Goal: Book appointment/travel/reservation

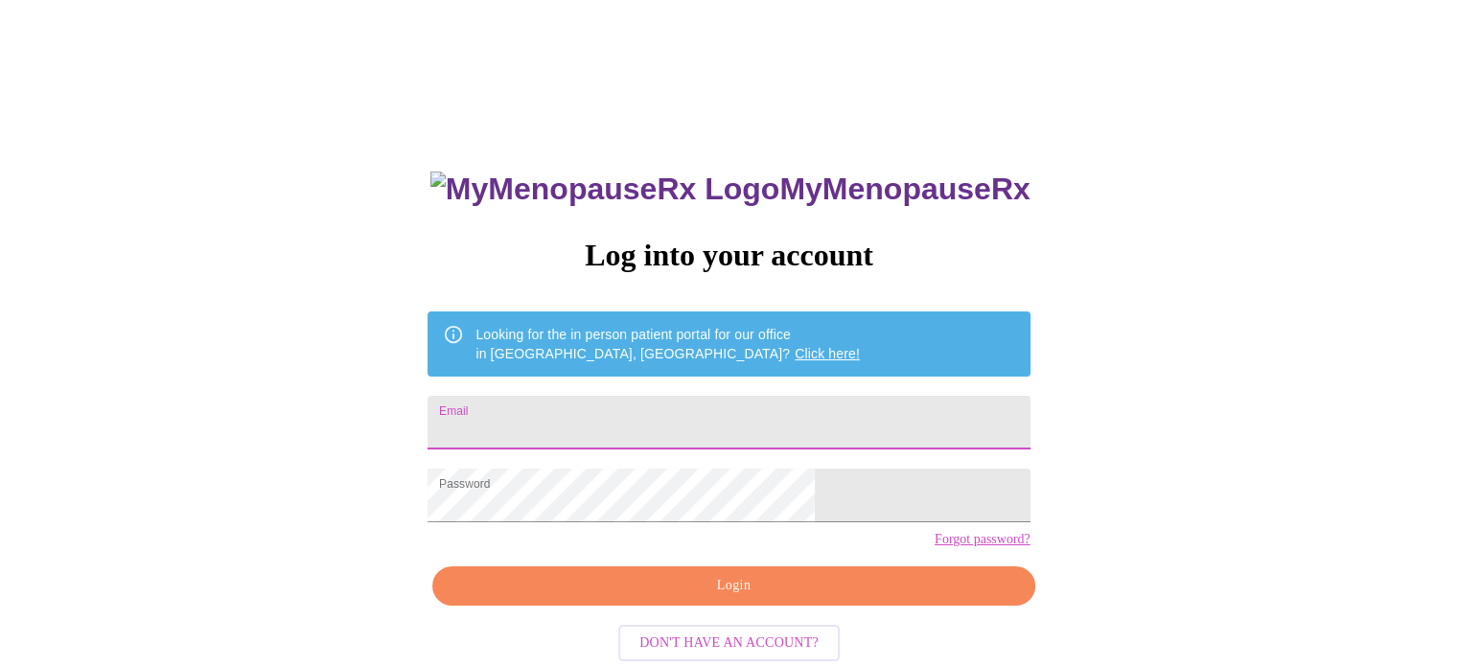
click at [740, 400] on input "Email" at bounding box center [728, 423] width 602 height 54
type input "[EMAIL_ADDRESS][DOMAIN_NAME]"
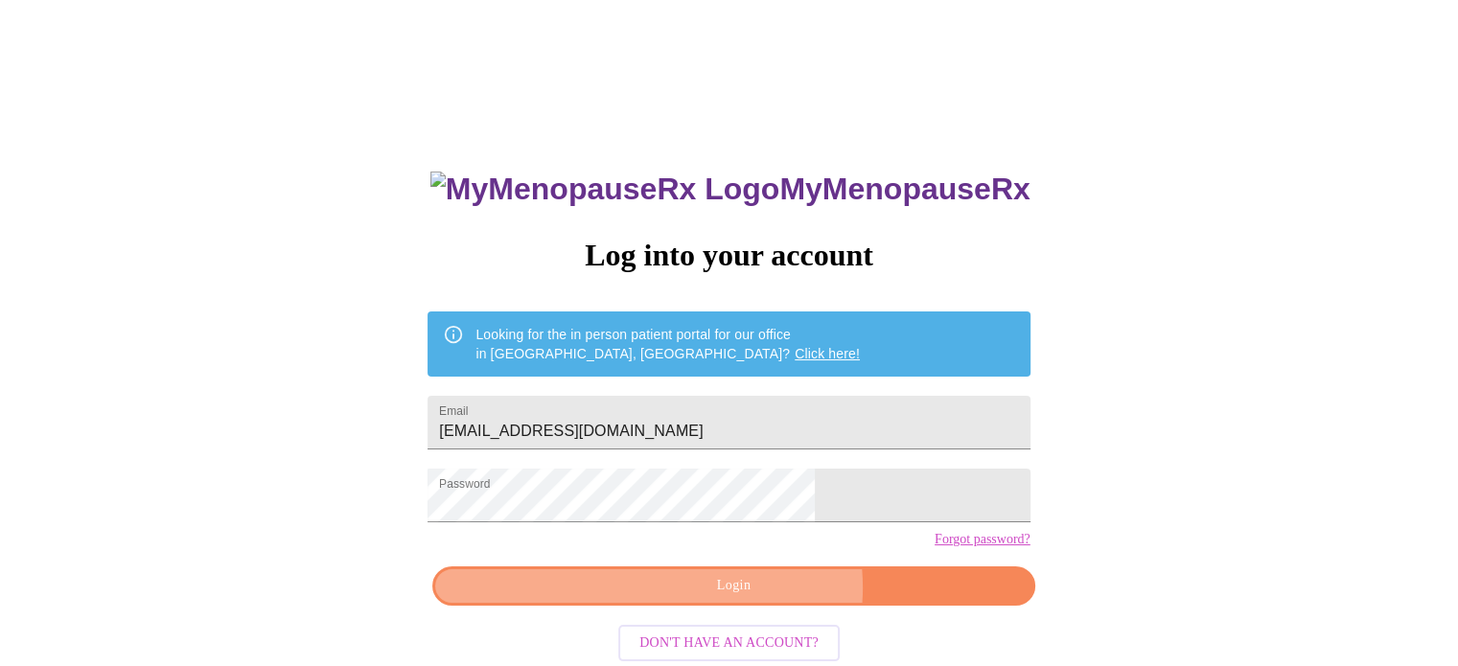
click at [755, 598] on span "Login" at bounding box center [733, 586] width 558 height 24
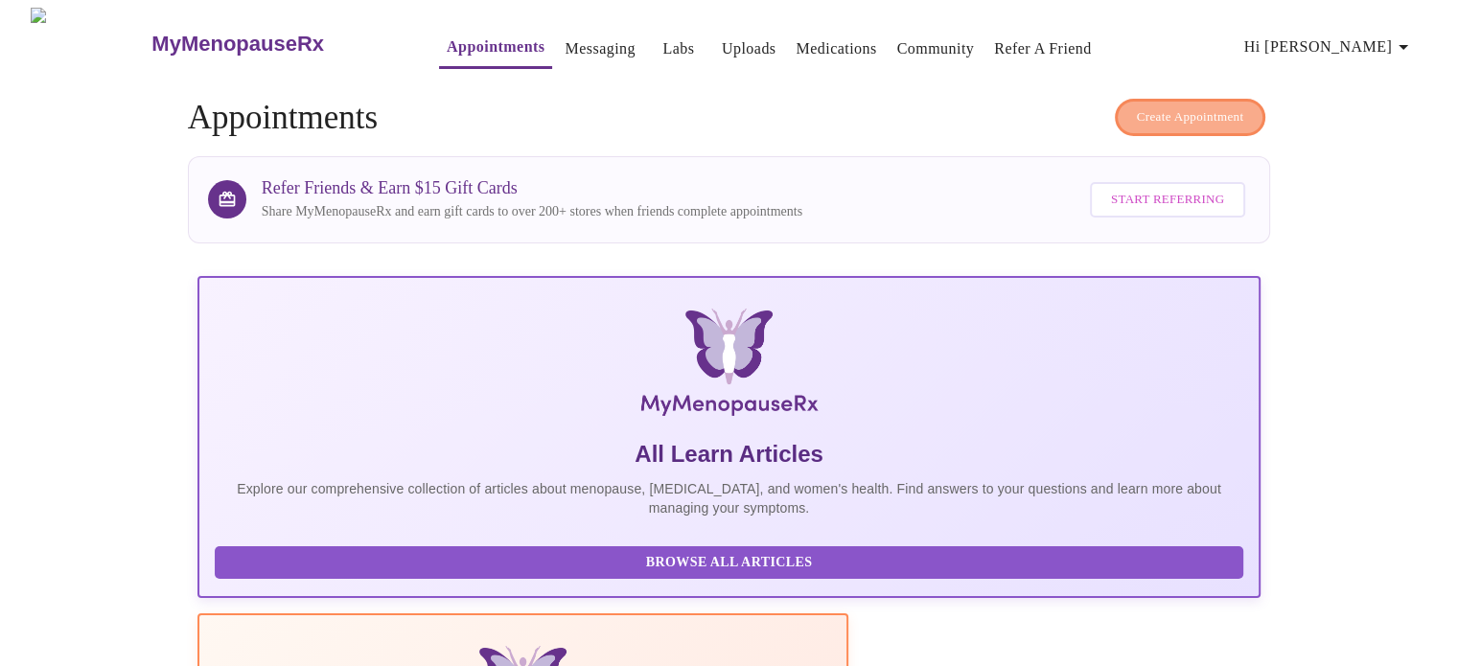
click at [1231, 107] on span "Create Appointment" at bounding box center [1190, 117] width 107 height 22
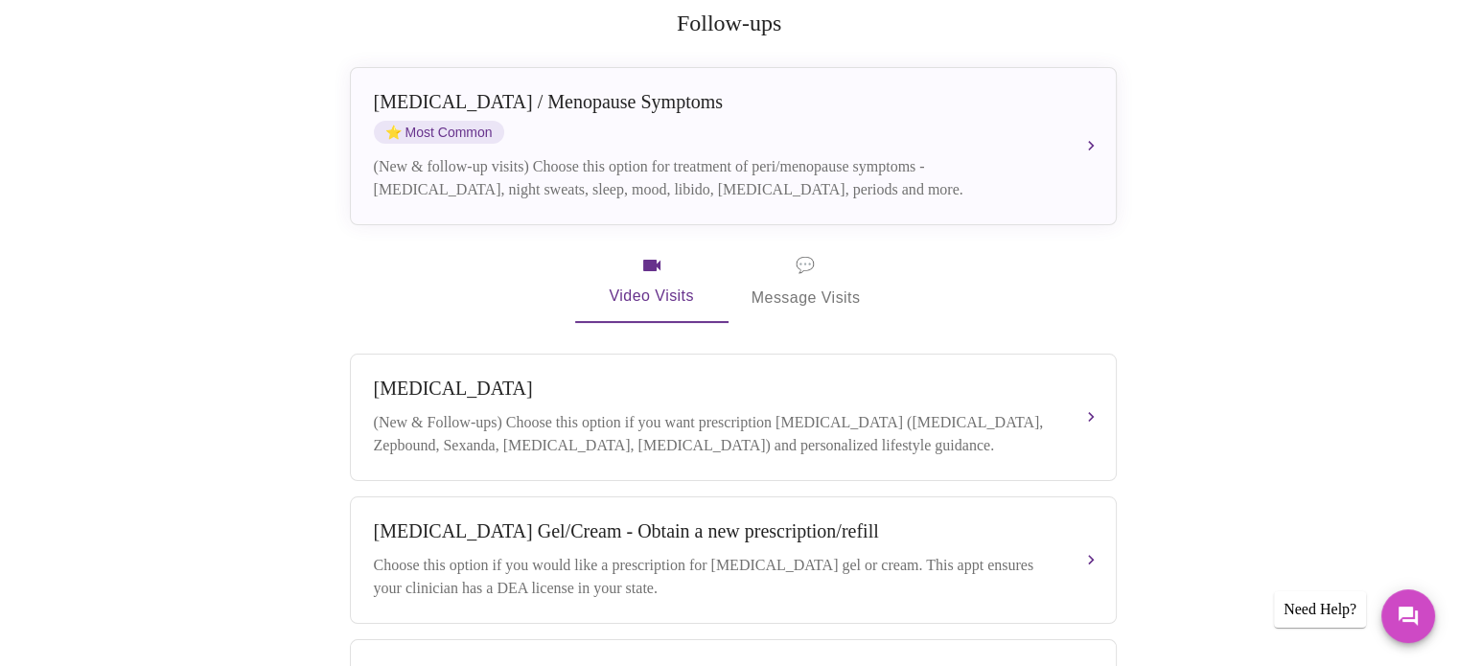
scroll to position [380, 0]
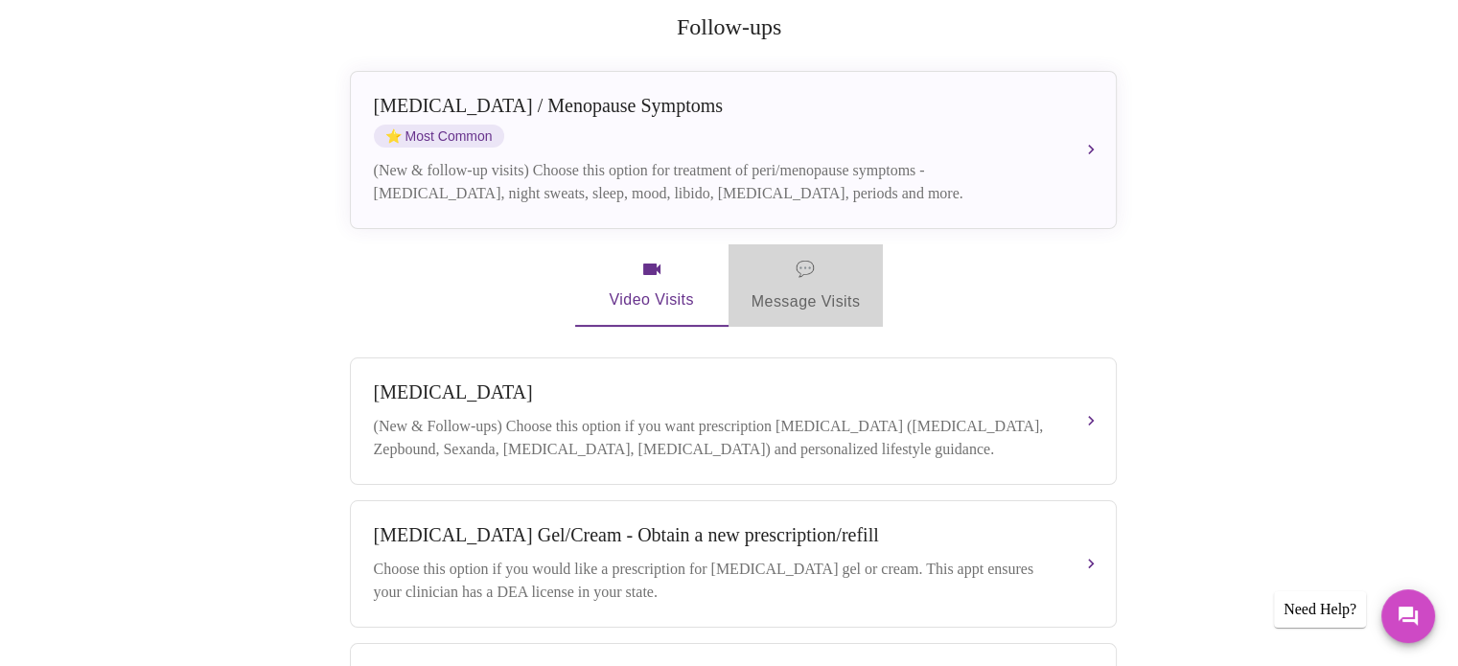
click at [794, 260] on span "💬 Message Visits" at bounding box center [805, 285] width 109 height 59
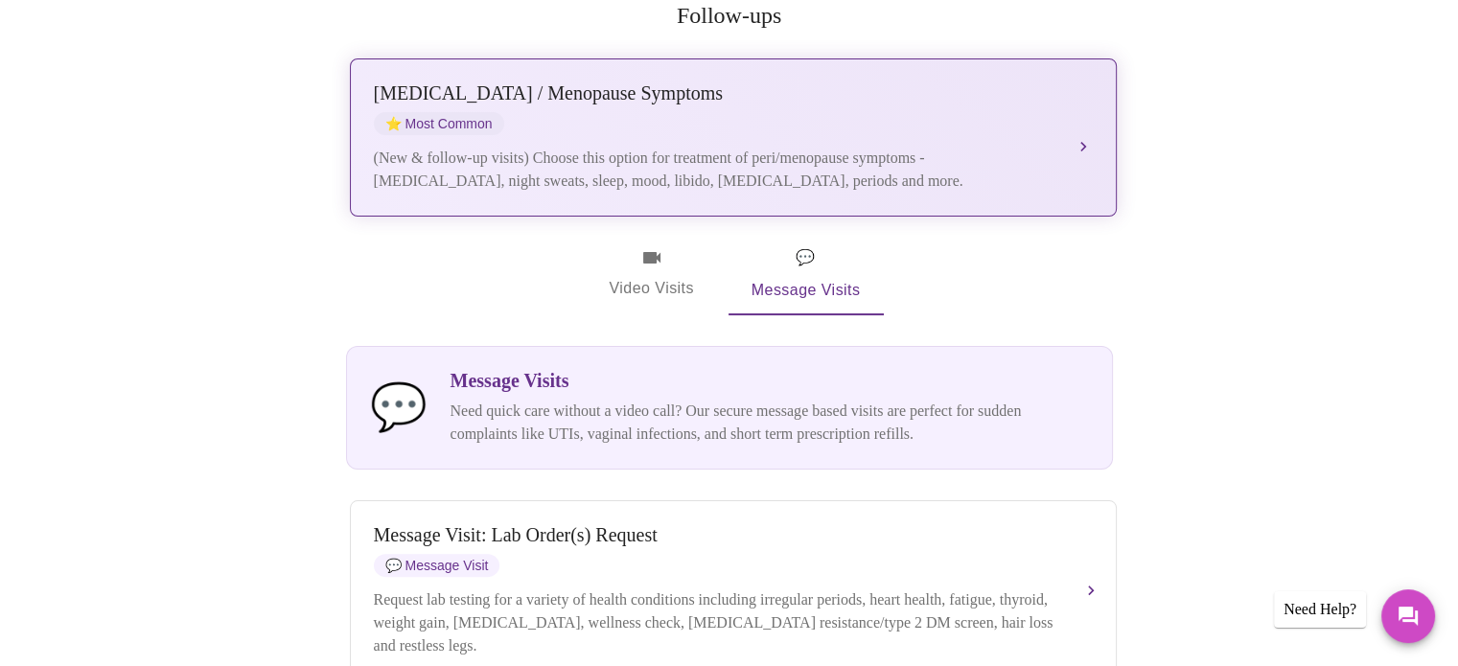
scroll to position [391, 0]
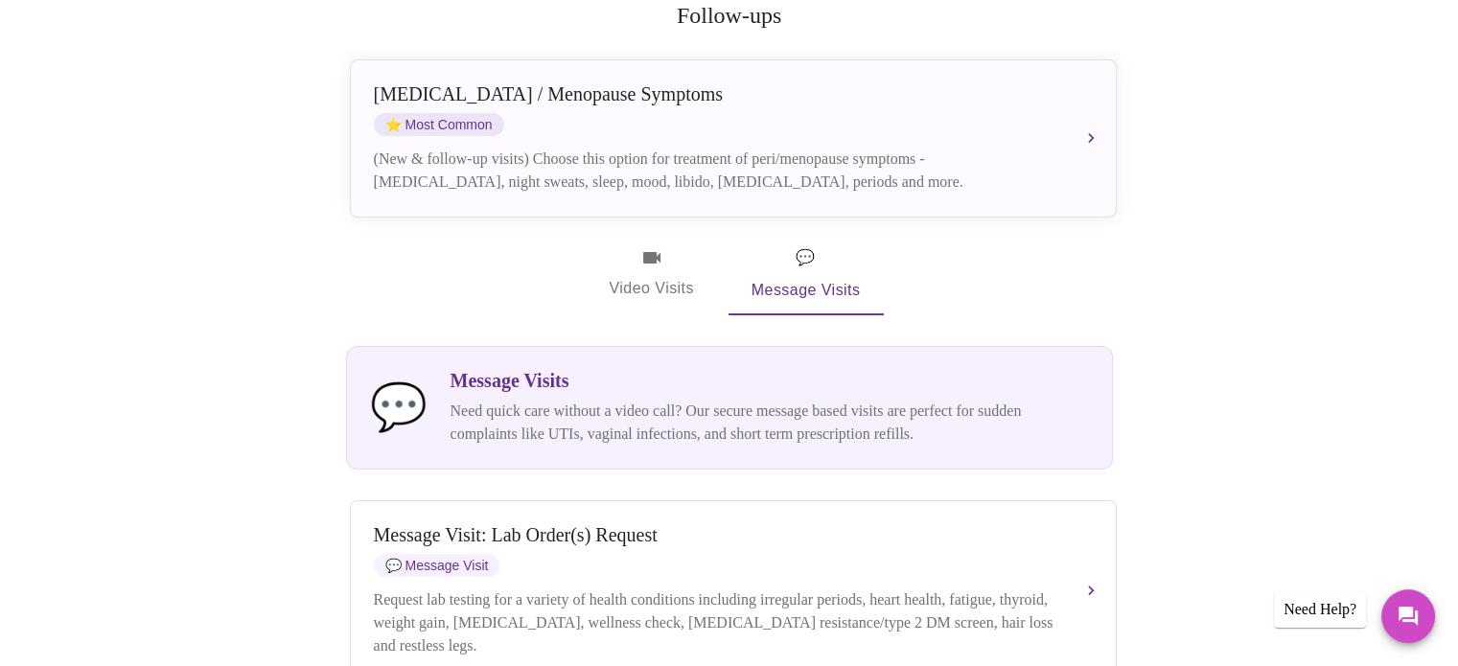
click at [646, 246] on span "Video Visits" at bounding box center [651, 274] width 107 height 56
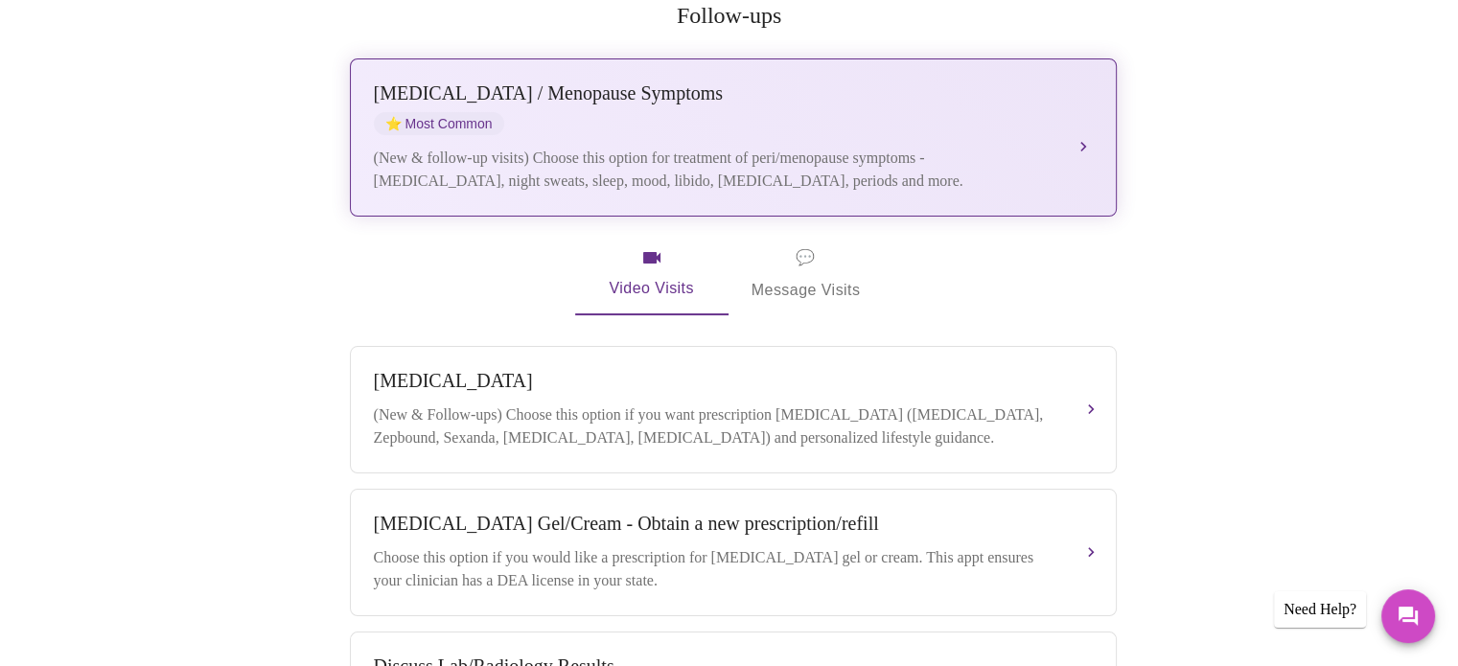
click at [1087, 106] on button "[MEDICAL_DATA] / Menopause Symptoms ⭐ Most Common (New & follow-up visits) Choo…" at bounding box center [733, 137] width 767 height 158
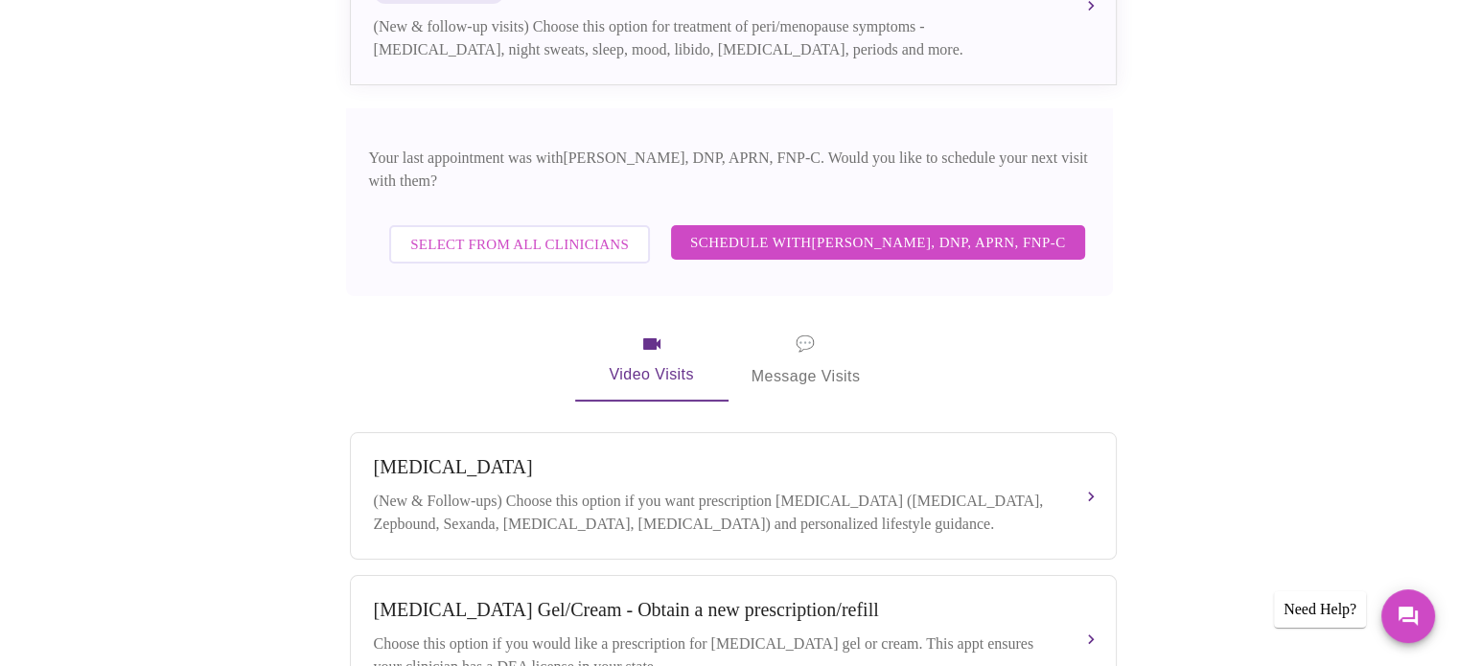
scroll to position [512, 0]
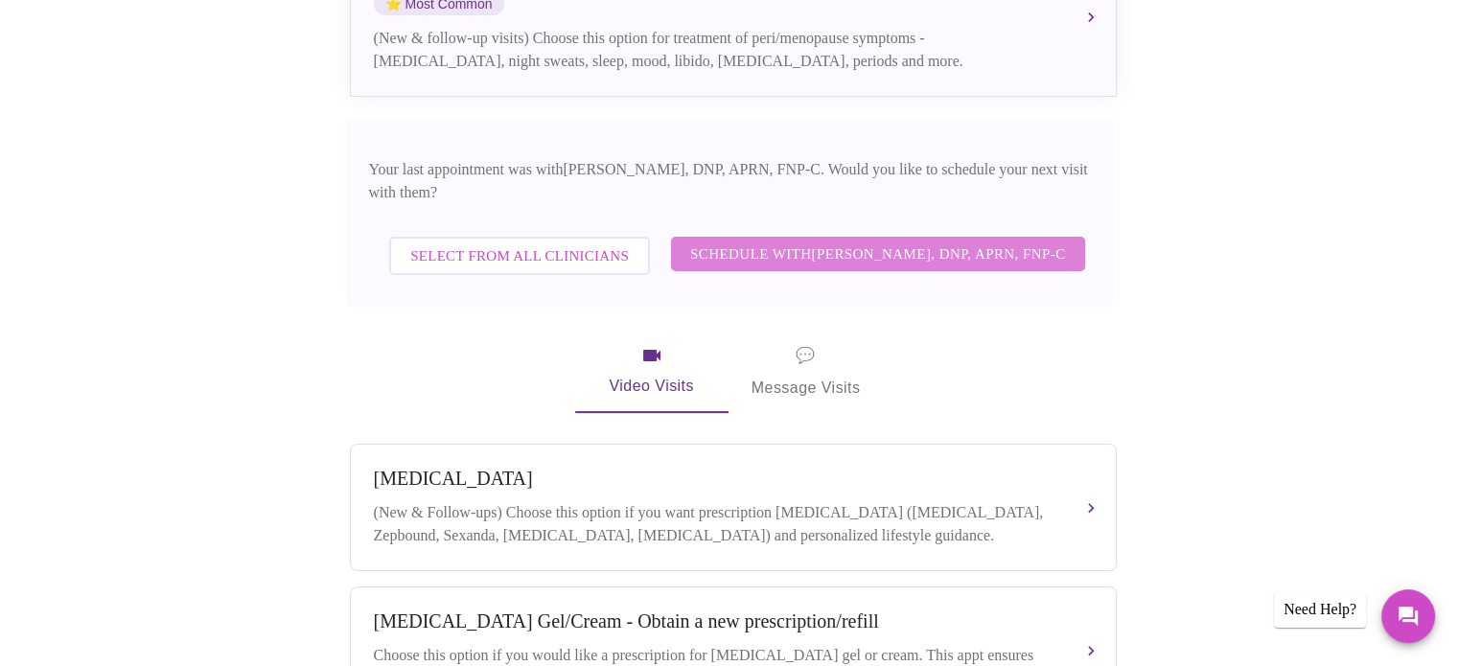
click at [877, 242] on span "Schedule with [PERSON_NAME], DNP, APRN, FNP-C" at bounding box center [878, 254] width 376 height 25
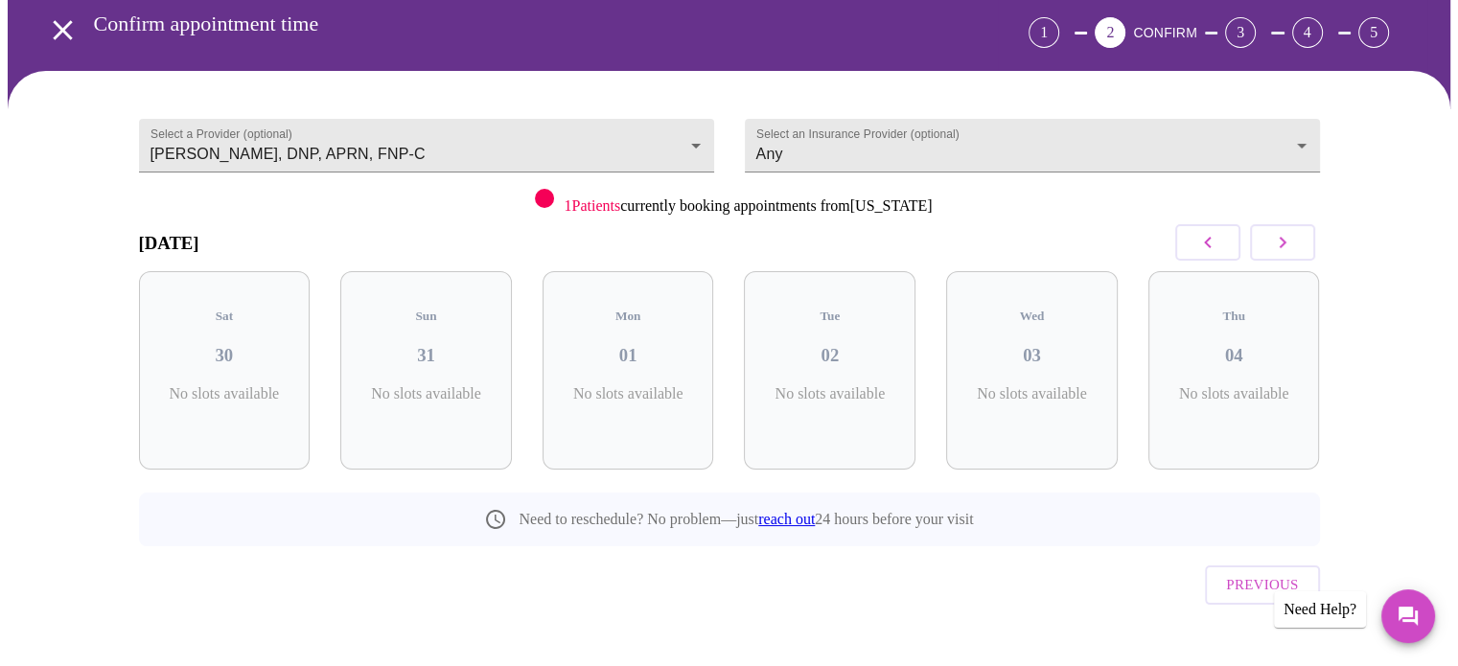
click at [1281, 237] on icon "button" at bounding box center [1282, 243] width 7 height 12
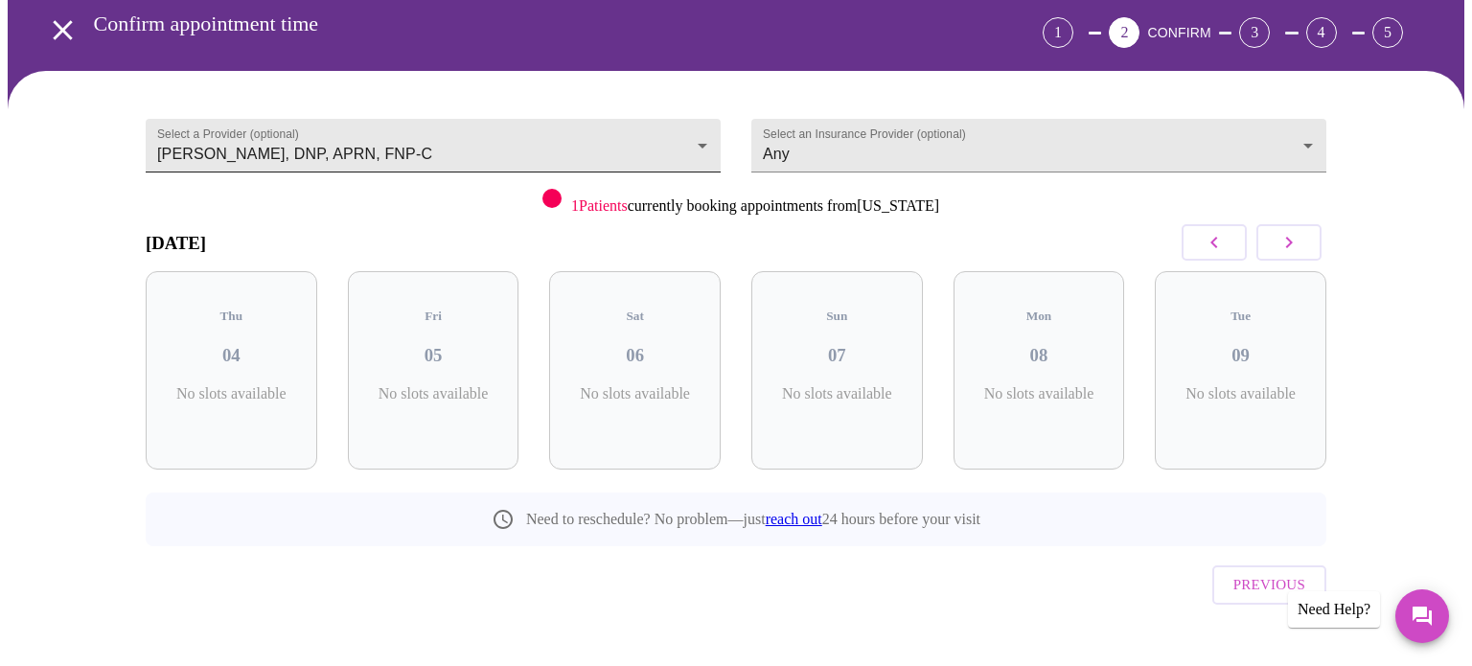
click at [677, 148] on body "MyMenopauseRx Appointments Messaging Labs Uploads Medications Community Refer a…" at bounding box center [736, 311] width 1457 height 778
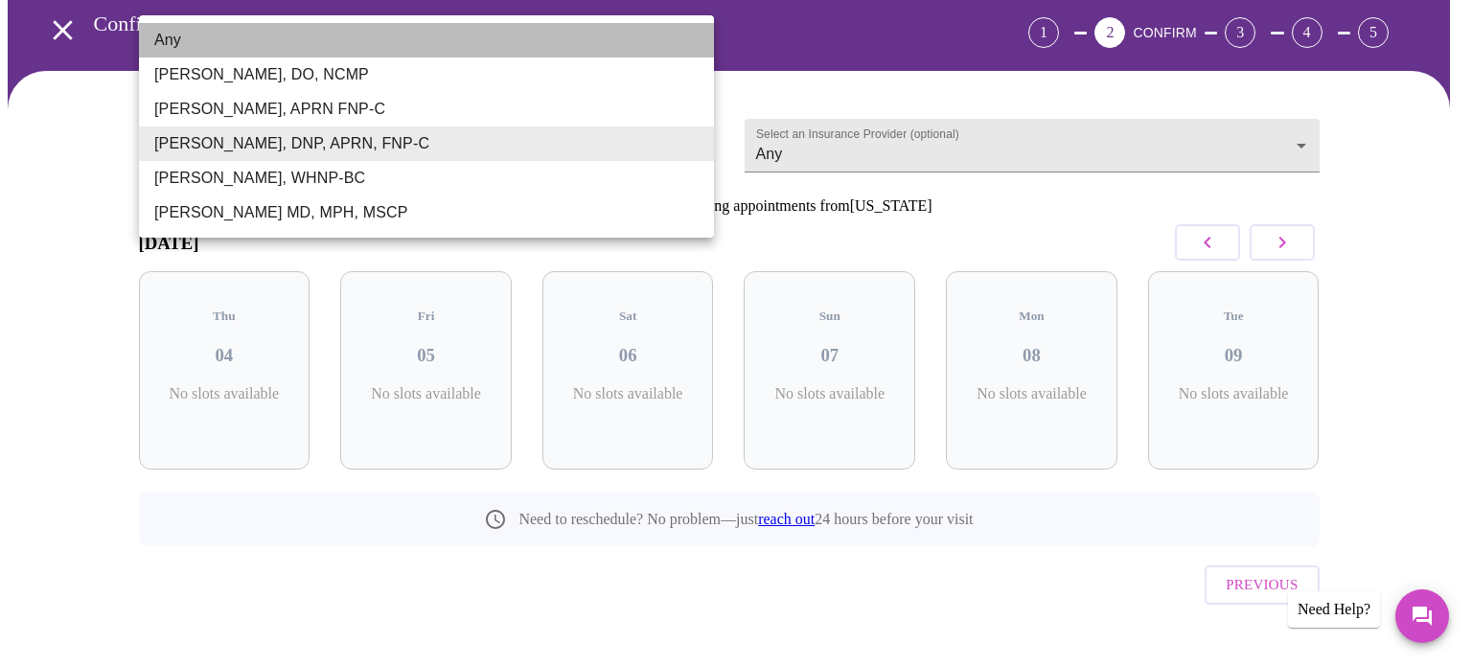
click at [297, 43] on li "Any" at bounding box center [426, 40] width 575 height 35
type input "Any"
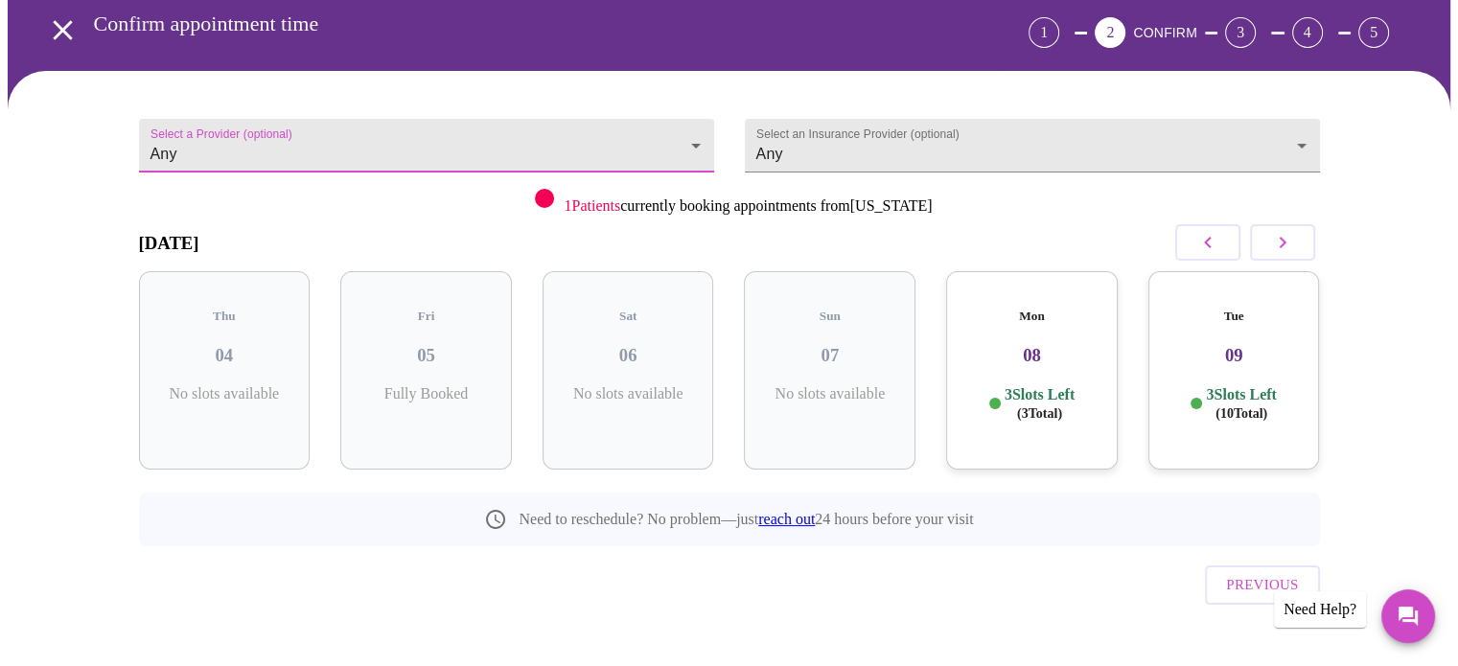
click at [54, 26] on icon "open drawer" at bounding box center [63, 30] width 34 height 34
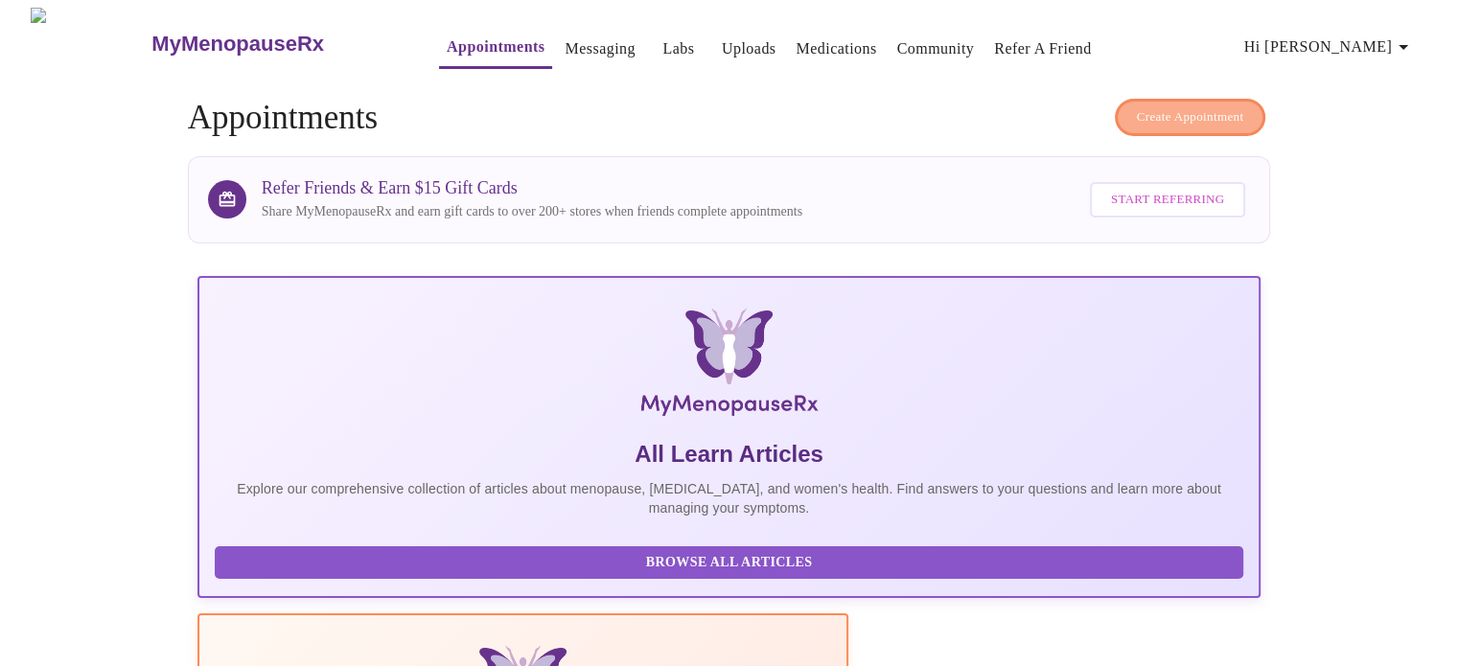
click at [1199, 110] on span "Create Appointment" at bounding box center [1190, 117] width 107 height 22
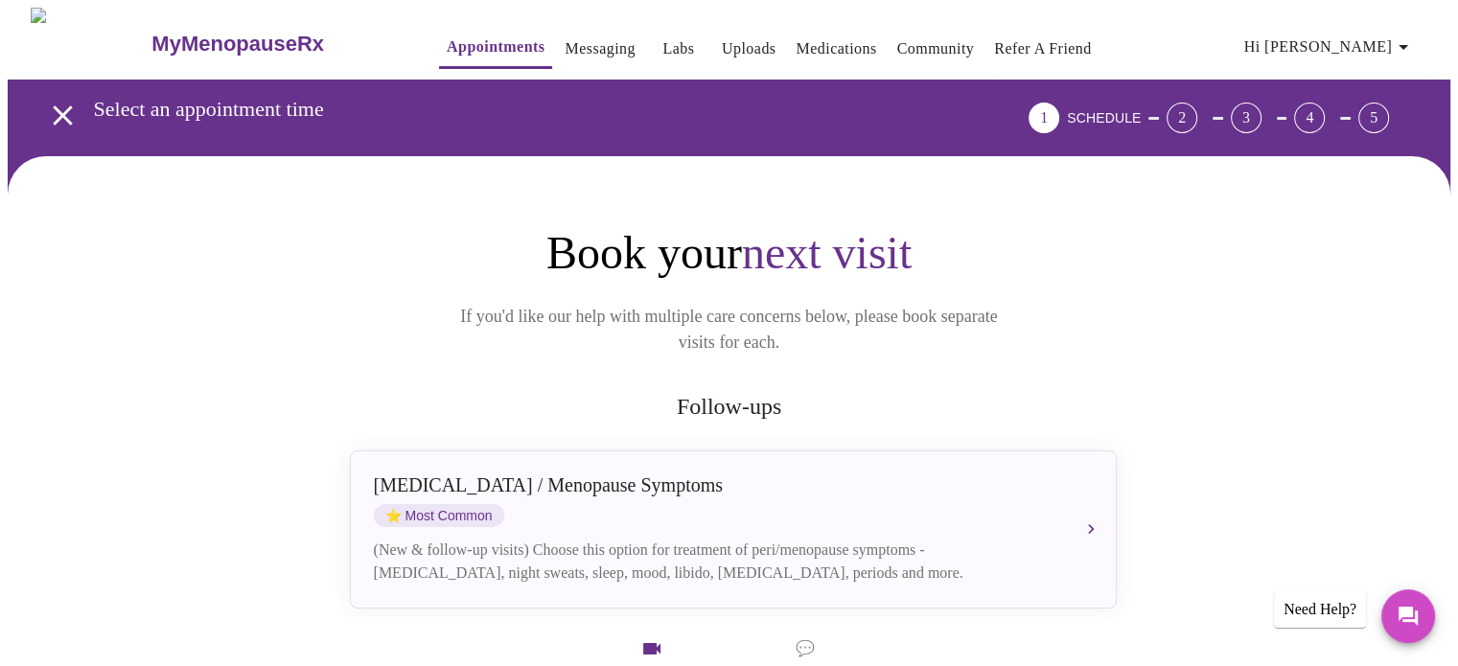
scroll to position [288, 0]
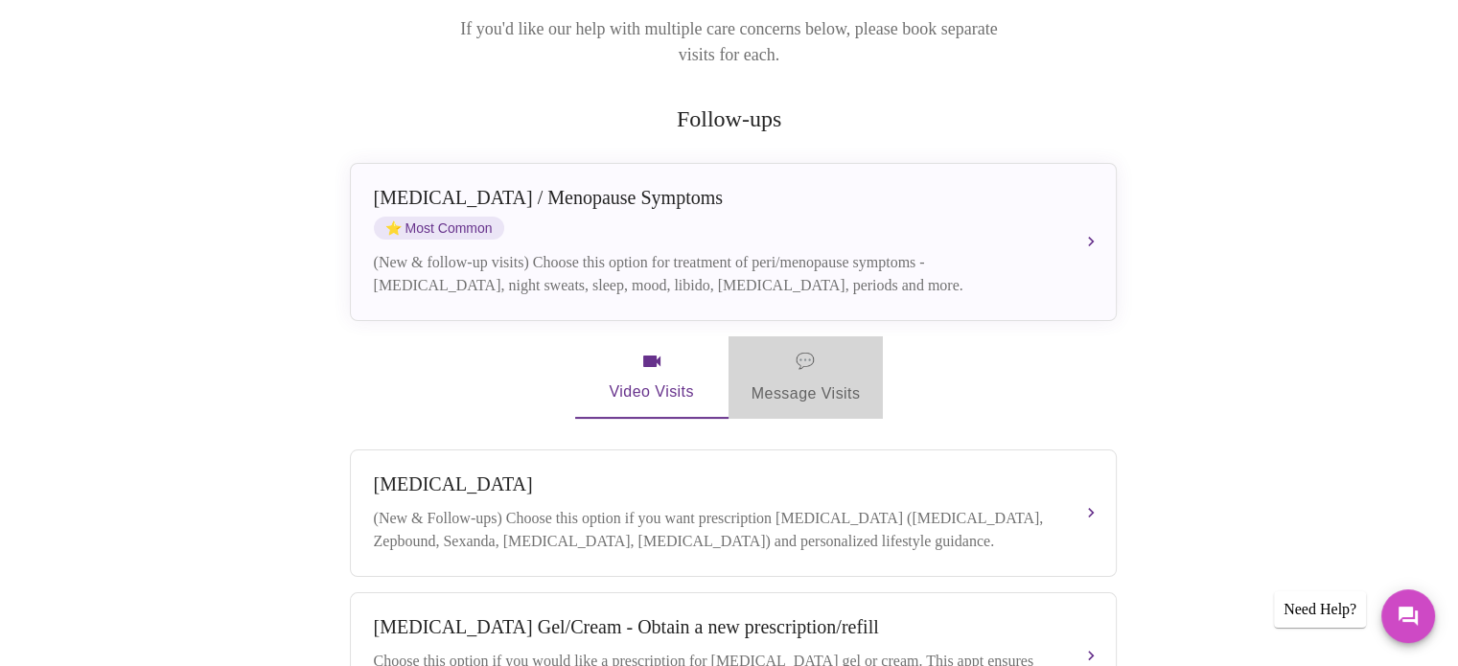
click at [810, 348] on span "💬" at bounding box center [805, 361] width 19 height 27
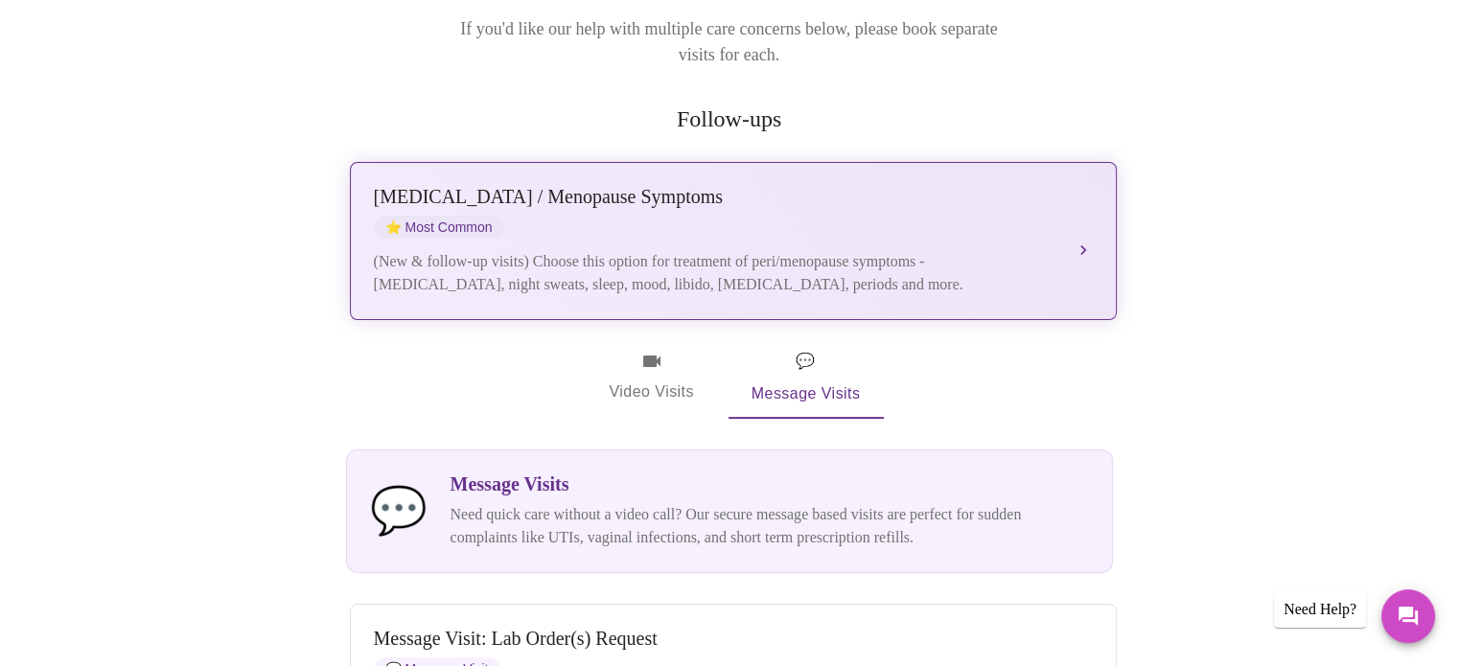
click at [1003, 205] on div "[MEDICAL_DATA] / Menopause Symptoms ⭐ Most Common" at bounding box center [714, 212] width 681 height 53
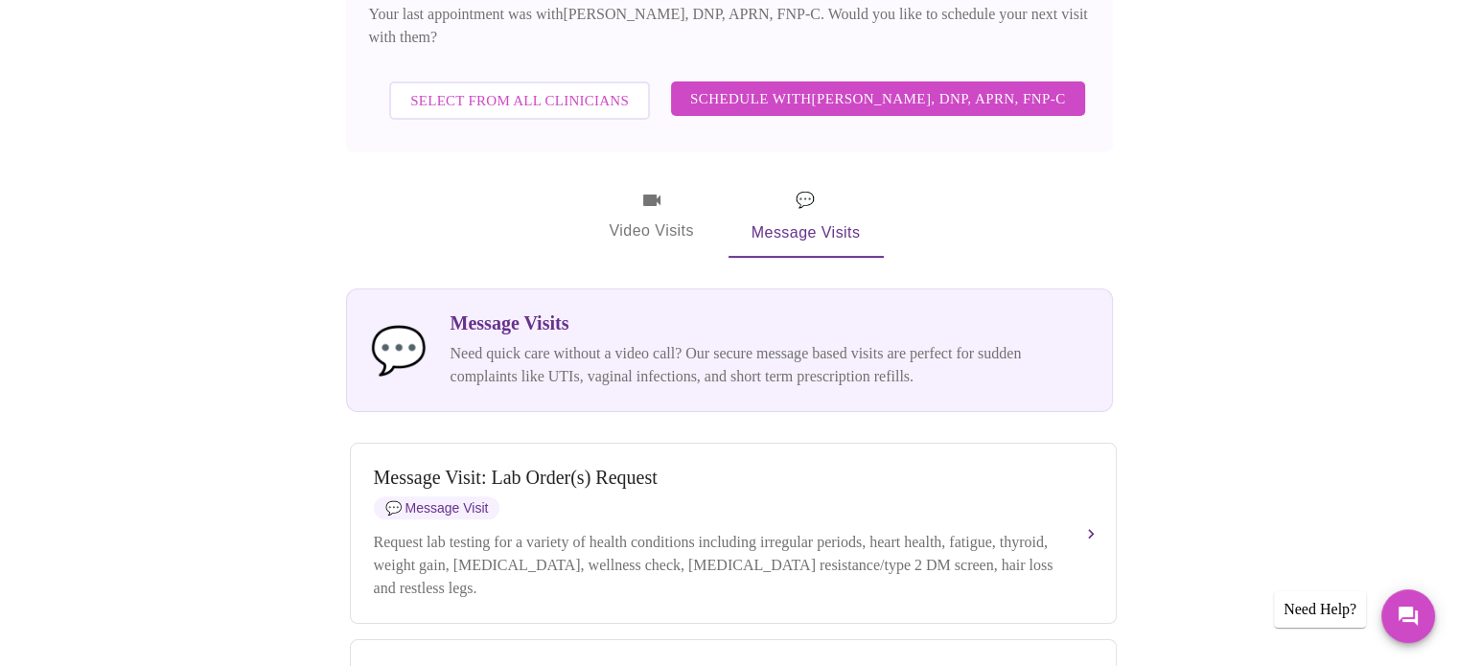
scroll to position [767, 0]
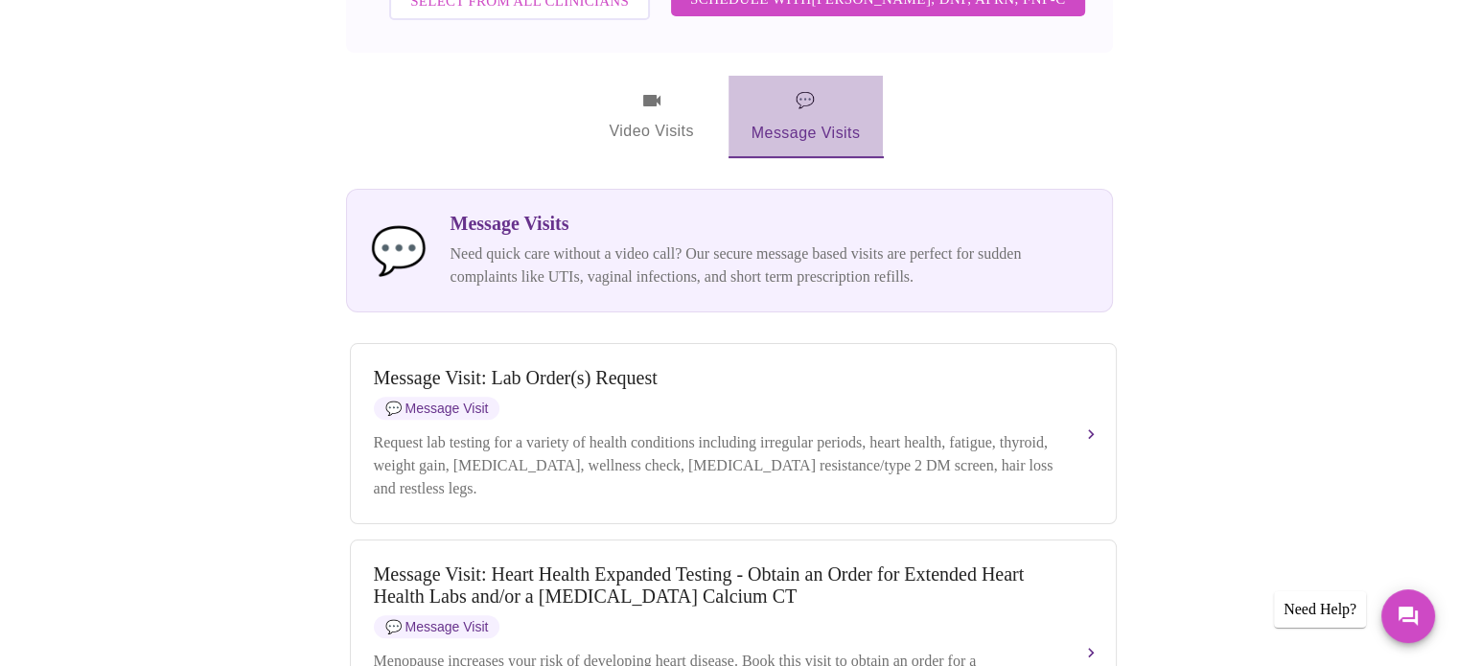
click at [806, 117] on span "💬 Message Visits" at bounding box center [805, 116] width 109 height 59
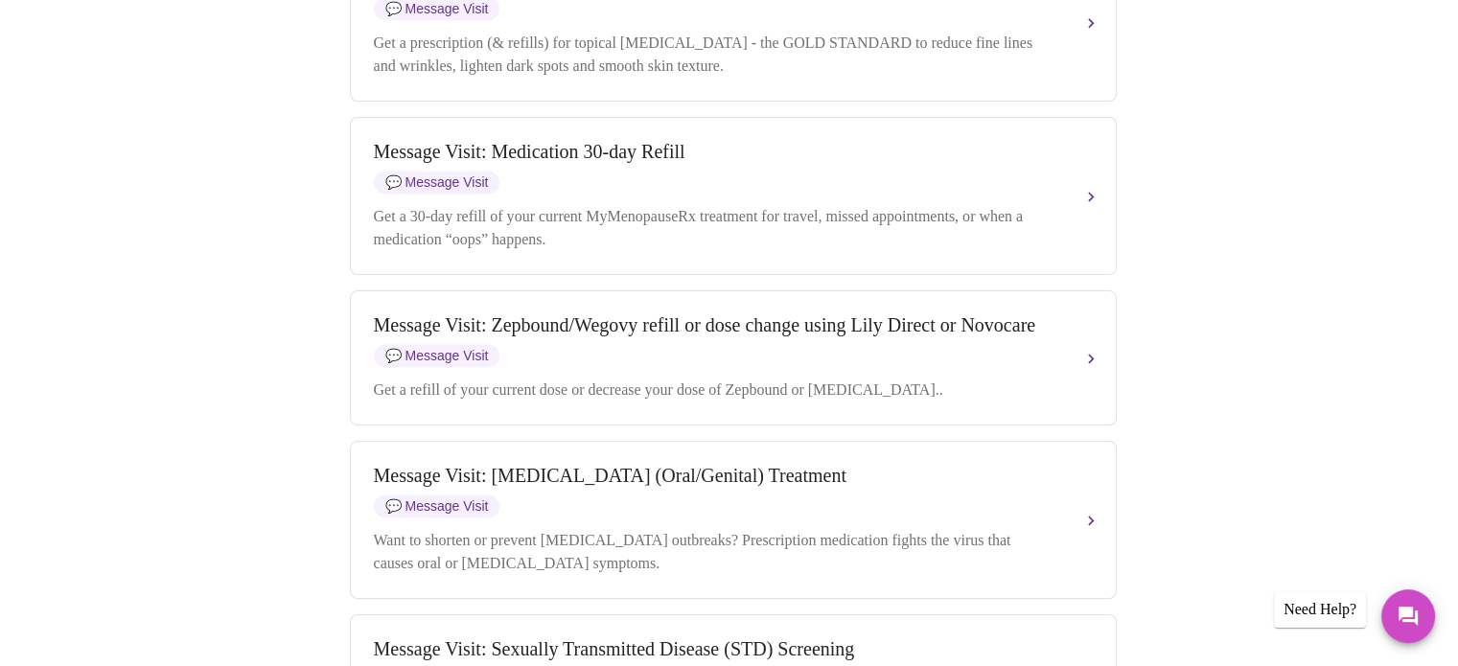
scroll to position [2684, 0]
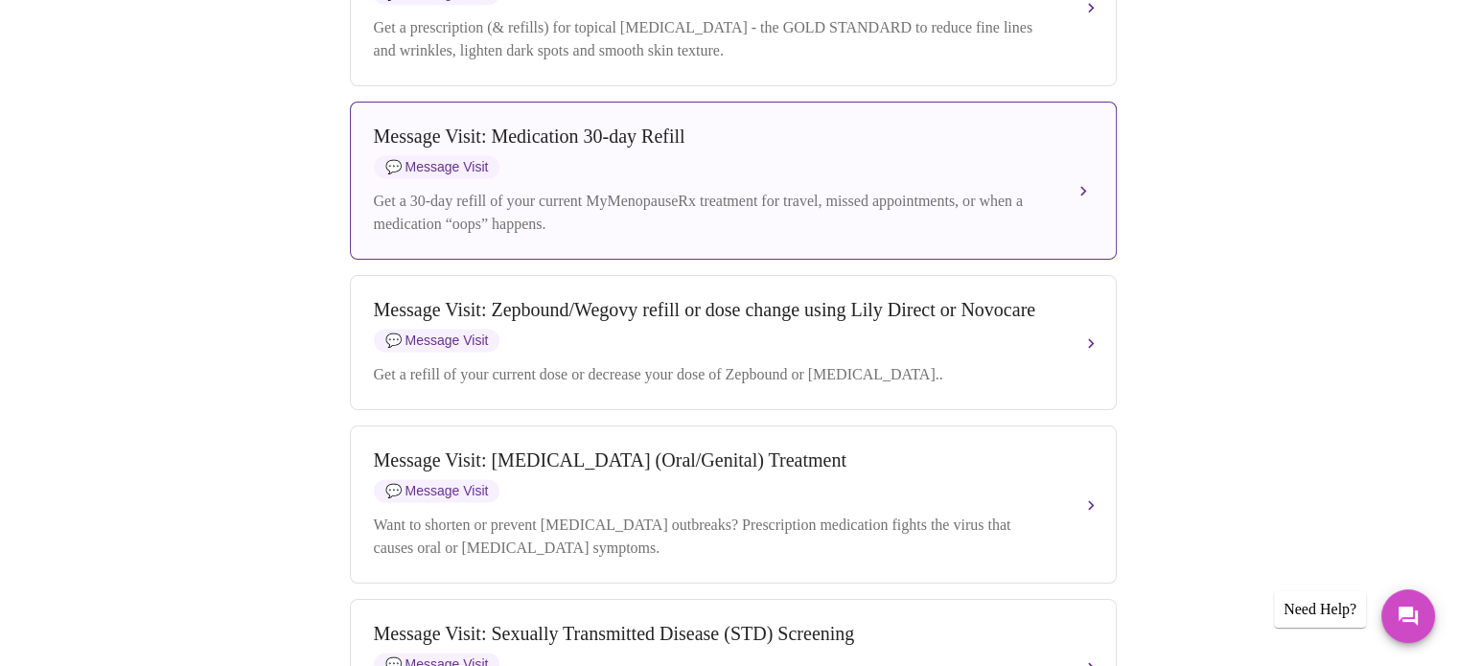
click at [929, 178] on div "Message Visit: Medication 30-day Refill 💬 Message Visit" at bounding box center [714, 152] width 681 height 53
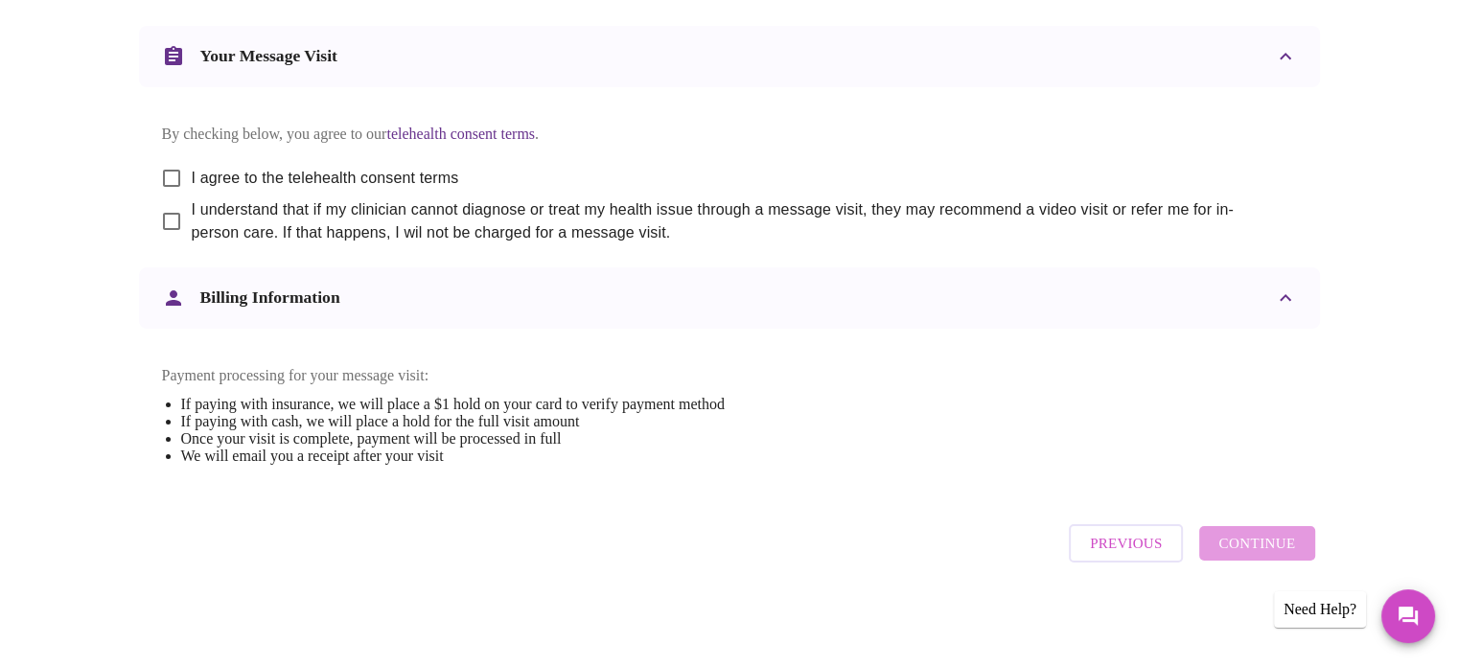
click at [165, 161] on input "I agree to the telehealth consent terms" at bounding box center [171, 178] width 40 height 40
checkbox input "true"
click at [173, 211] on input "I understand that if my clinician cannot diagnose or treat my health issue thro…" at bounding box center [171, 221] width 40 height 40
checkbox input "true"
click at [1264, 551] on span "Continue" at bounding box center [1256, 543] width 77 height 25
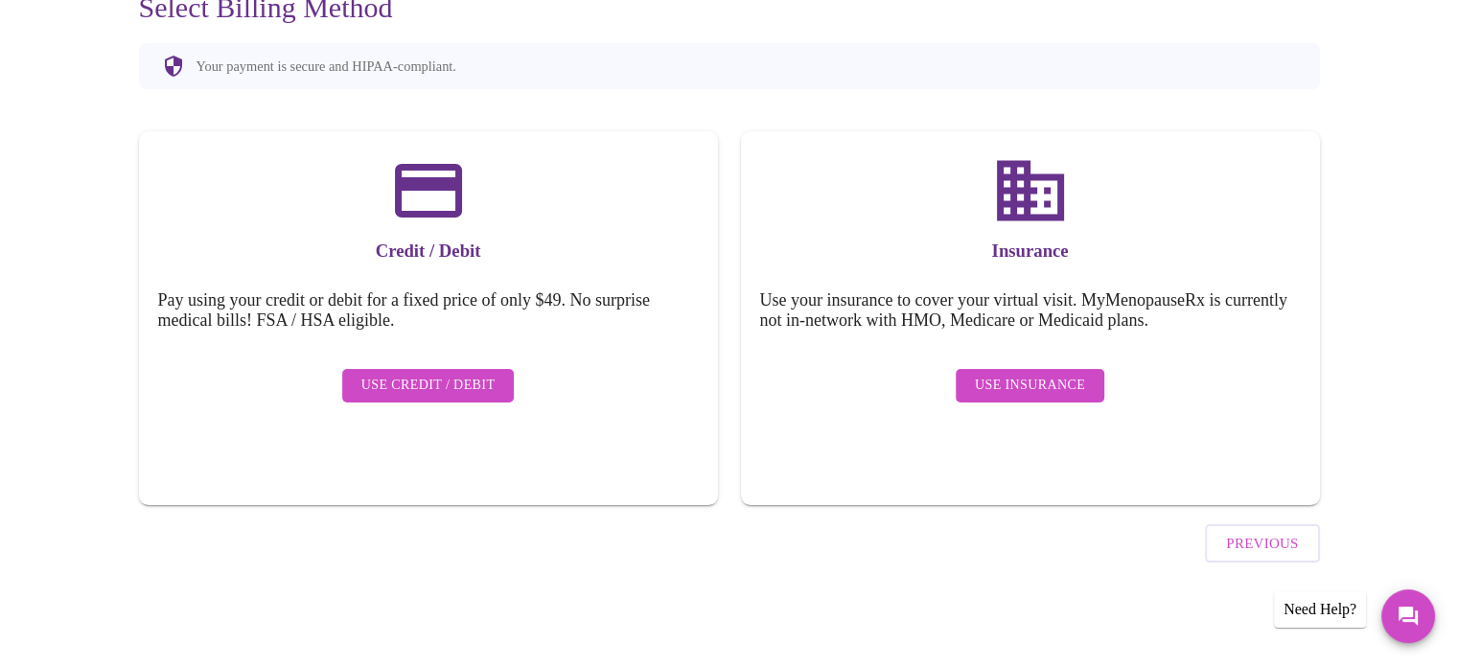
scroll to position [149, 0]
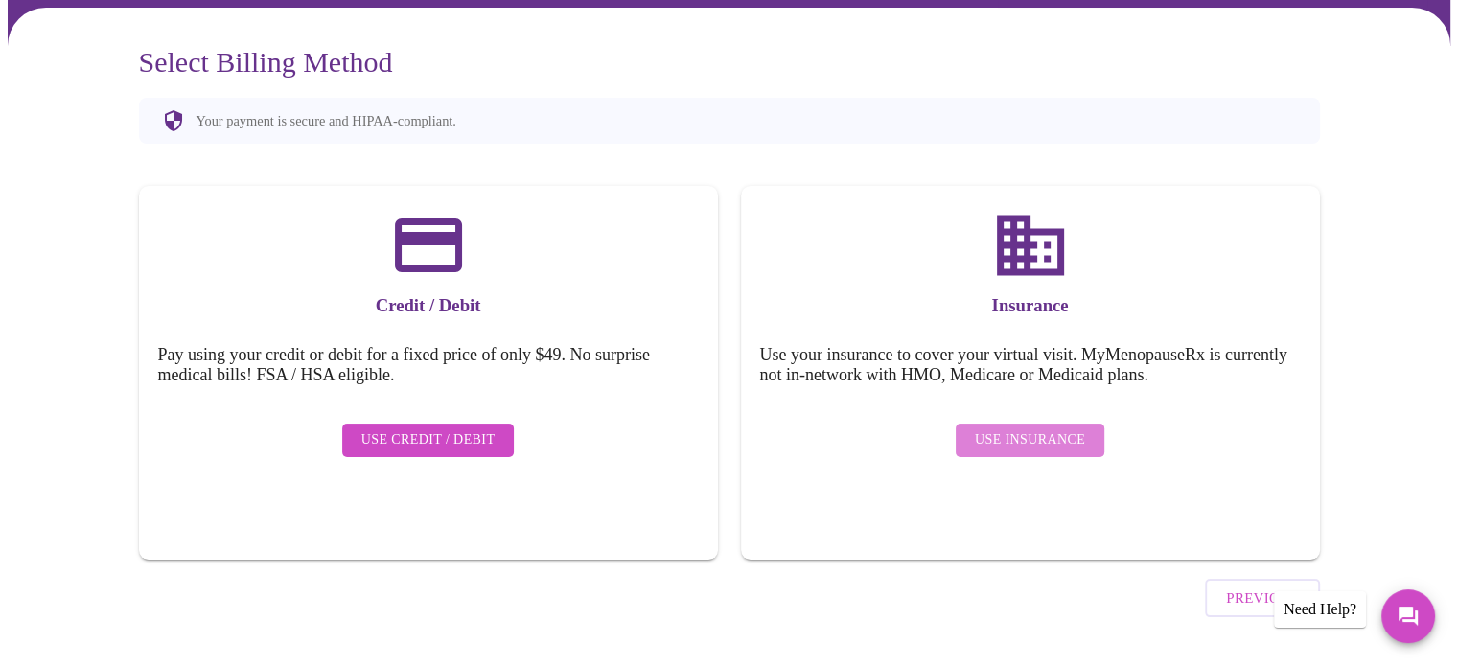
click at [1043, 428] on span "Use Insurance" at bounding box center [1030, 440] width 110 height 24
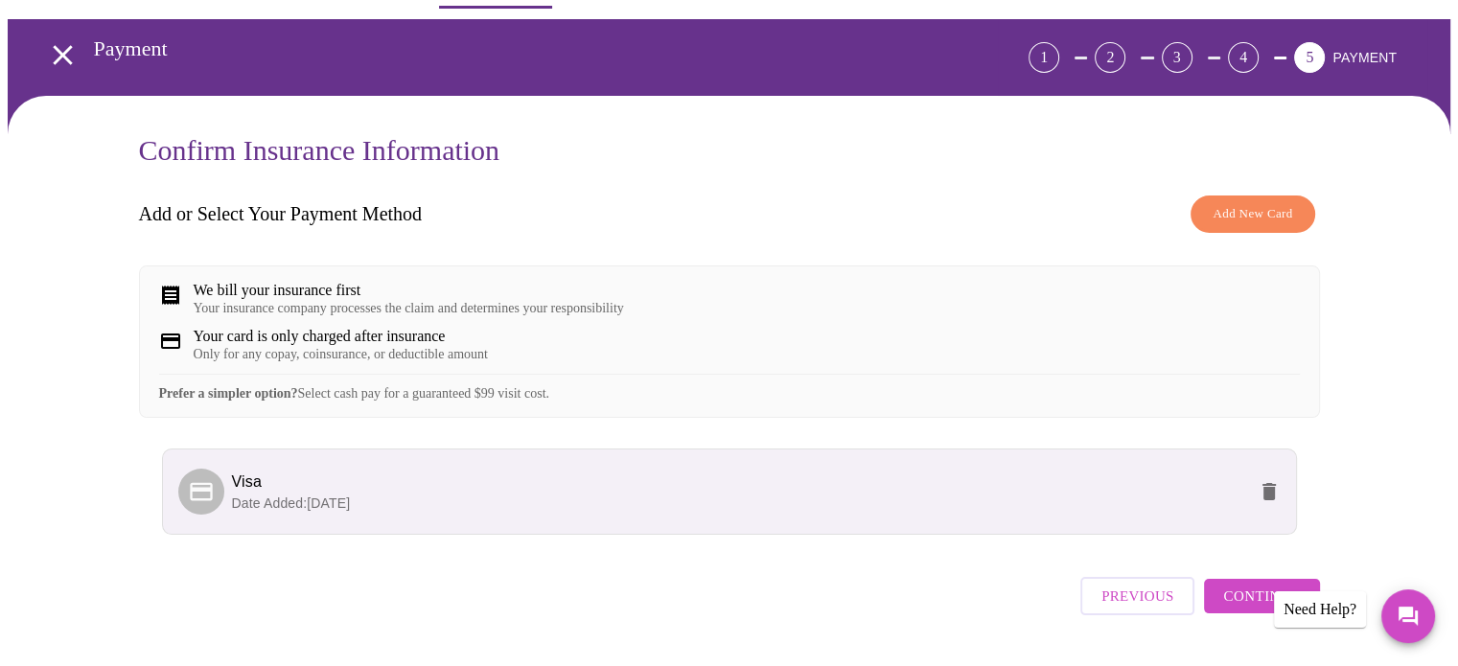
scroll to position [120, 0]
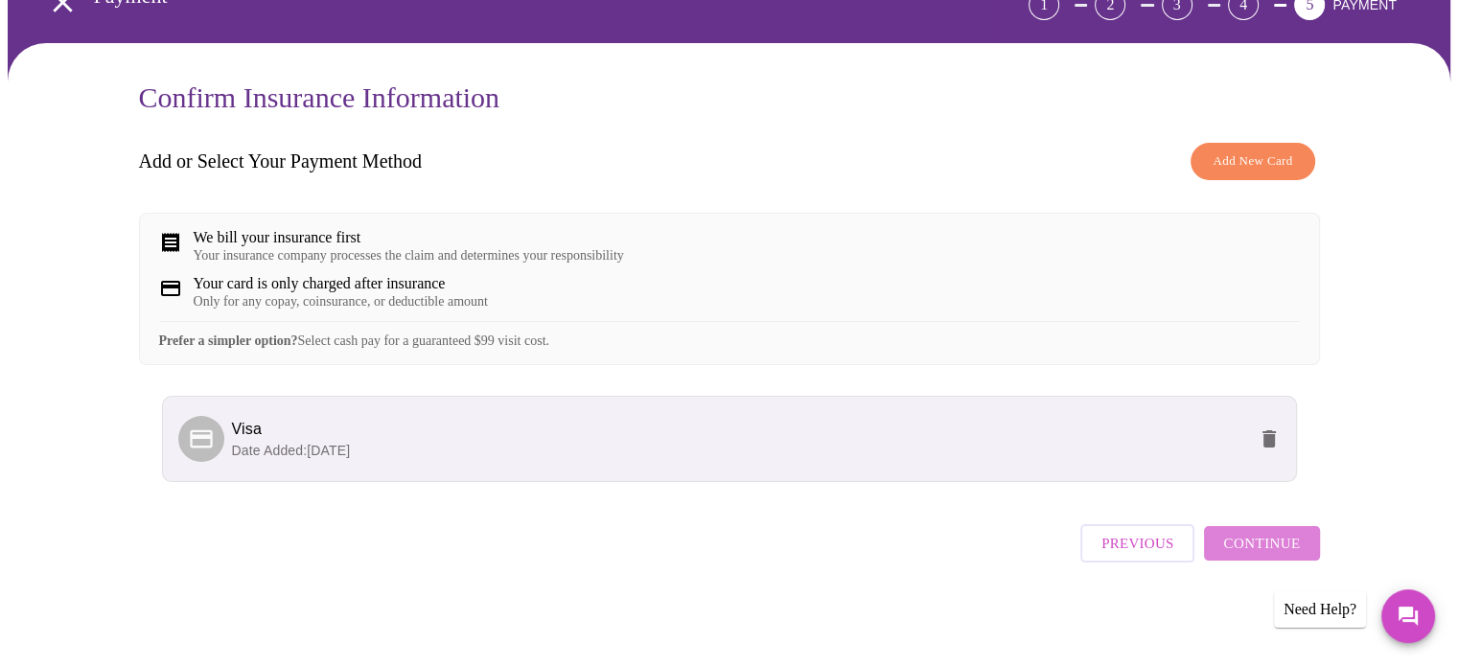
click at [1281, 545] on span "Continue" at bounding box center [1261, 543] width 77 height 25
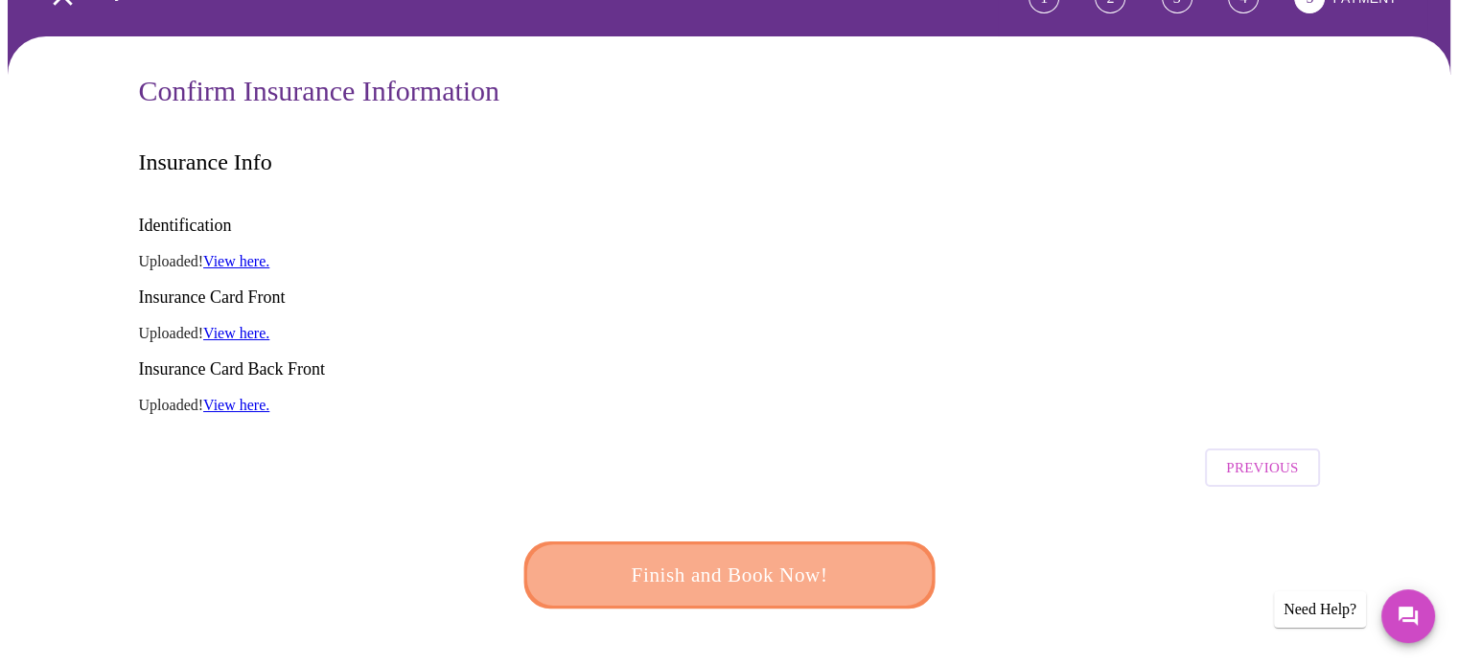
click at [747, 558] on span "Finish and Book Now!" at bounding box center [728, 575] width 355 height 35
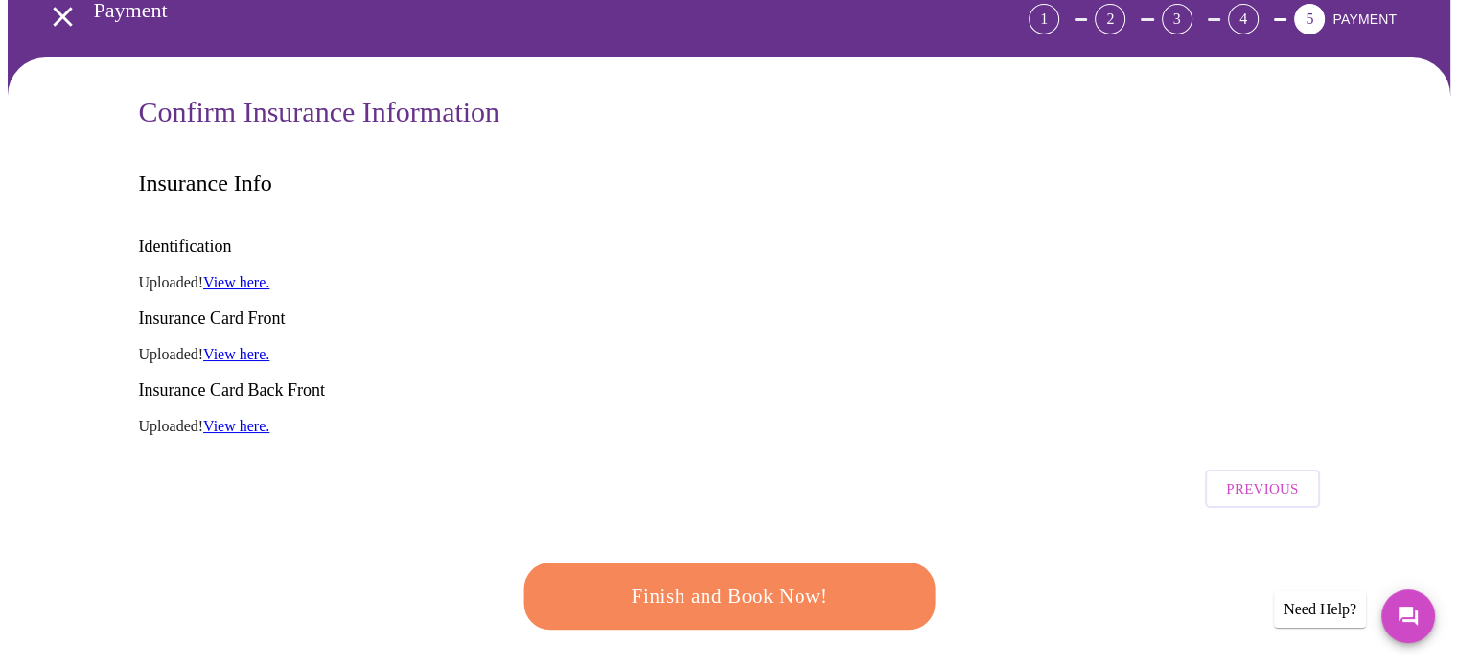
scroll to position [192, 0]
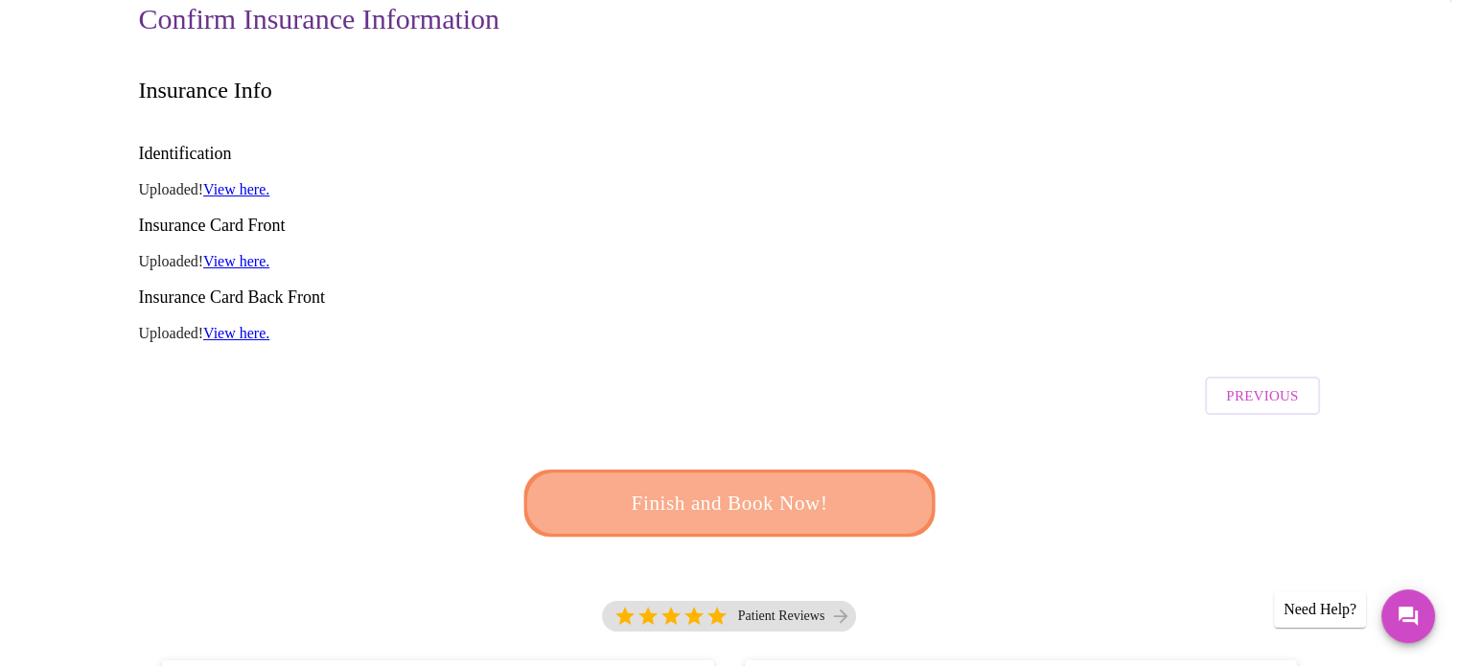
click at [770, 486] on span "Finish and Book Now!" at bounding box center [729, 503] width 355 height 35
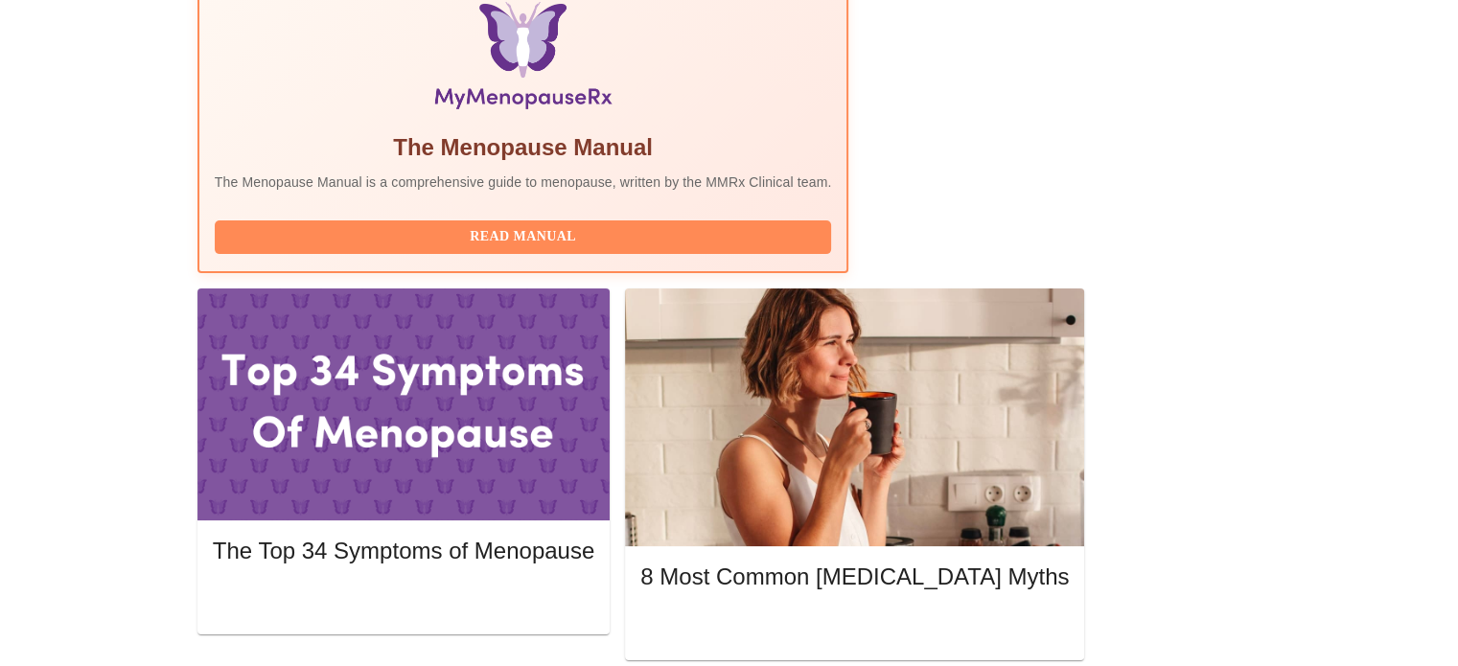
scroll to position [671, 0]
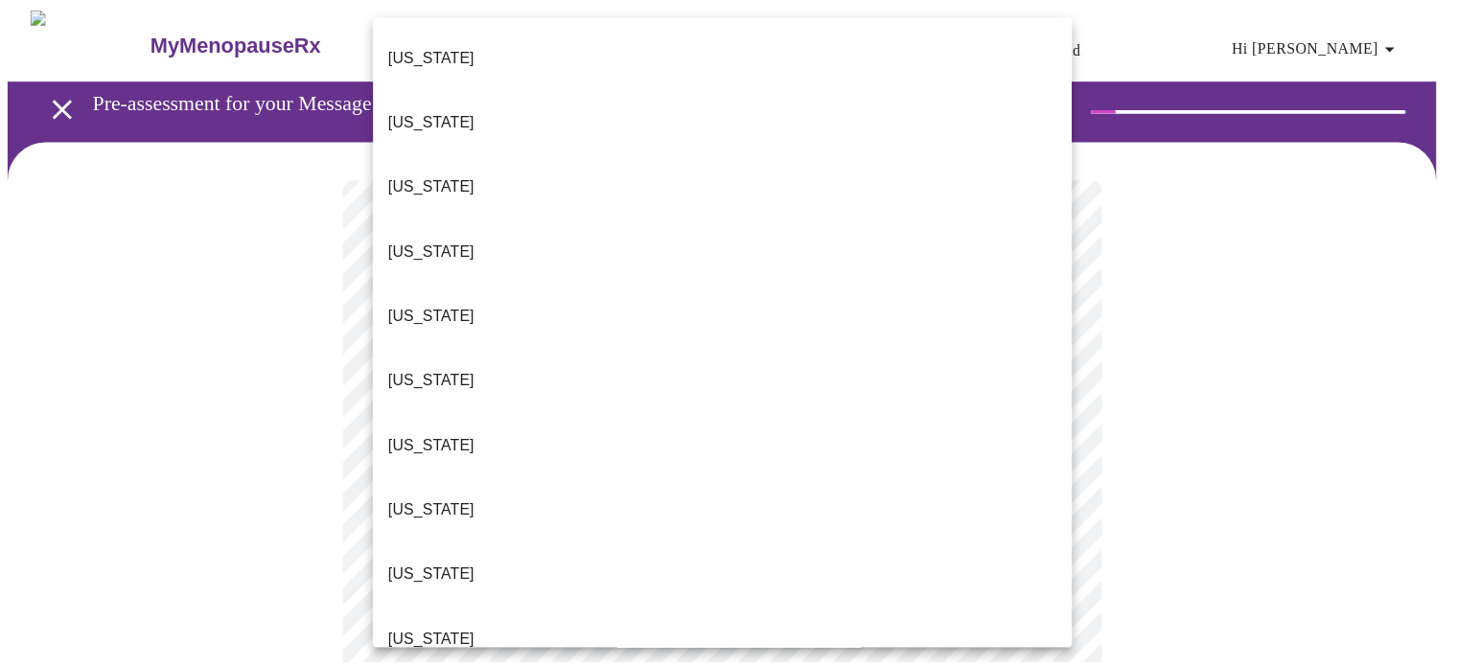
scroll to position [462, 0]
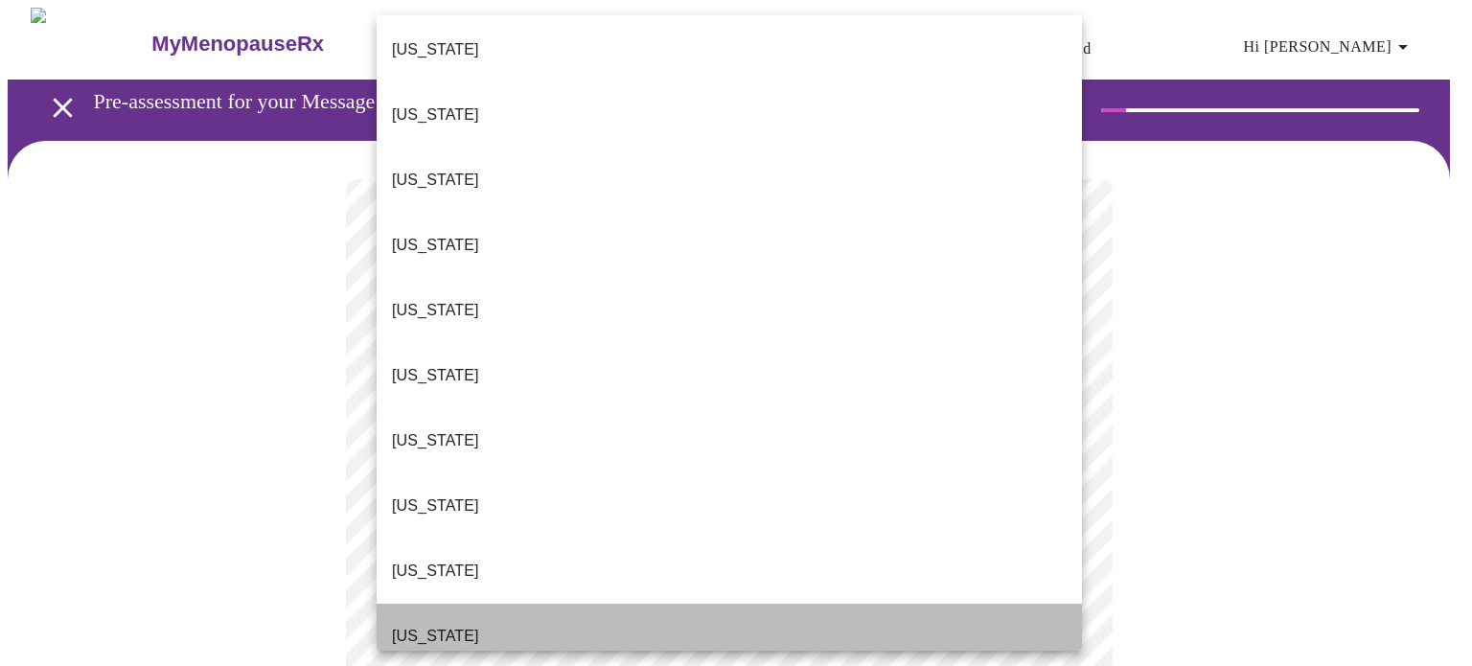
click at [817, 604] on li "[US_STATE]" at bounding box center [729, 636] width 705 height 65
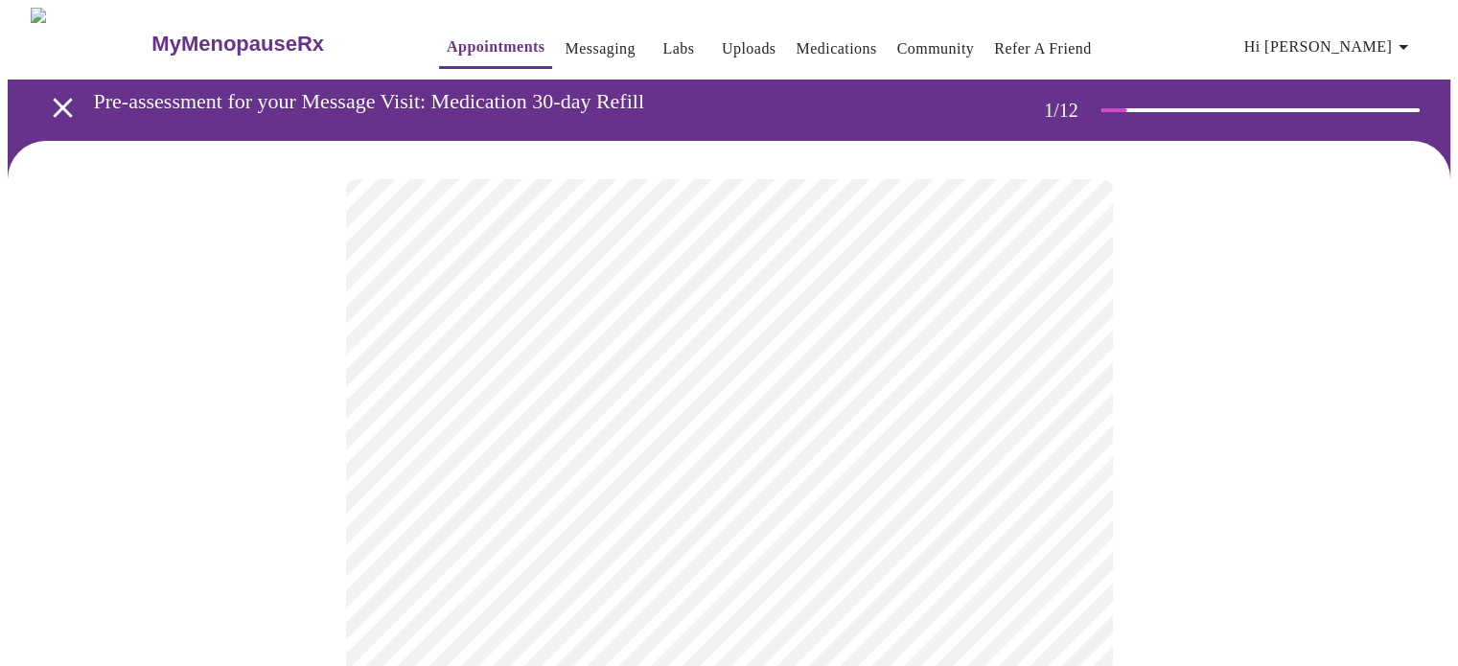
scroll to position [96, 0]
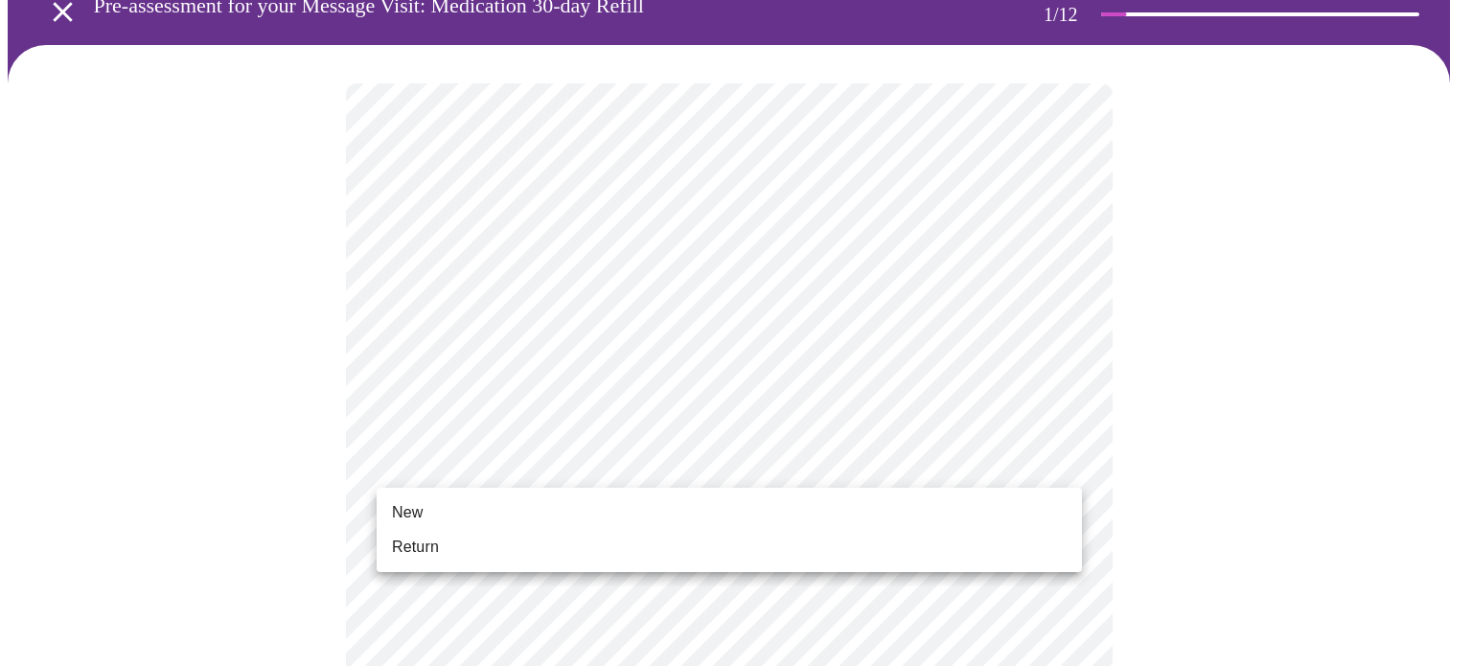
click at [449, 553] on li "Return" at bounding box center [729, 547] width 705 height 35
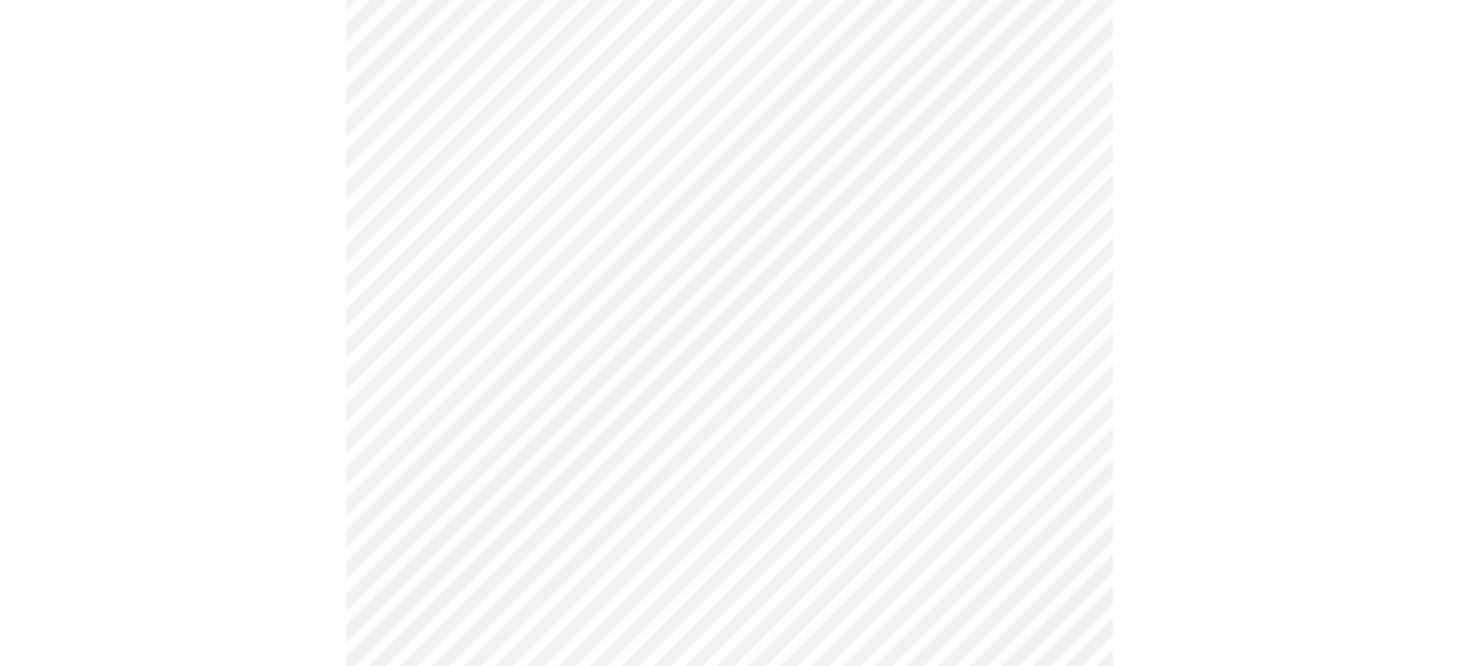
scroll to position [958, 0]
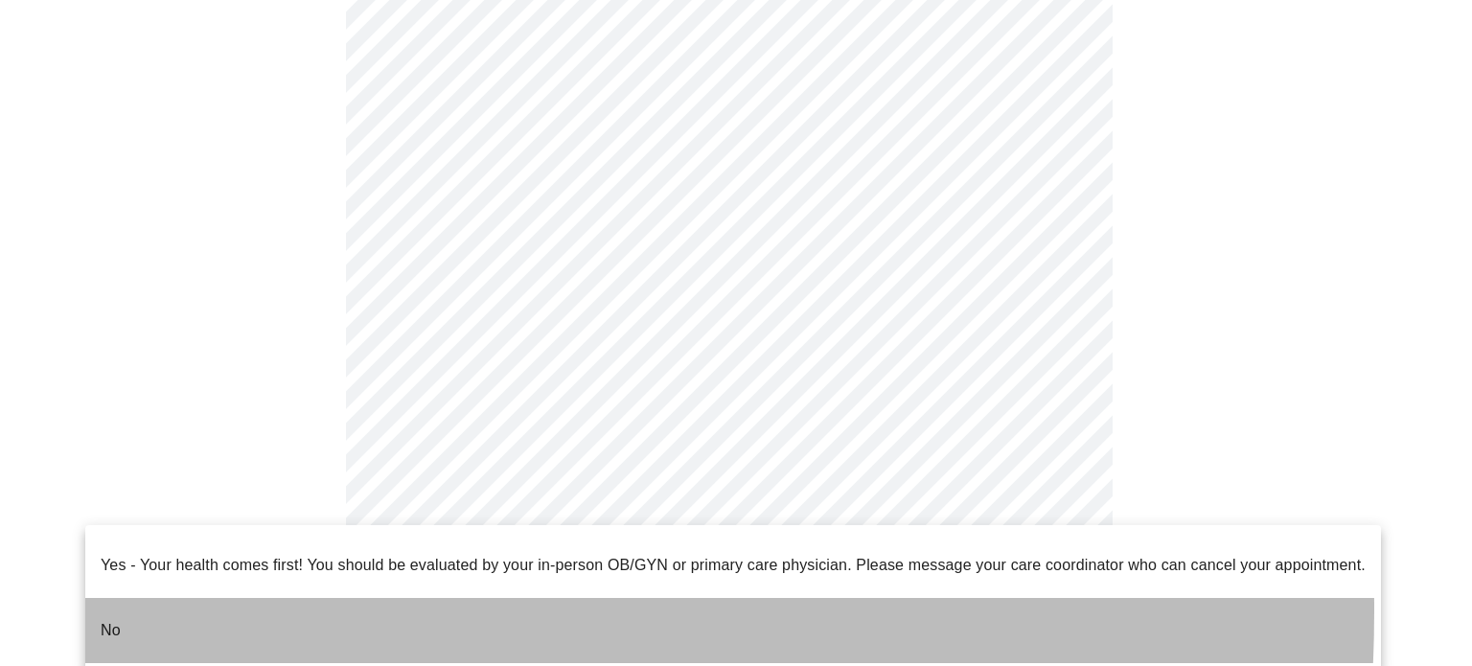
click at [130, 598] on li "No" at bounding box center [733, 630] width 1296 height 65
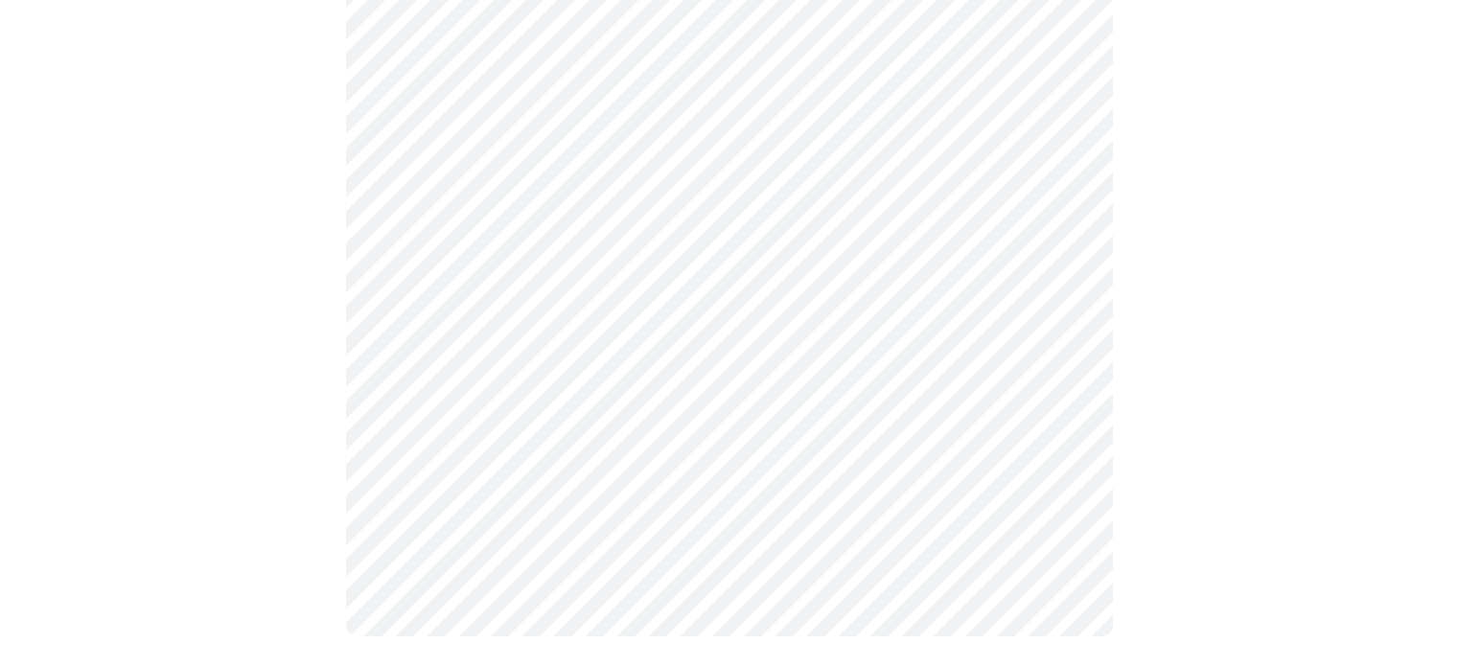
scroll to position [0, 0]
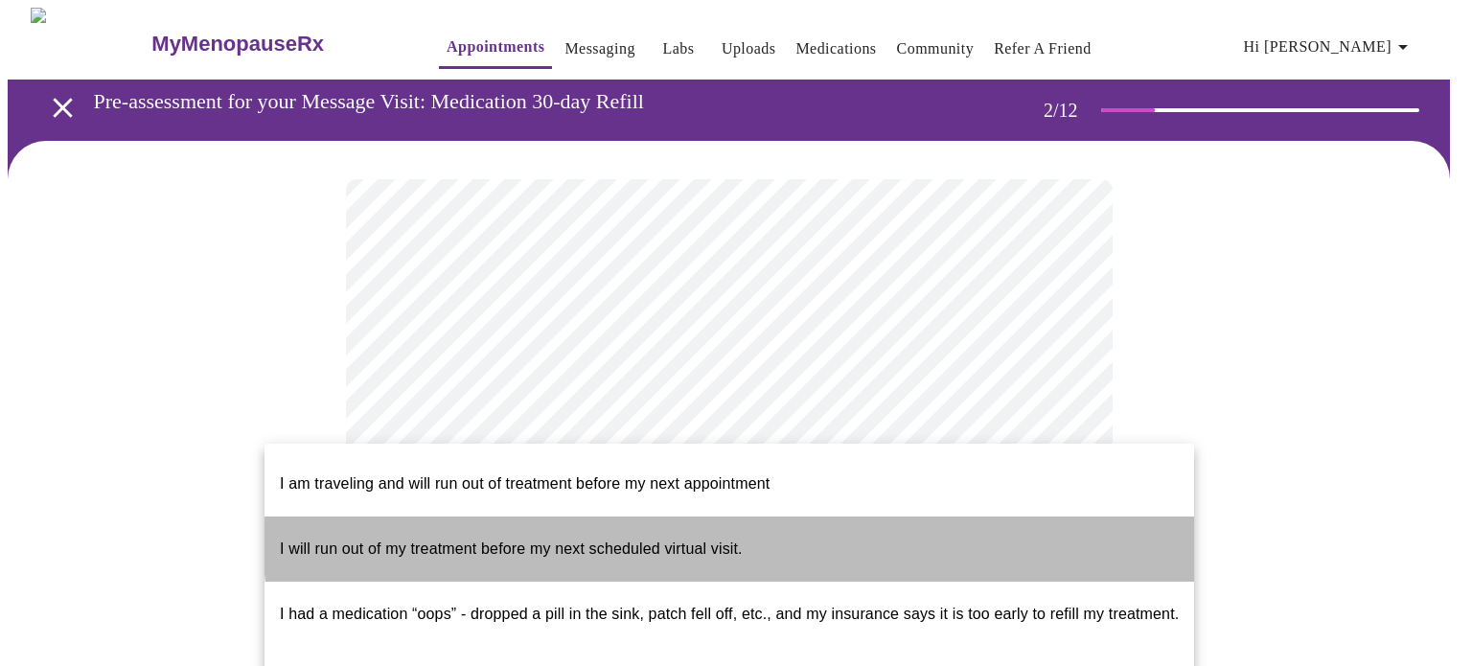
click at [747, 517] on li "I will run out of my treatment before my next scheduled virtual visit." at bounding box center [730, 549] width 930 height 65
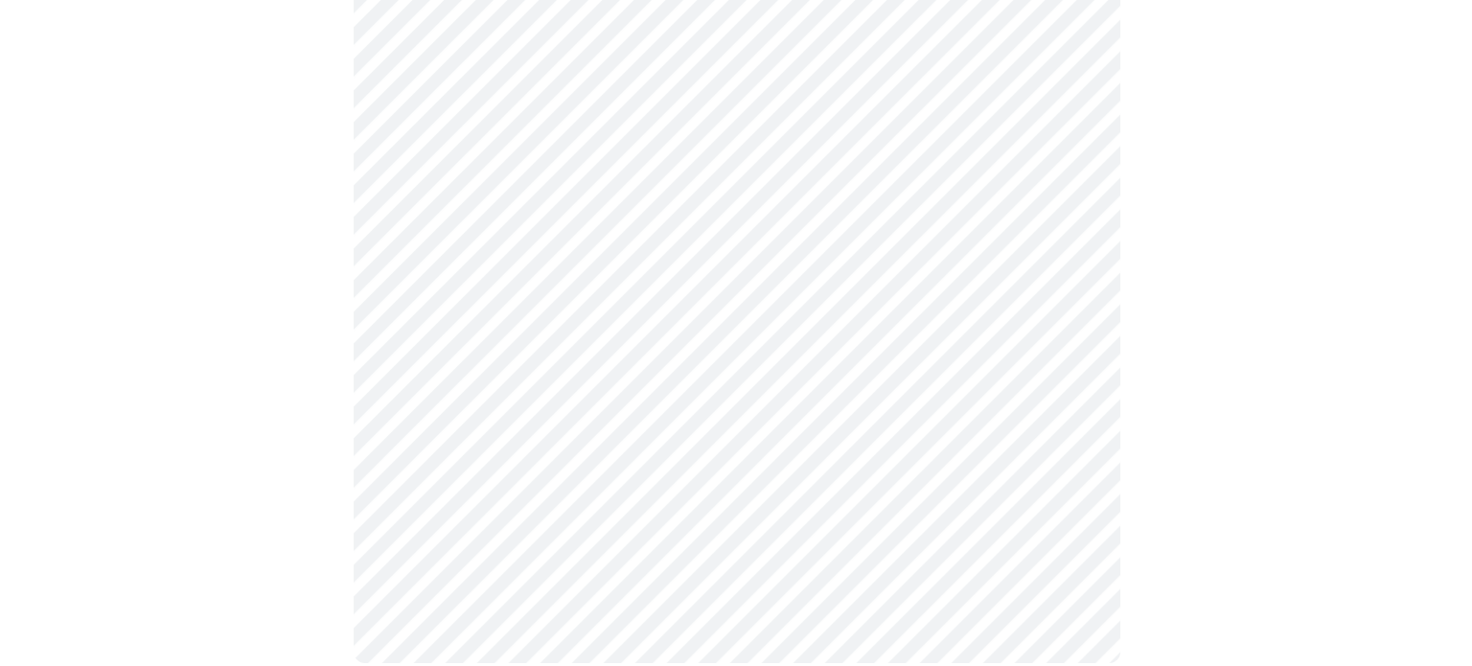
scroll to position [750, 0]
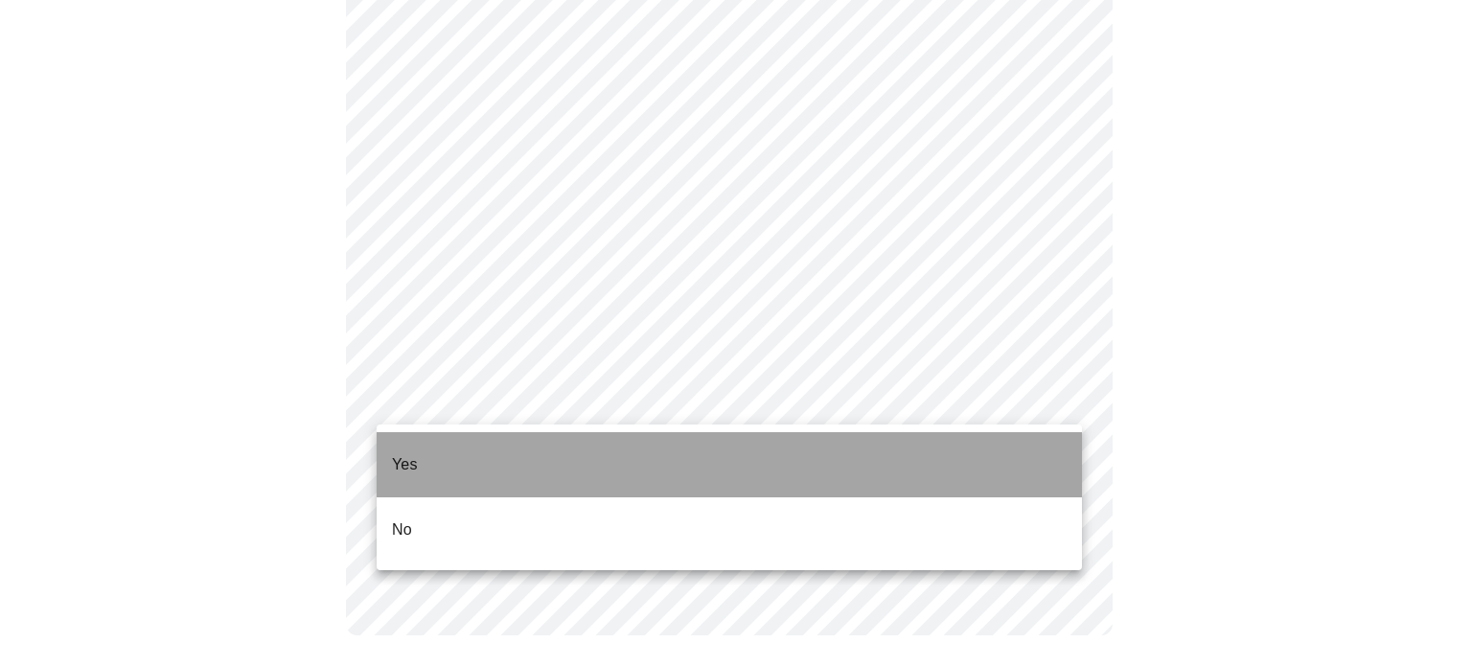
click at [464, 449] on li "Yes" at bounding box center [729, 464] width 705 height 65
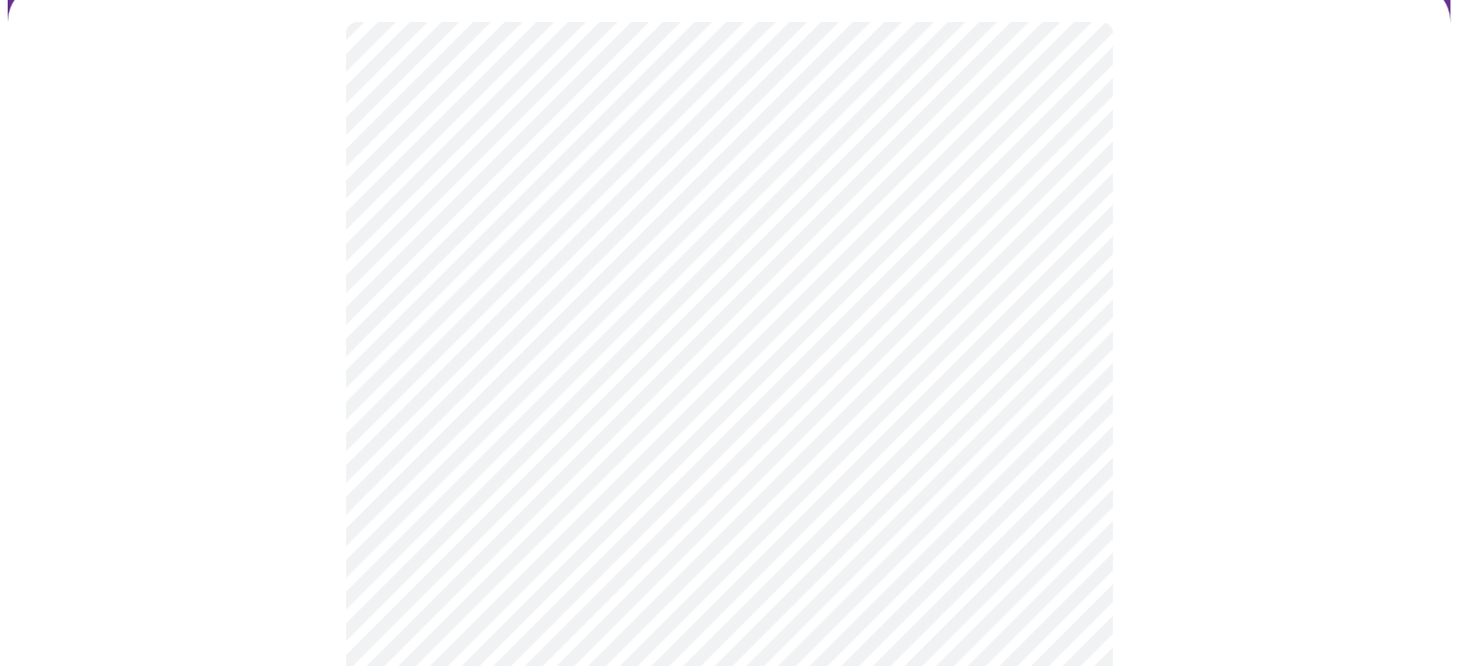
scroll to position [192, 0]
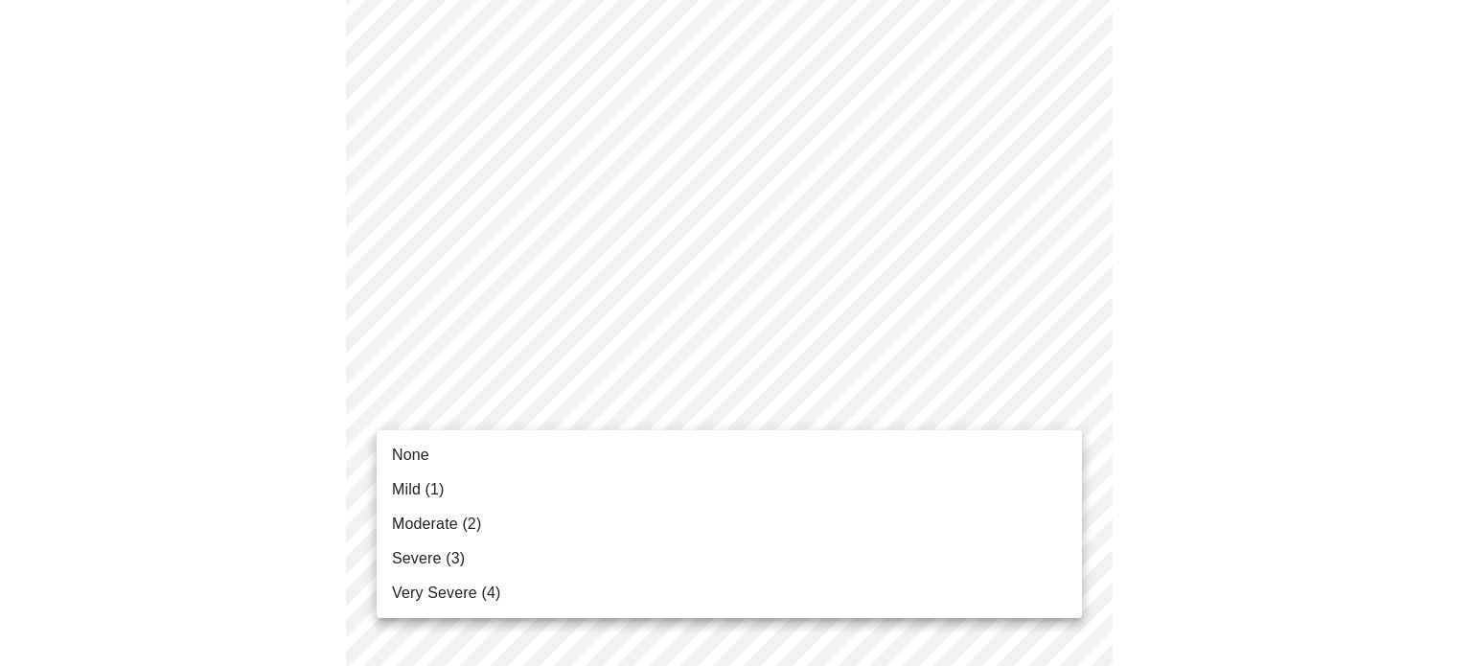
click at [450, 454] on li "None" at bounding box center [729, 455] width 705 height 35
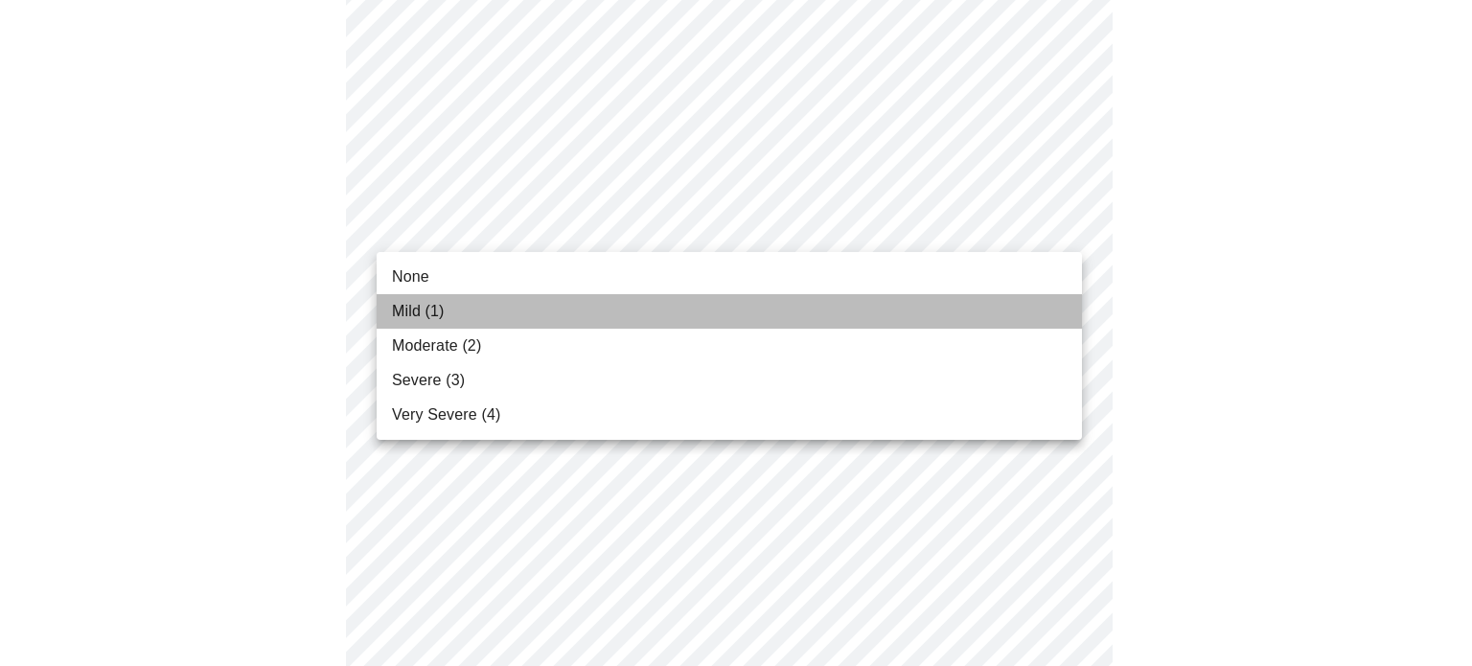
click at [831, 302] on li "Mild (1)" at bounding box center [729, 311] width 705 height 35
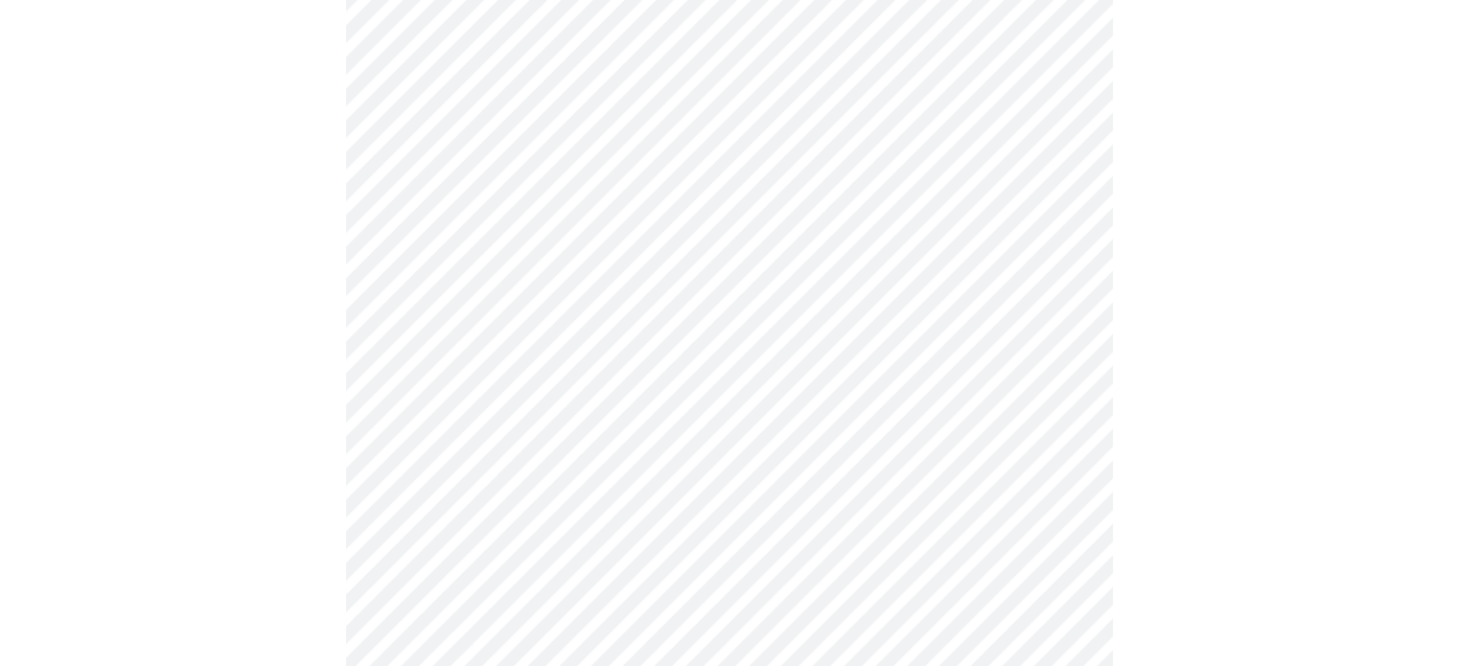
scroll to position [383, 0]
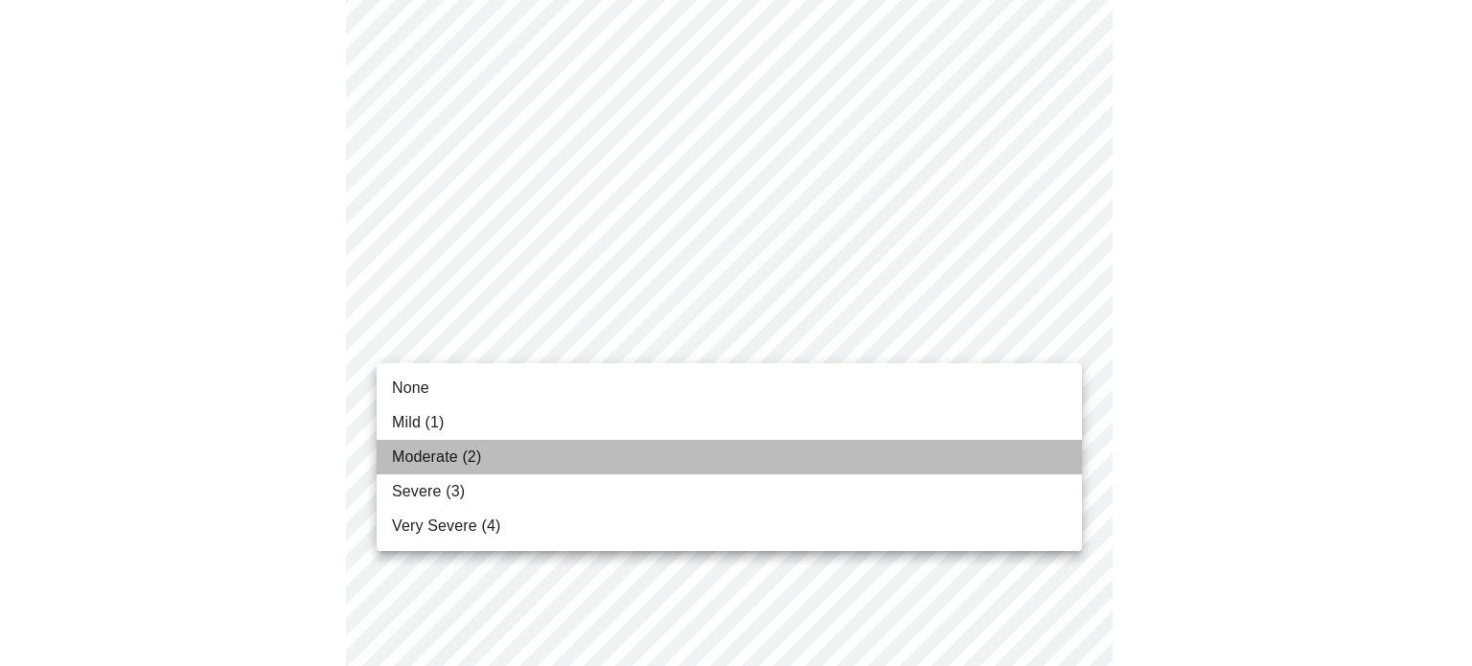
click at [508, 464] on li "Moderate (2)" at bounding box center [729, 457] width 705 height 35
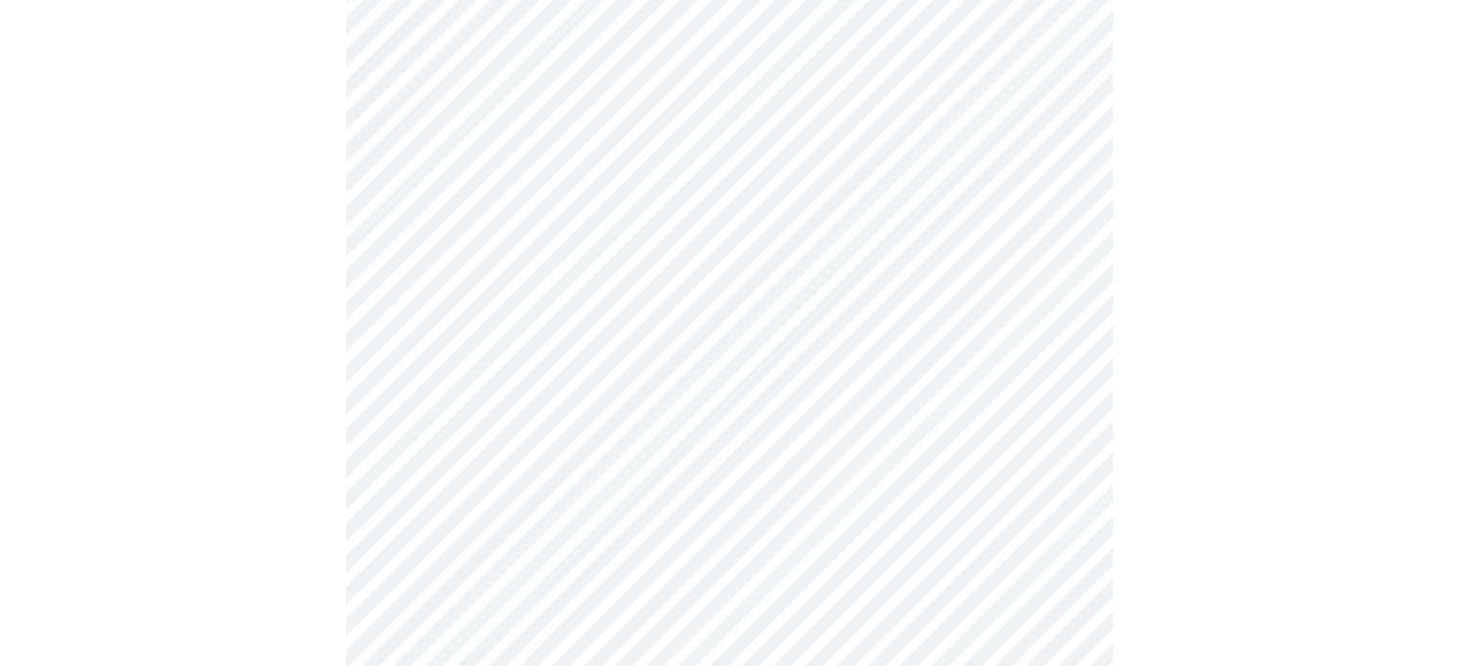
scroll to position [479, 0]
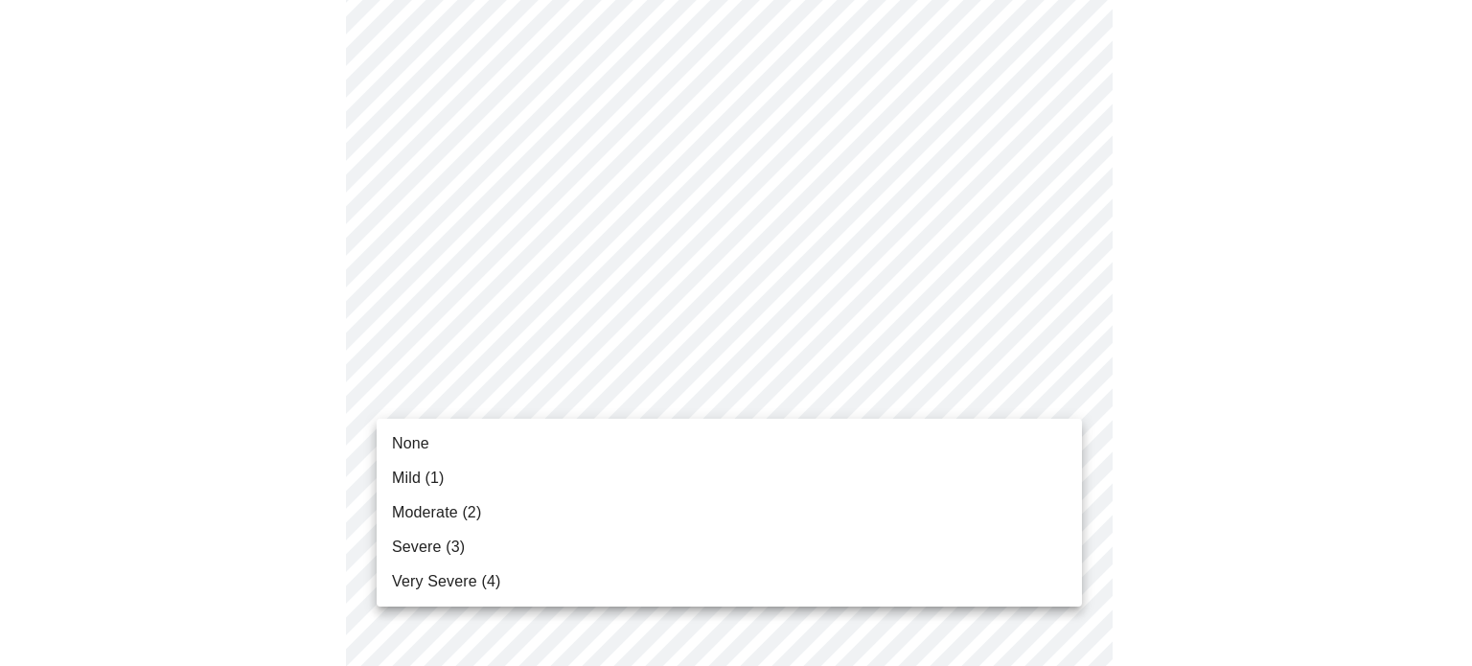
click at [485, 501] on li "Moderate (2)" at bounding box center [729, 513] width 705 height 35
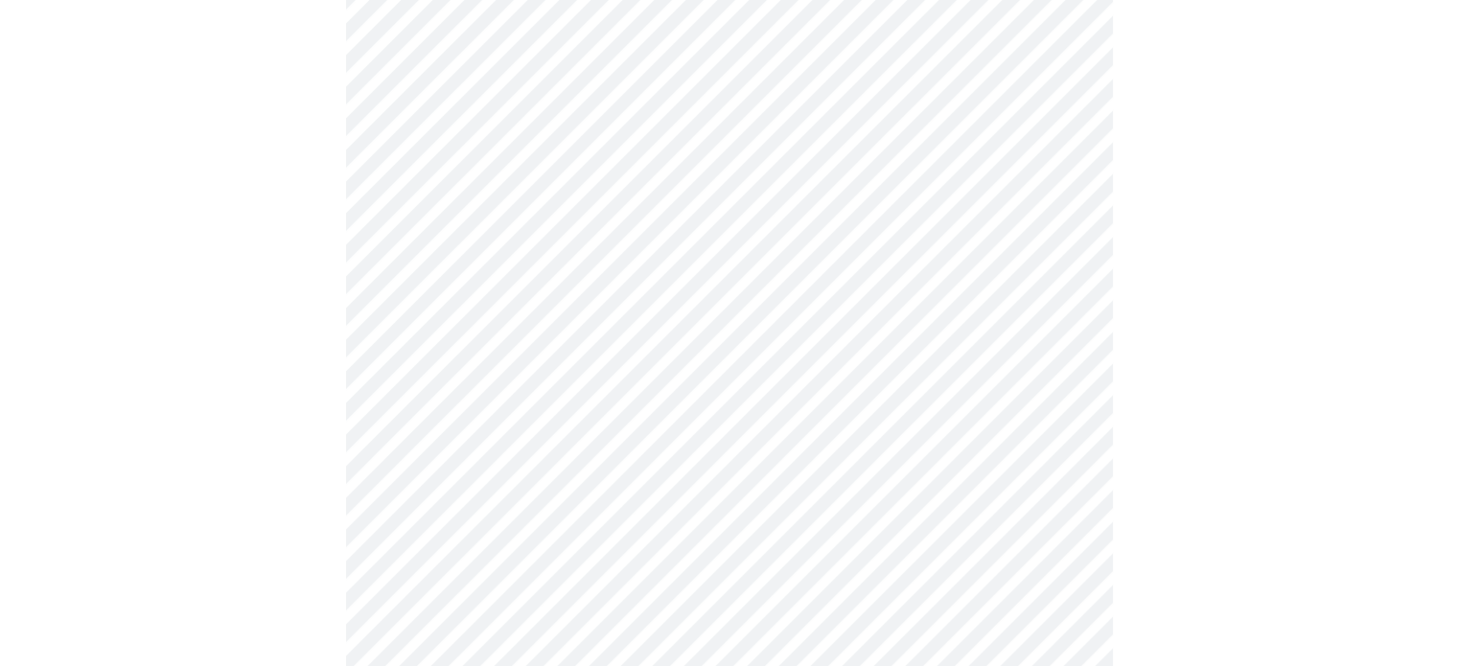
scroll to position [767, 0]
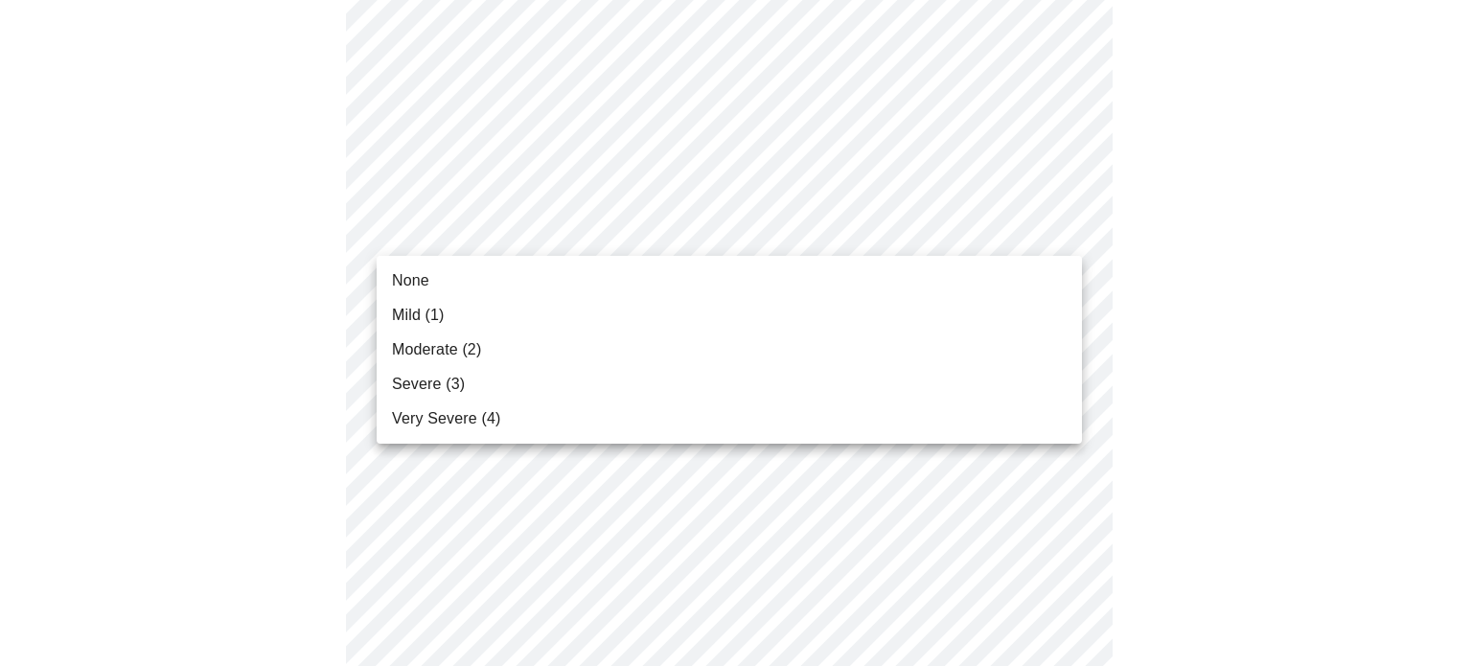
click at [1044, 217] on body "MyMenopauseRx Appointments Messaging Labs Uploads Medications Community Refer a…" at bounding box center [736, 461] width 1457 height 2441
click at [581, 346] on li "Moderate (2)" at bounding box center [729, 350] width 705 height 35
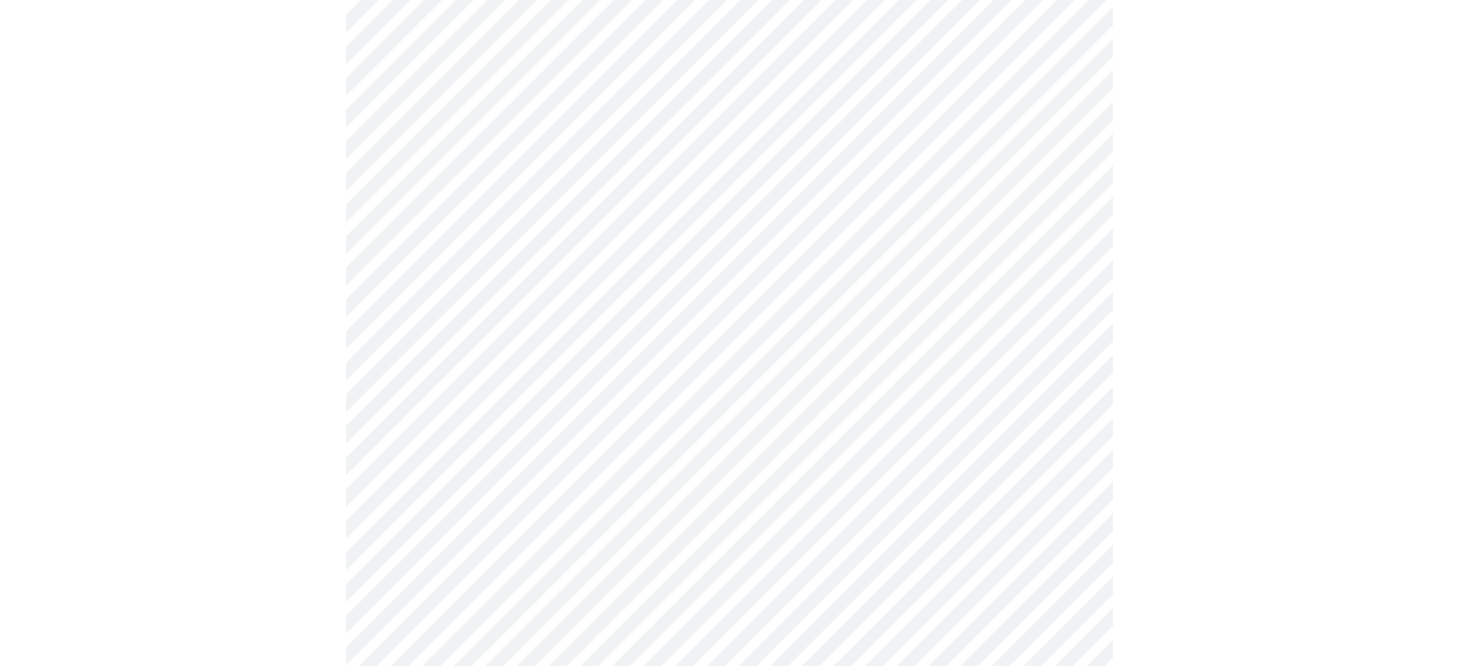
scroll to position [863, 0]
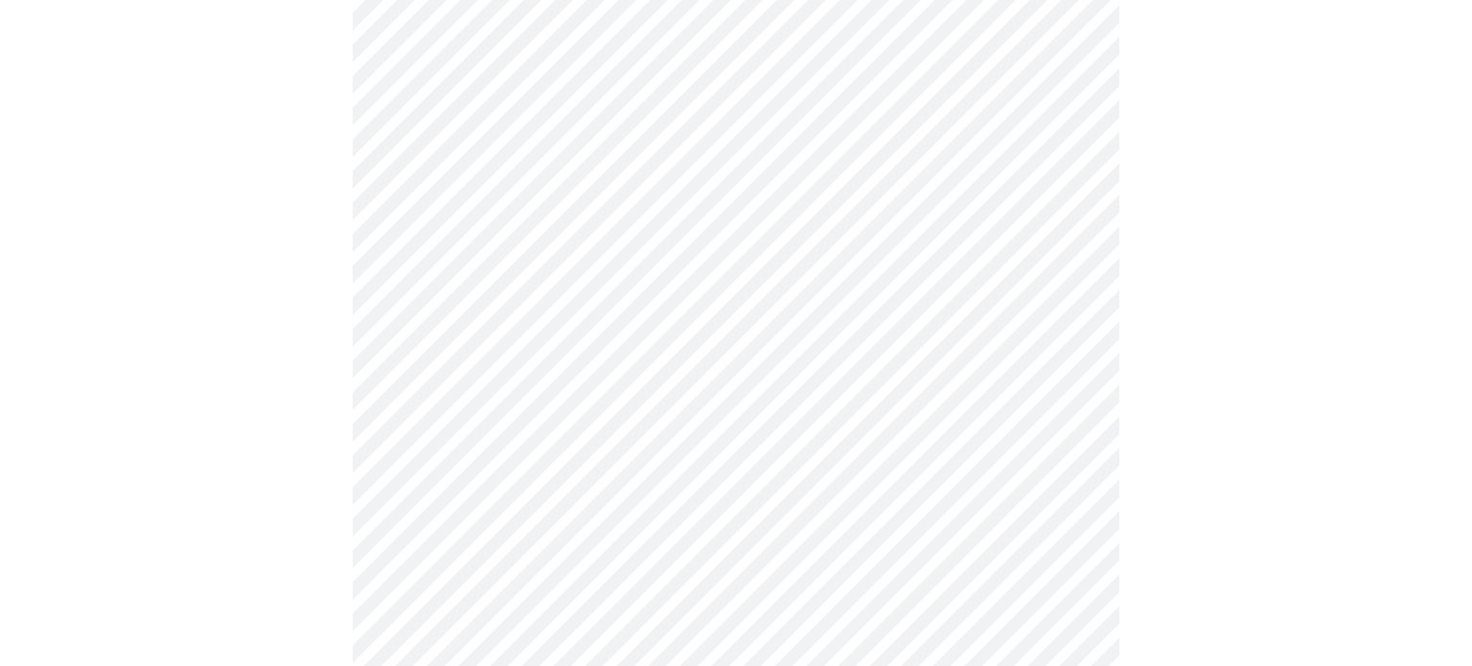
click at [981, 260] on body "MyMenopauseRx Appointments Messaging Labs Uploads Medications Community Refer a…" at bounding box center [736, 352] width 1457 height 2414
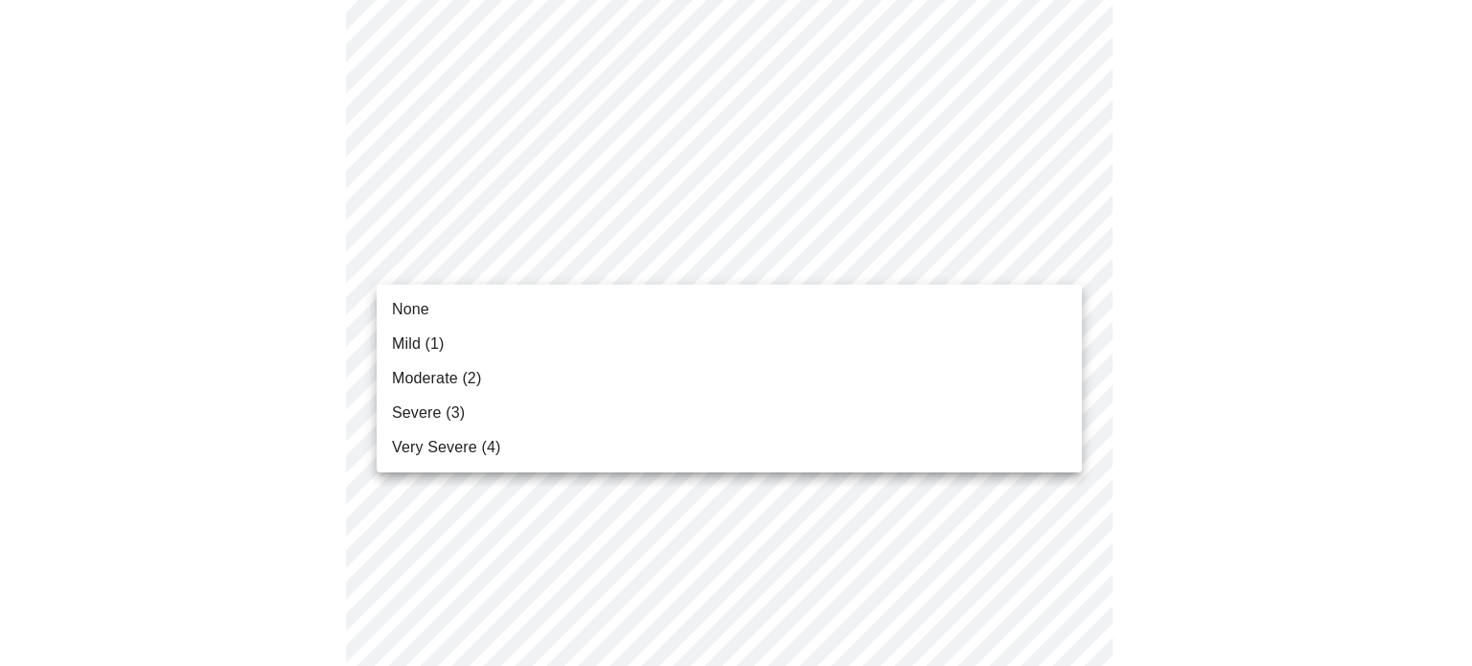
click at [567, 343] on li "Mild (1)" at bounding box center [729, 344] width 705 height 35
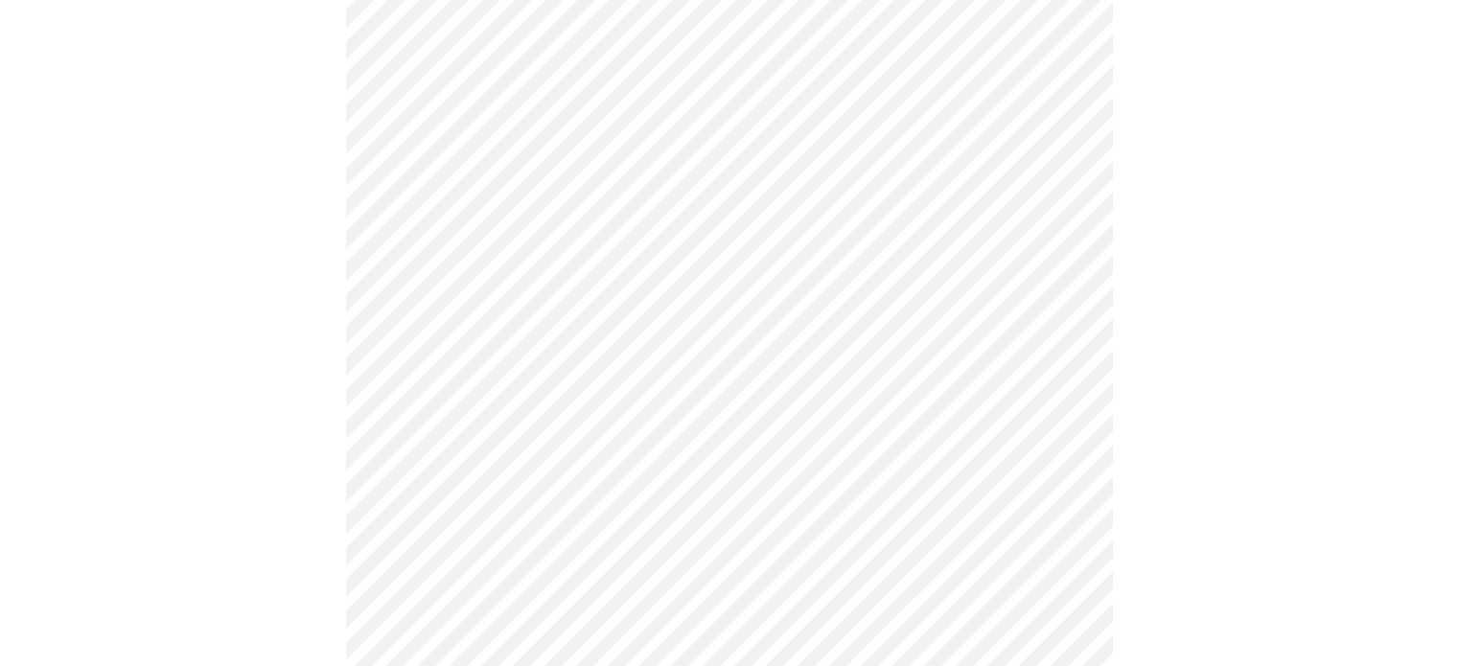
scroll to position [958, 0]
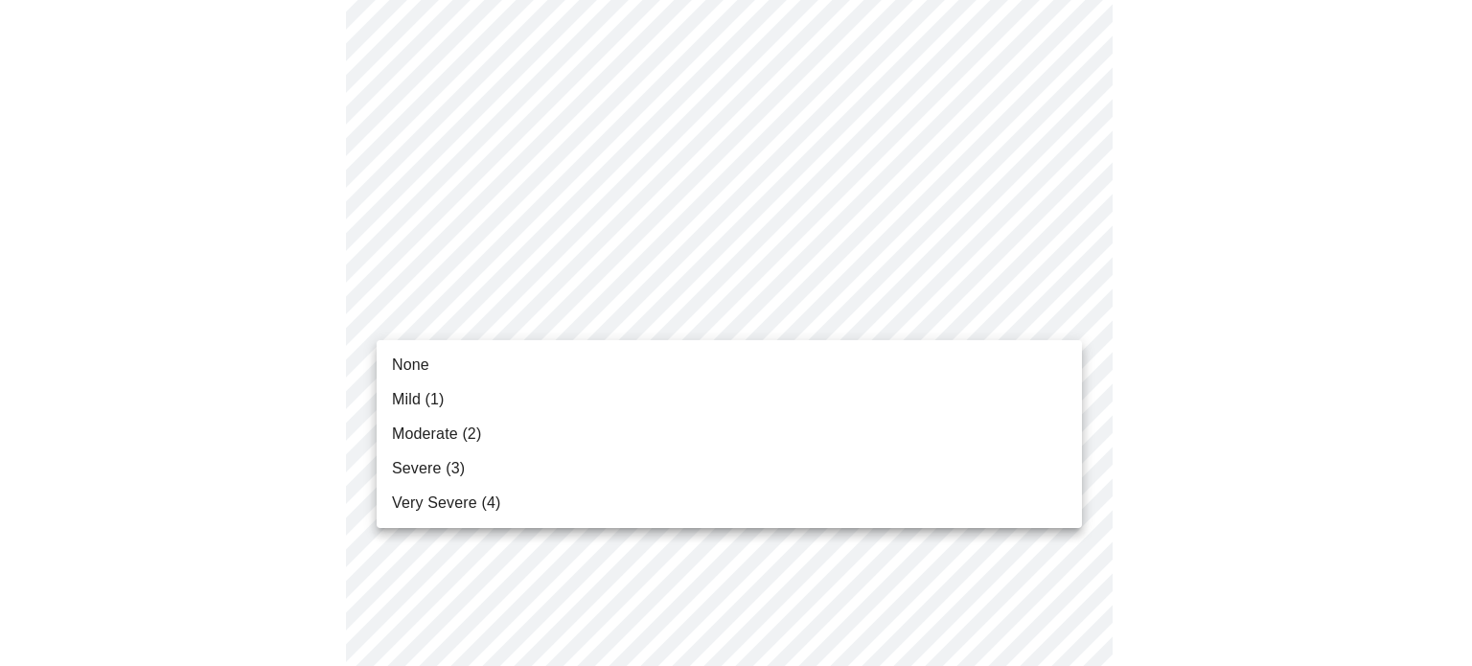
click at [1040, 318] on body "MyMenopauseRx Appointments Messaging Labs Uploads Medications Community Refer a…" at bounding box center [736, 243] width 1457 height 2388
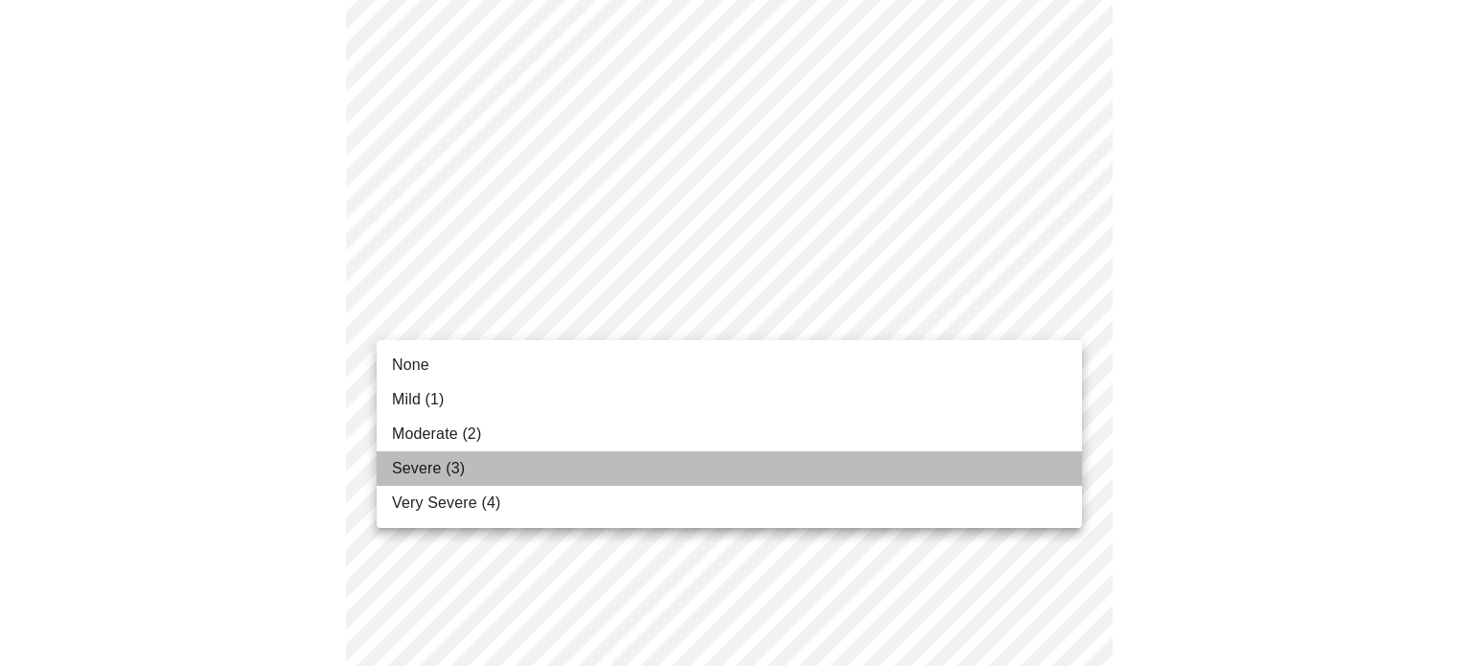
click at [435, 465] on span "Severe (3)" at bounding box center [428, 468] width 73 height 23
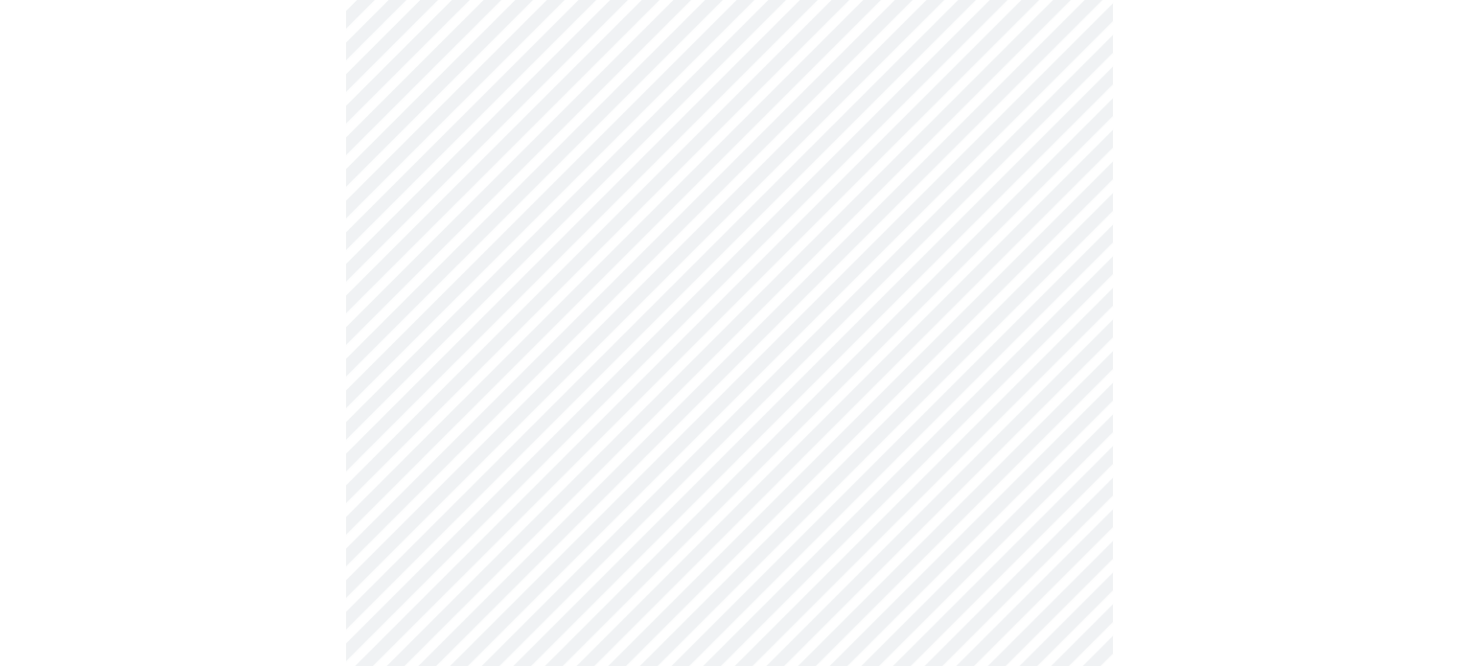
scroll to position [1150, 0]
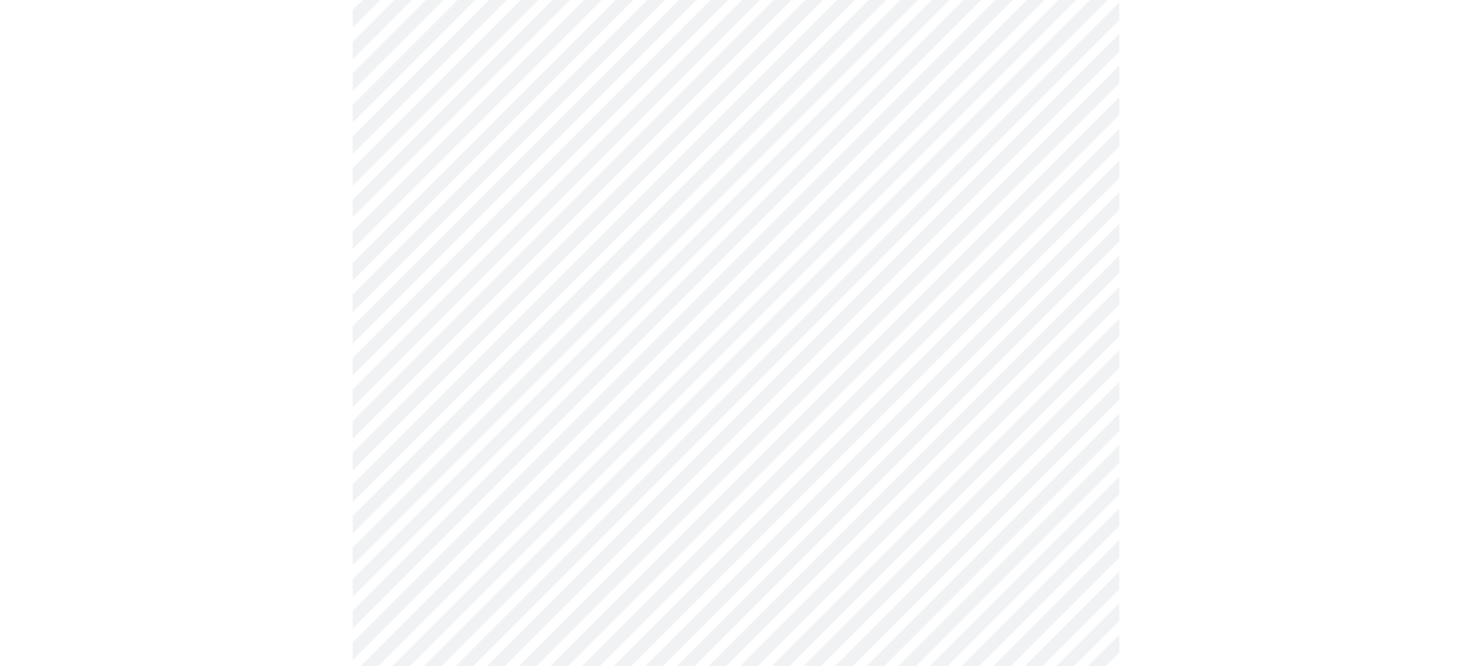
click at [1024, 280] on body "MyMenopauseRx Appointments Messaging Labs Uploads Medications Community Refer a…" at bounding box center [736, 37] width 1457 height 2361
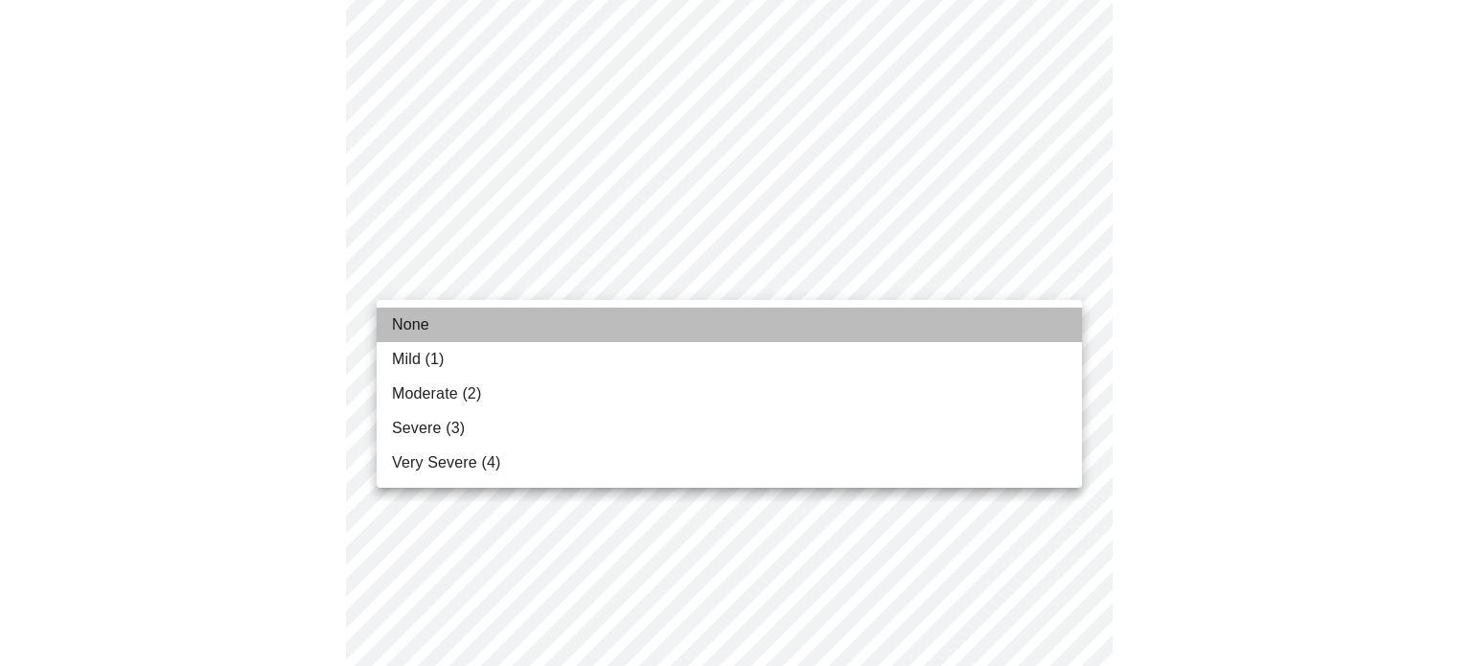
click at [741, 328] on li "None" at bounding box center [729, 325] width 705 height 35
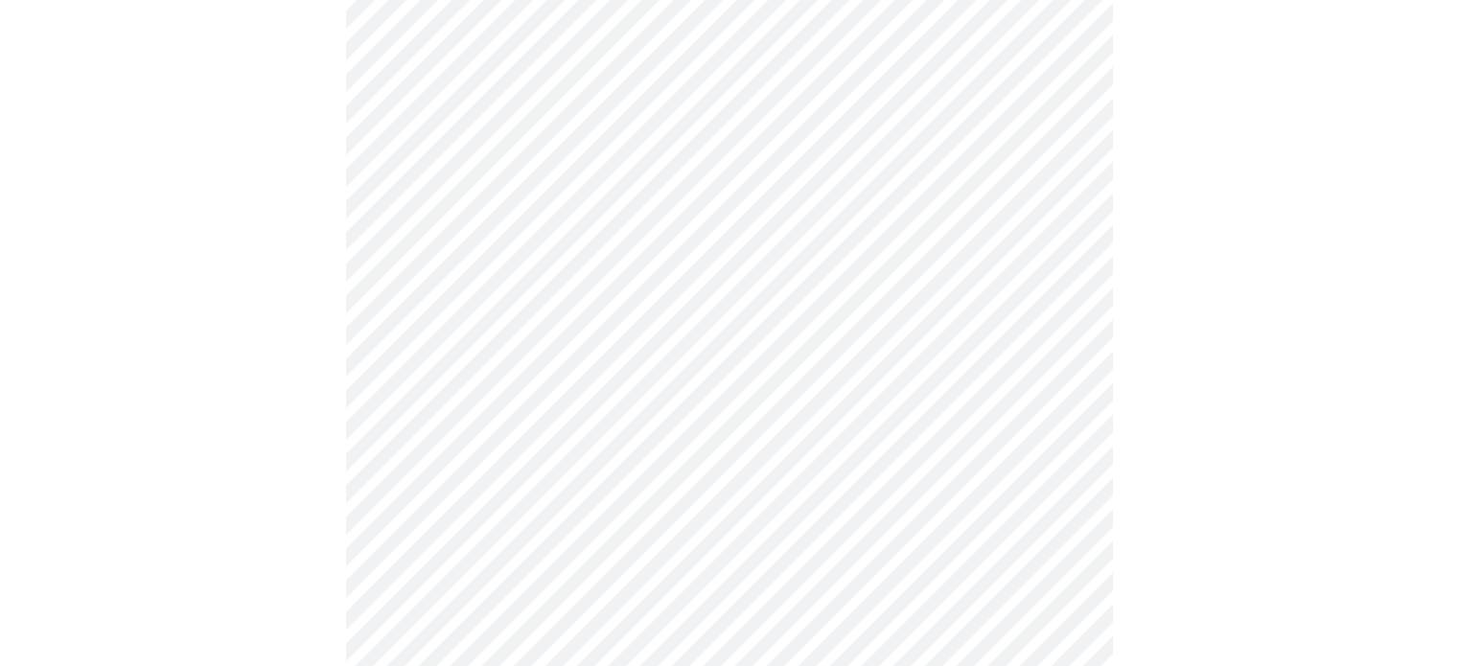
scroll to position [1246, 0]
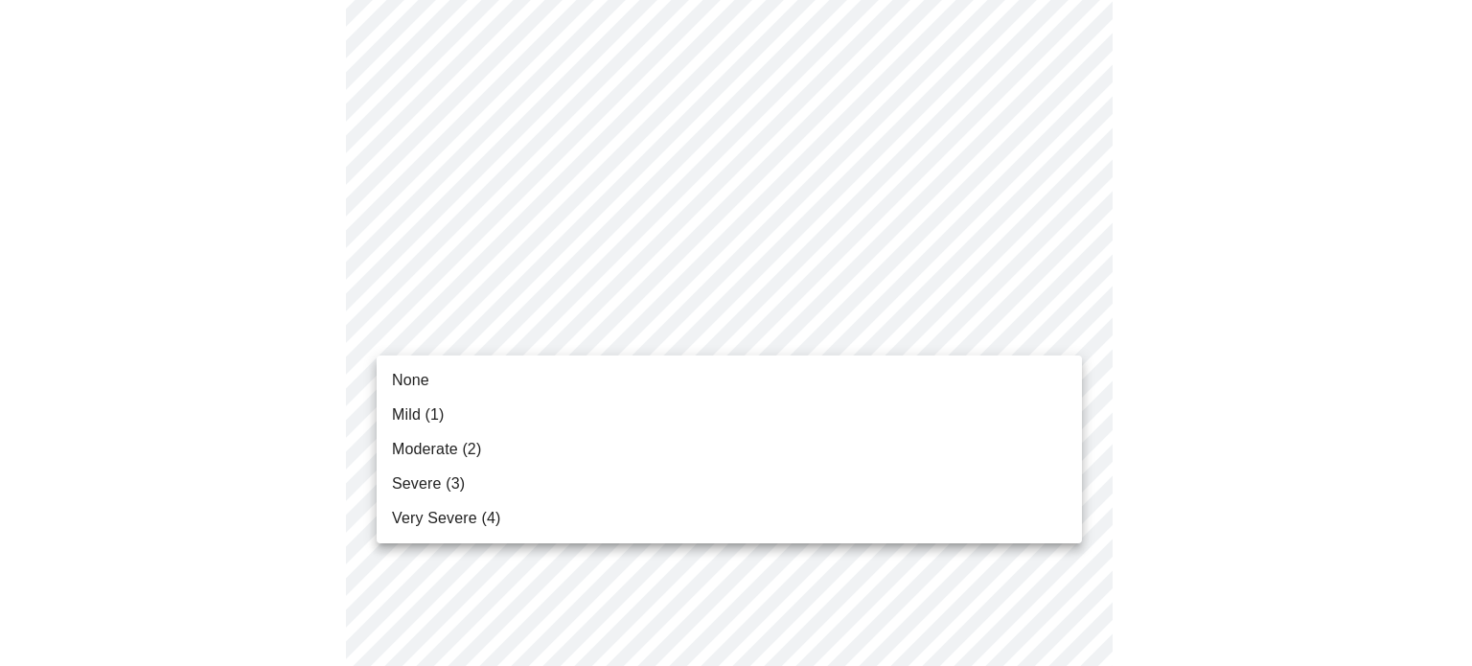
click at [700, 382] on li "None" at bounding box center [729, 380] width 705 height 35
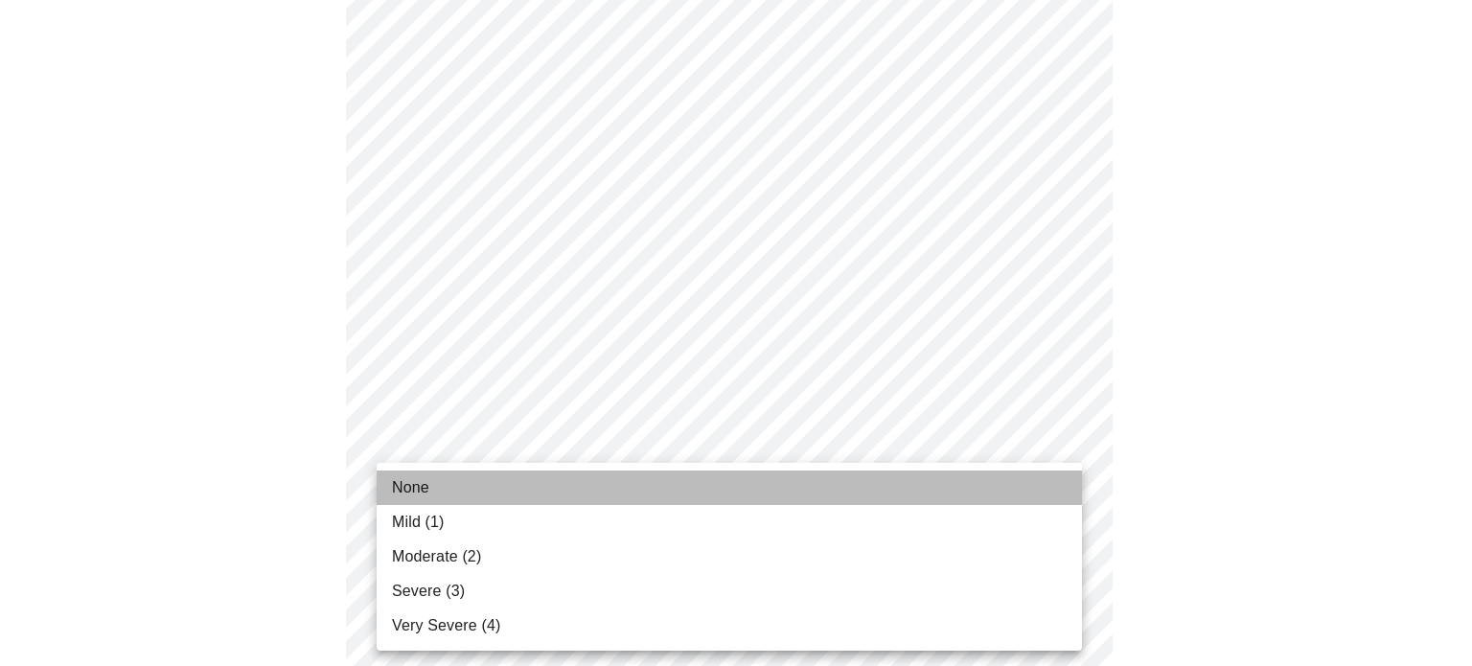
click at [764, 488] on li "None" at bounding box center [729, 488] width 705 height 35
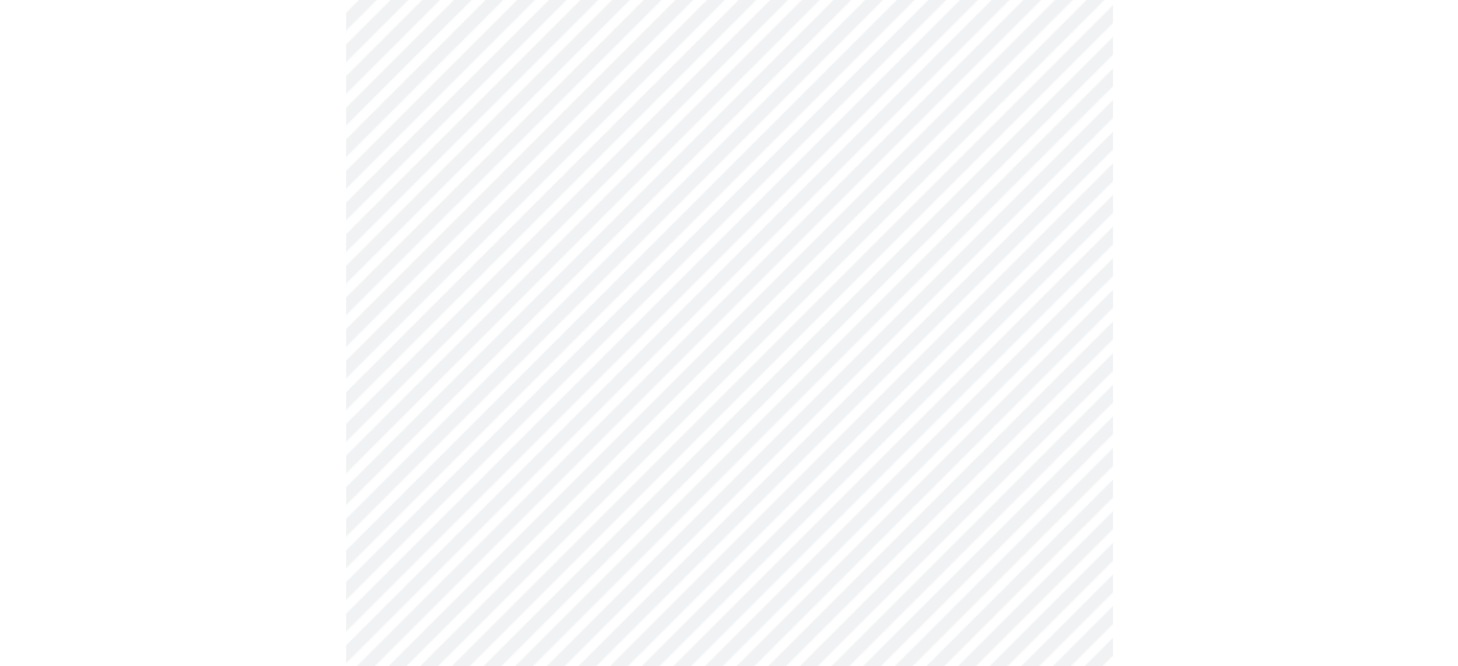
scroll to position [1534, 0]
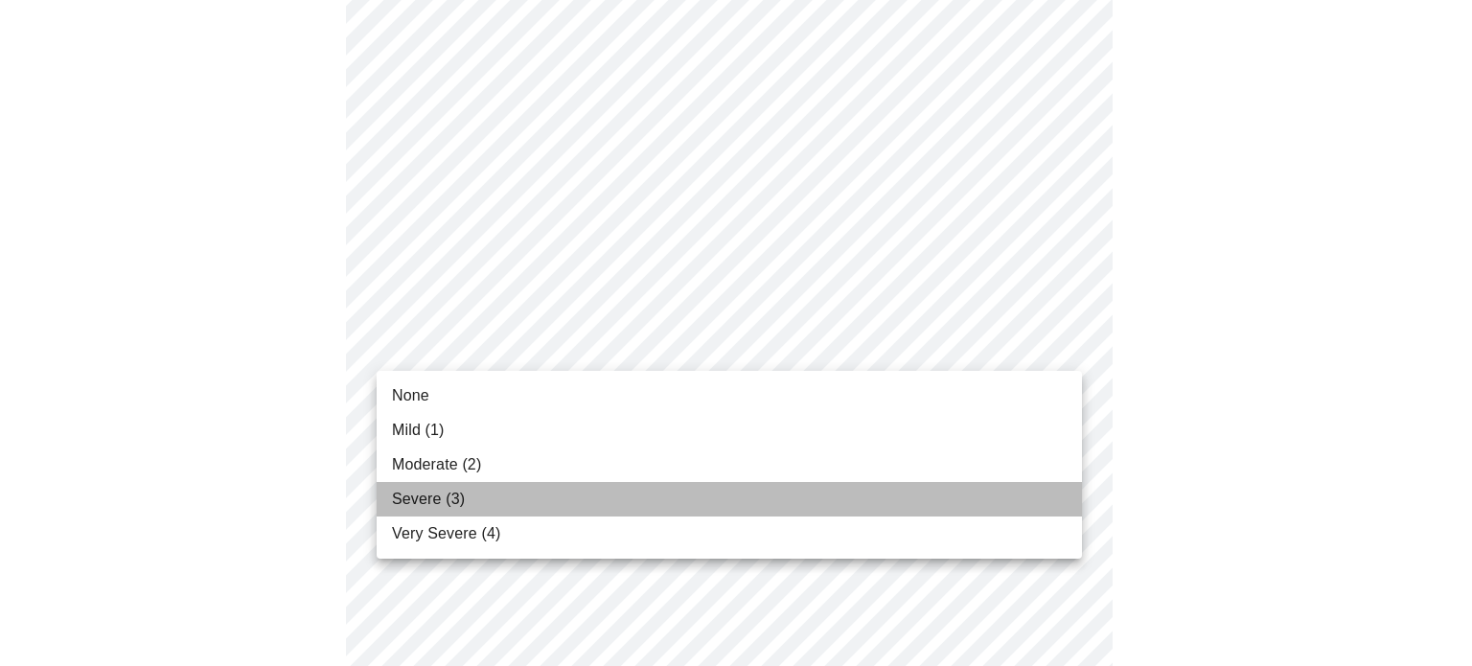
click at [878, 497] on li "Severe (3)" at bounding box center [729, 499] width 705 height 35
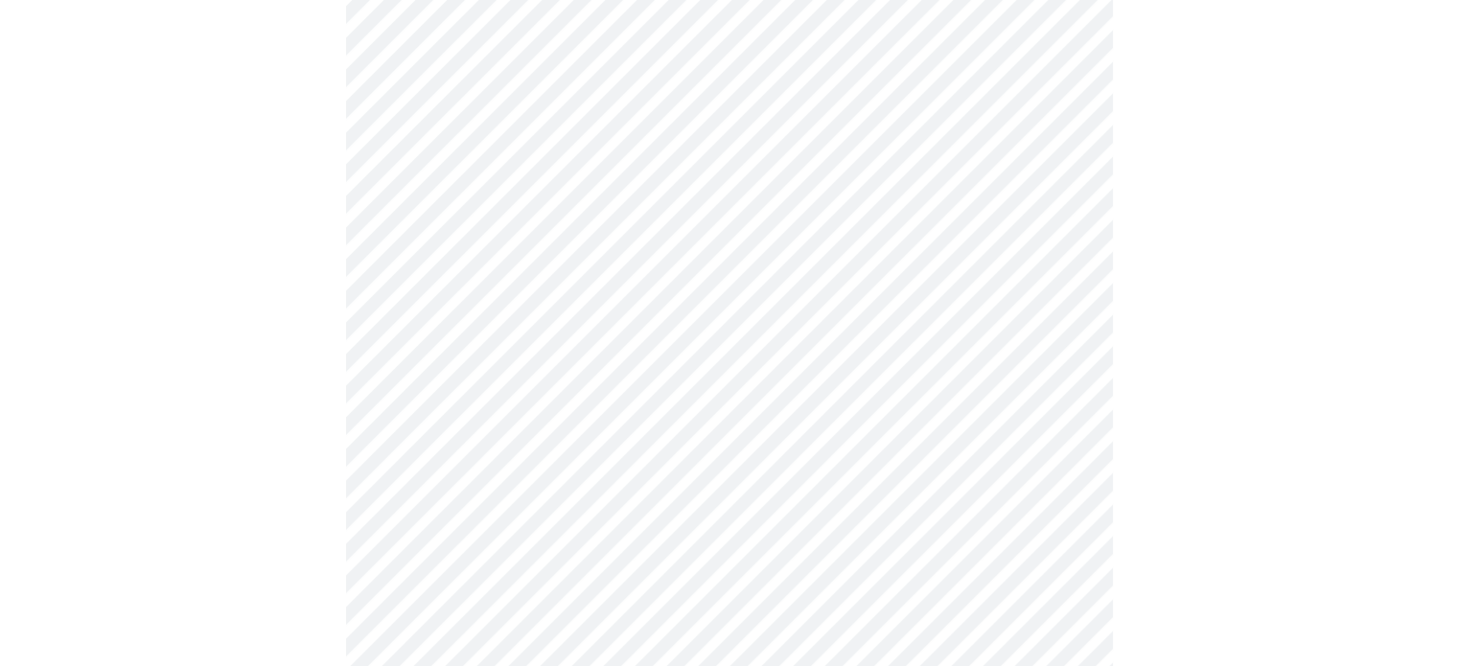
scroll to position [767, 0]
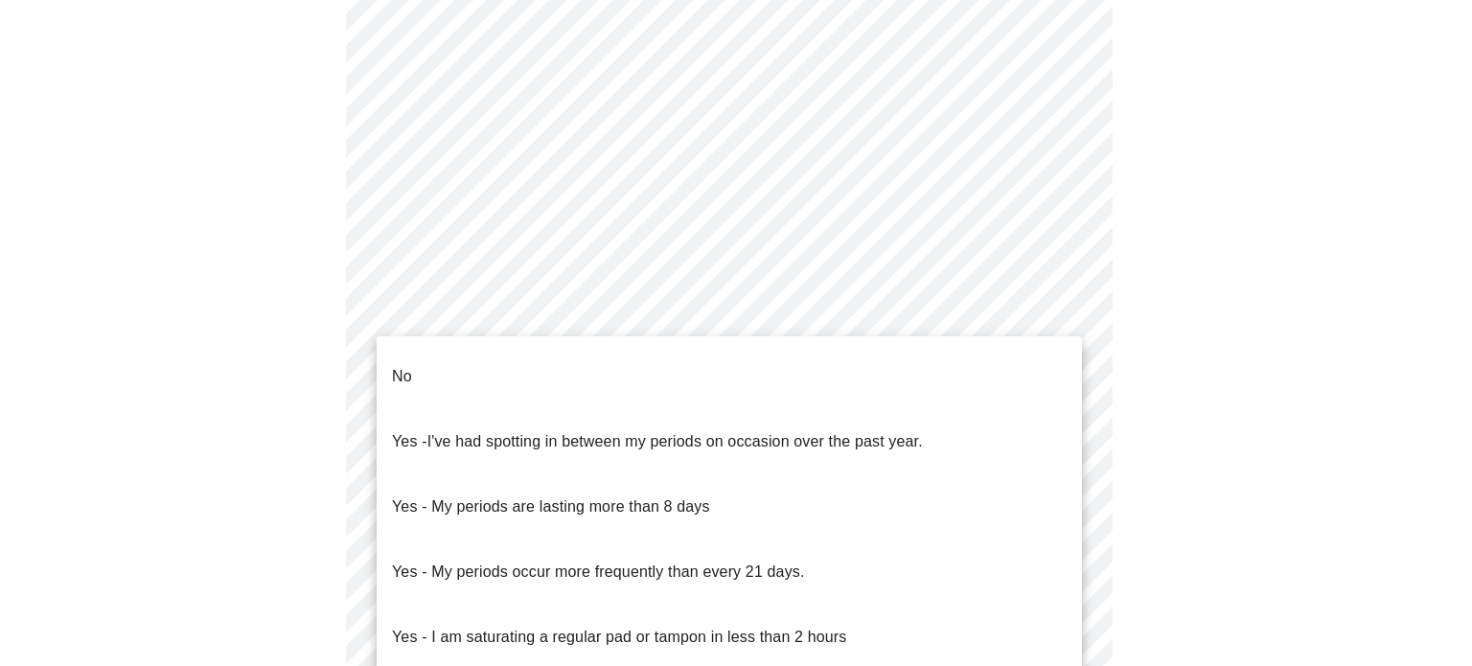
click at [1013, 388] on body "MyMenopauseRx Appointments Messaging Labs Uploads Medications Community Refer a…" at bounding box center [736, 186] width 1457 height 1890
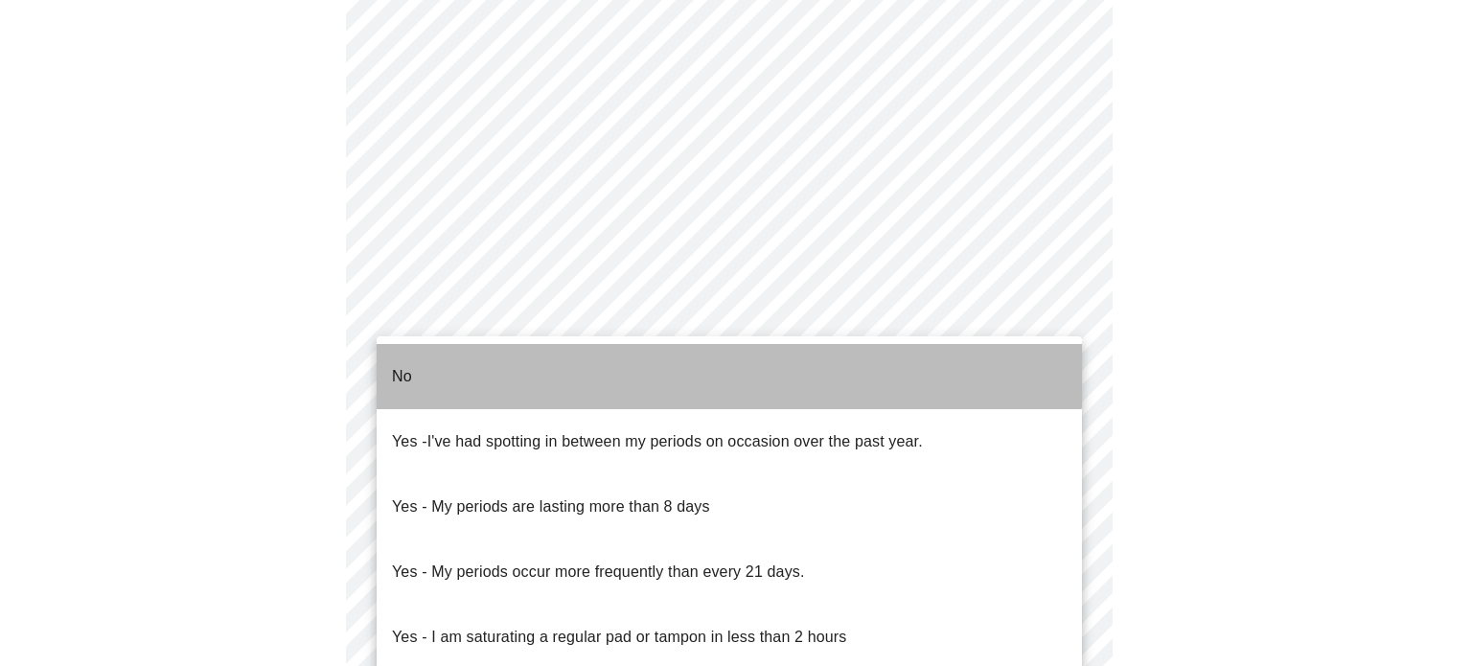
click at [594, 363] on li "No" at bounding box center [729, 376] width 705 height 65
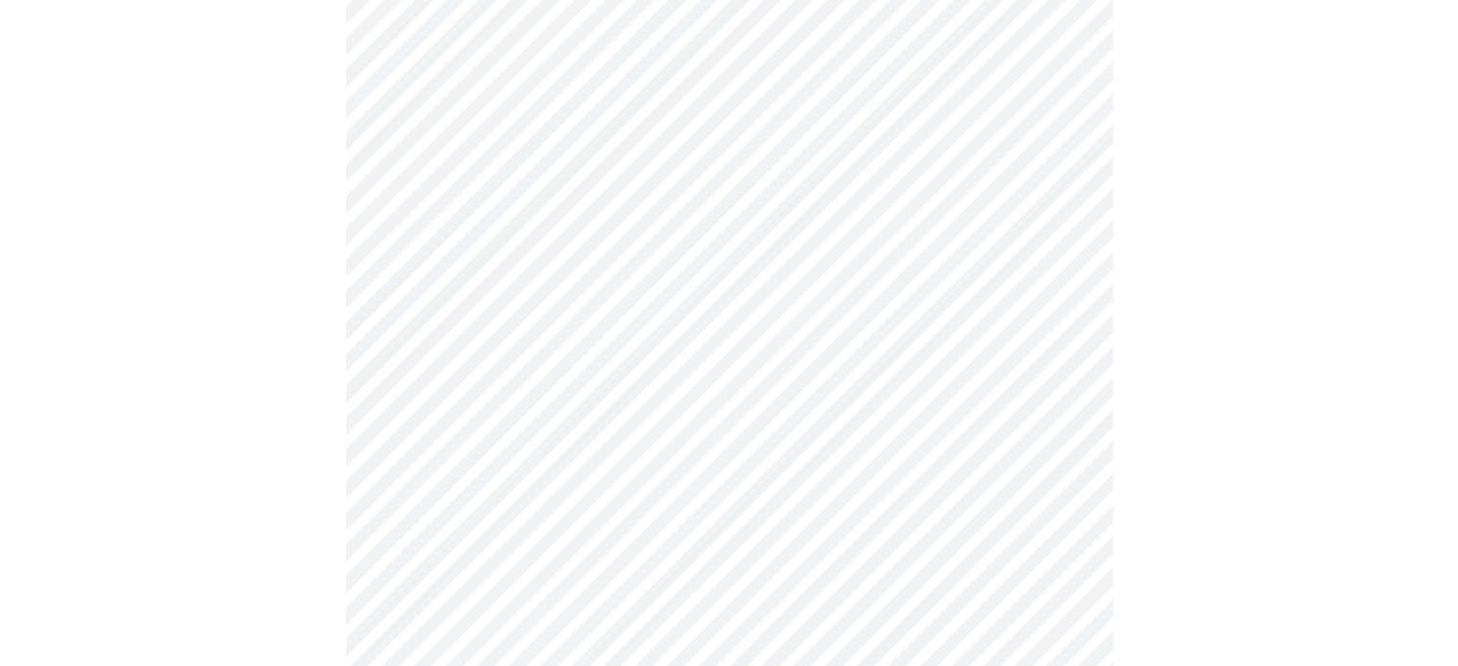
scroll to position [958, 0]
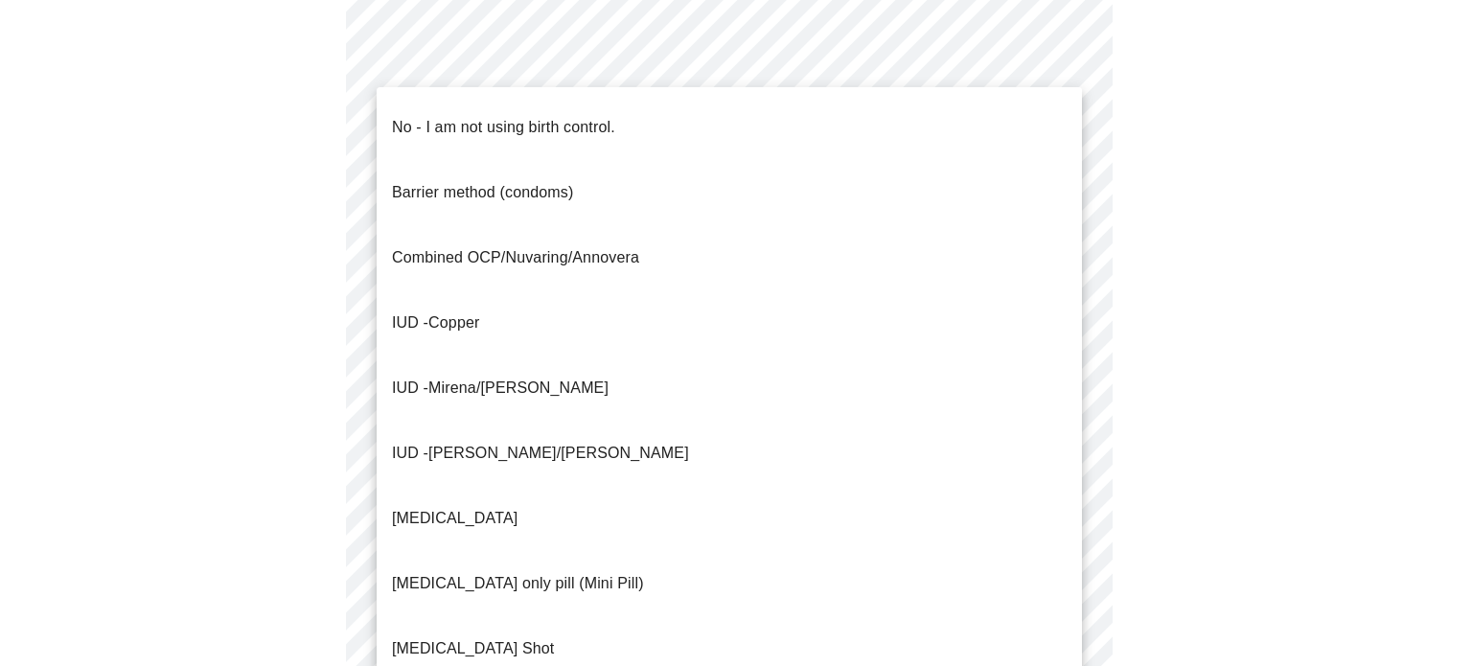
click at [502, 116] on p "No - I am not using birth control." at bounding box center [503, 127] width 223 height 23
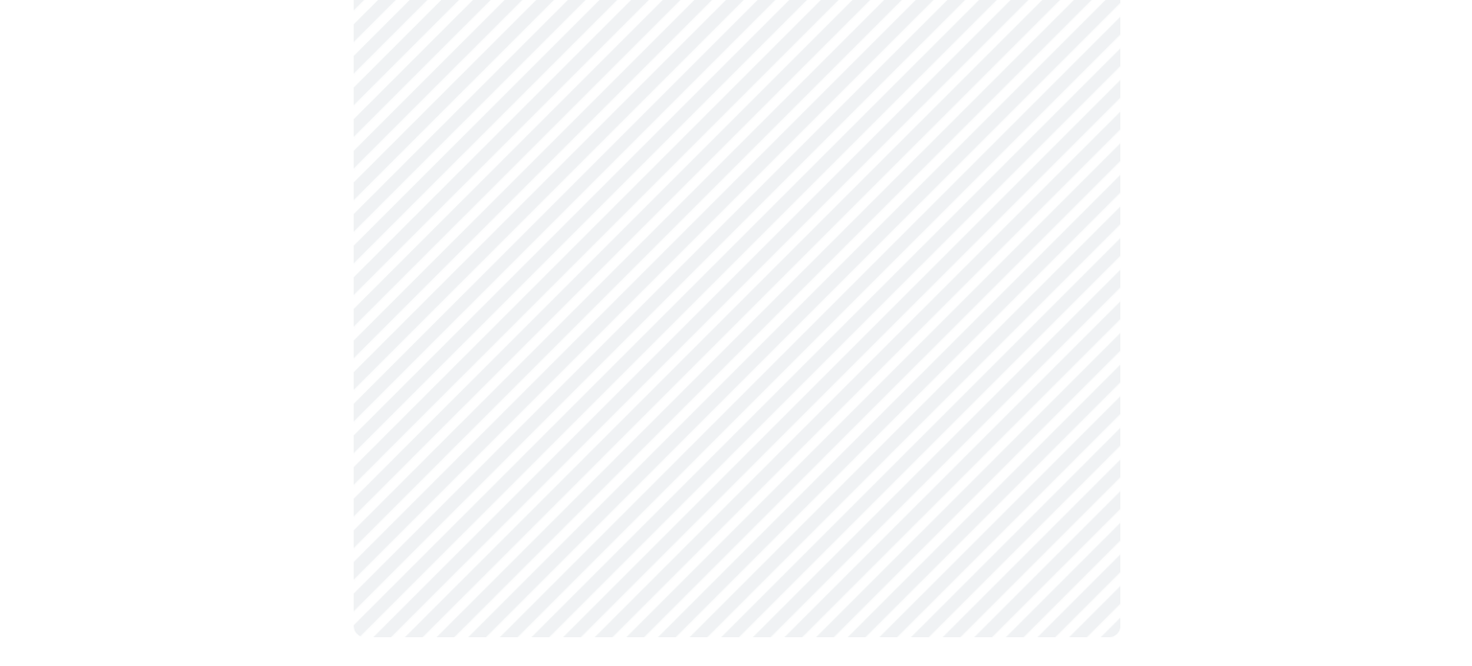
scroll to position [1200, 0]
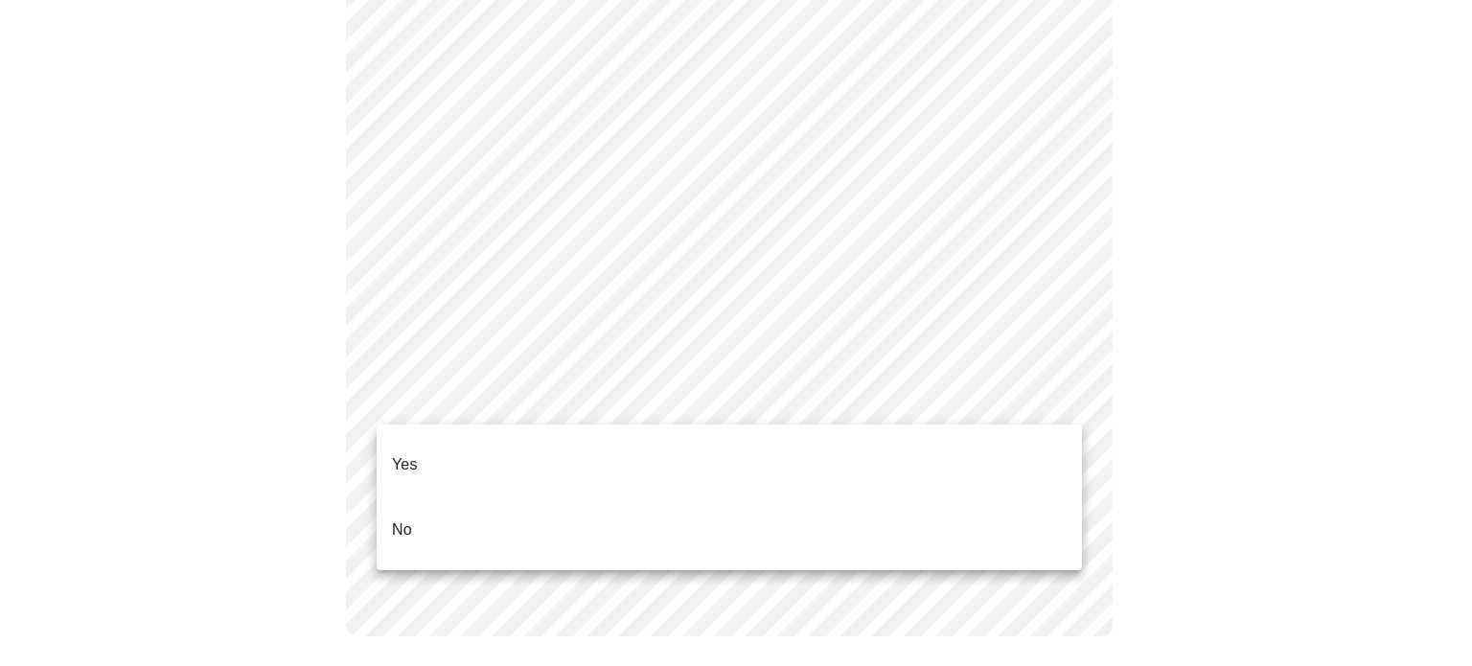
click at [801, 440] on li "Yes" at bounding box center [729, 464] width 705 height 65
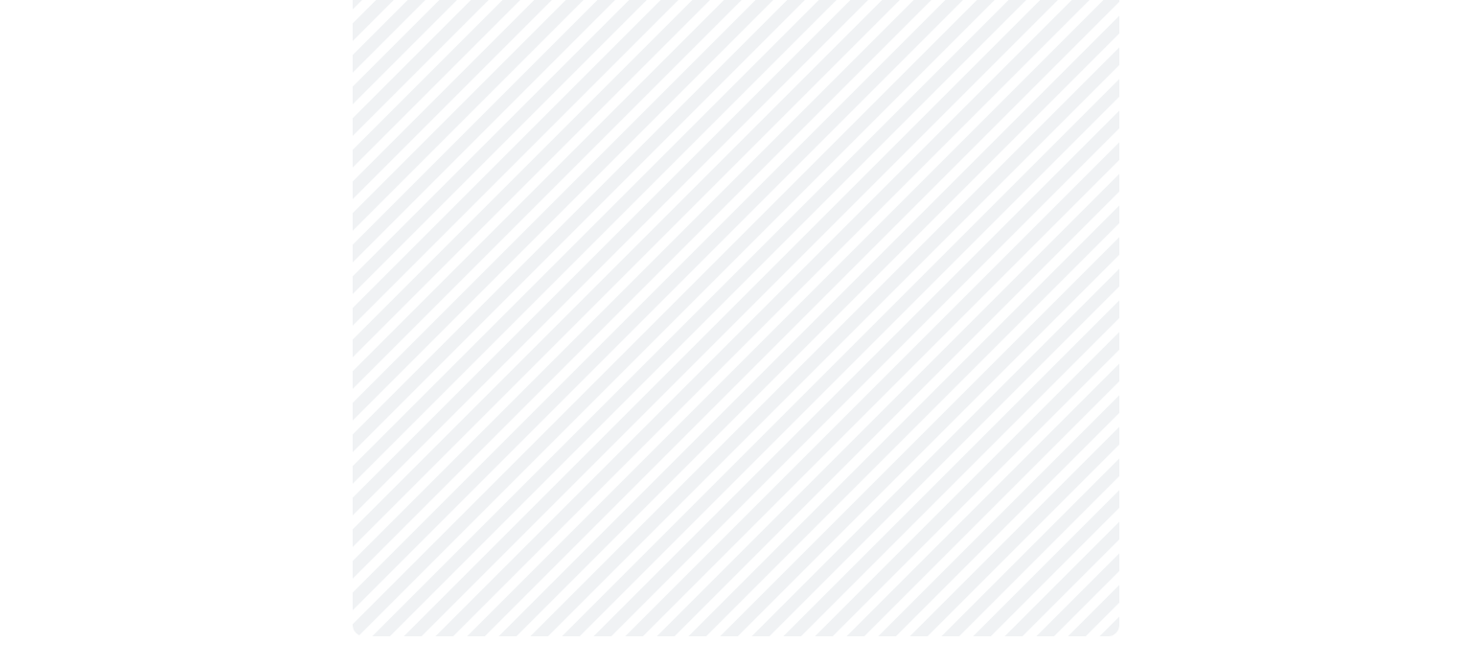
scroll to position [1189, 0]
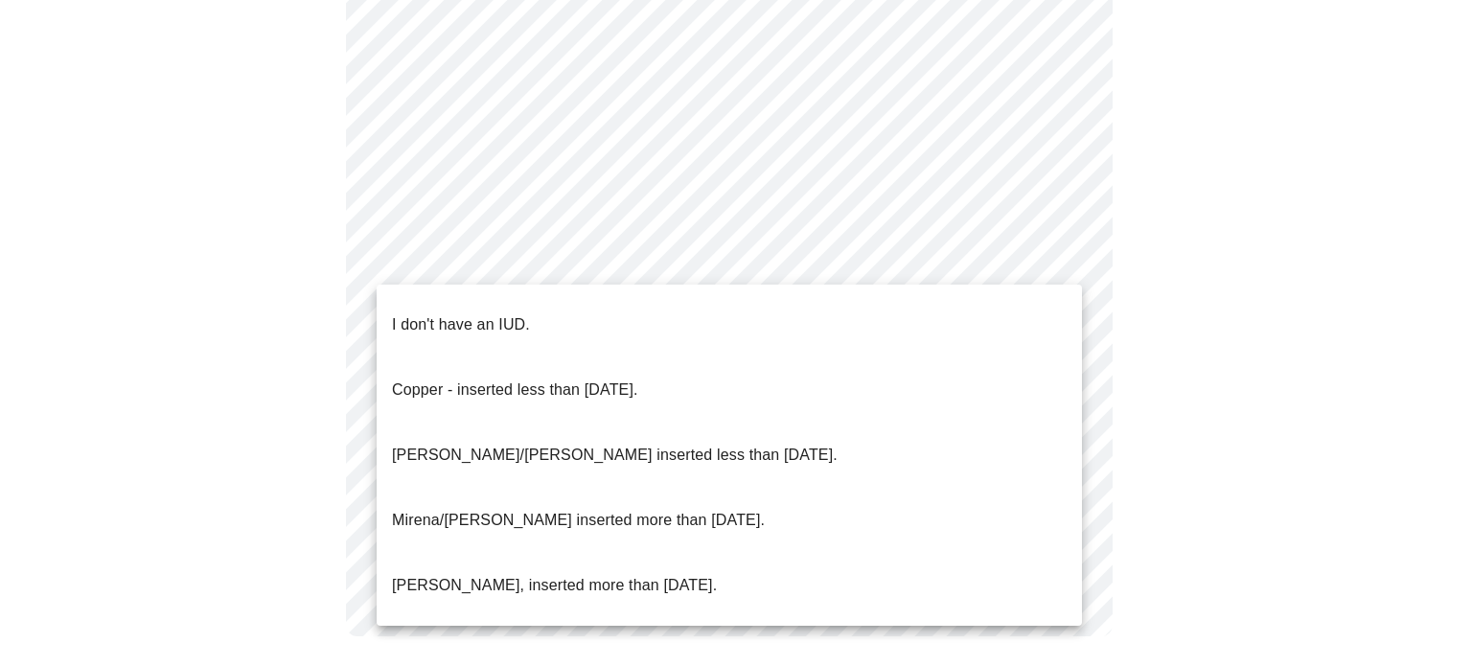
click at [748, 298] on li "I don't have an IUD." at bounding box center [729, 324] width 705 height 65
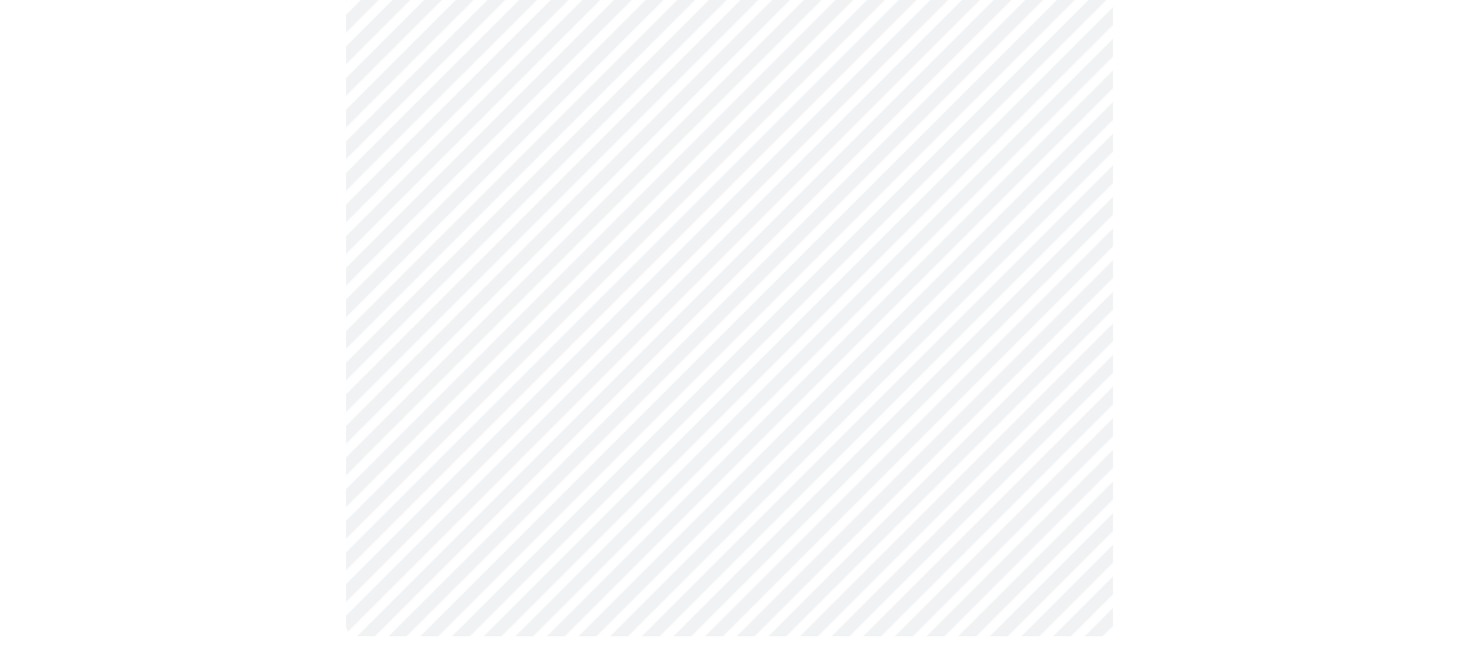
scroll to position [0, 0]
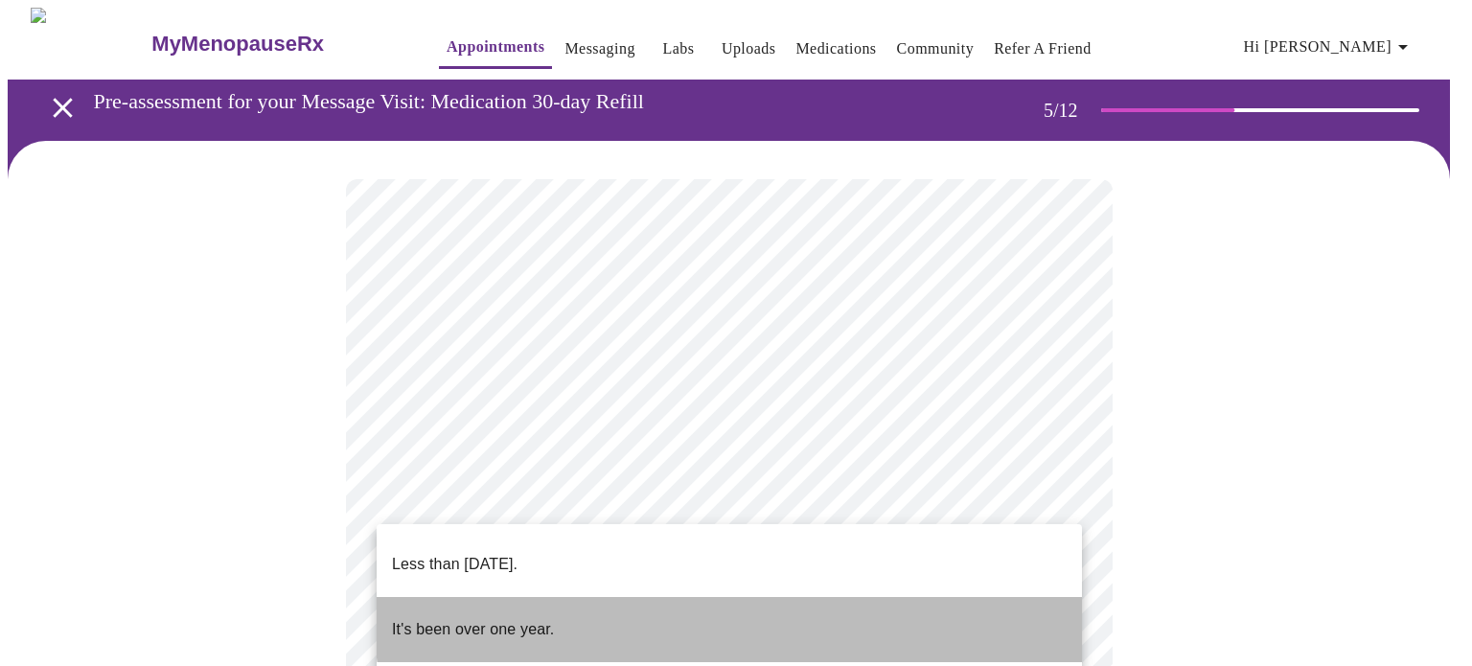
click at [801, 602] on li "It's been over one year." at bounding box center [729, 629] width 705 height 65
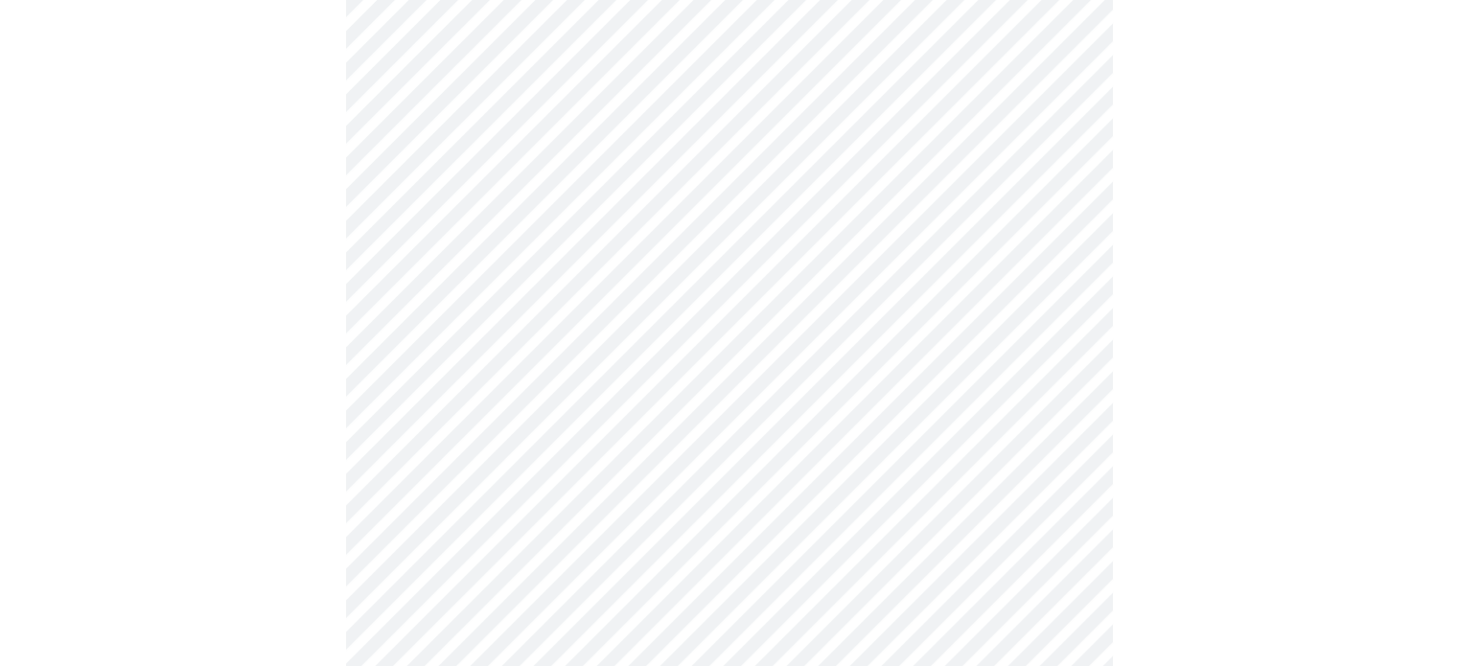
scroll to position [383, 0]
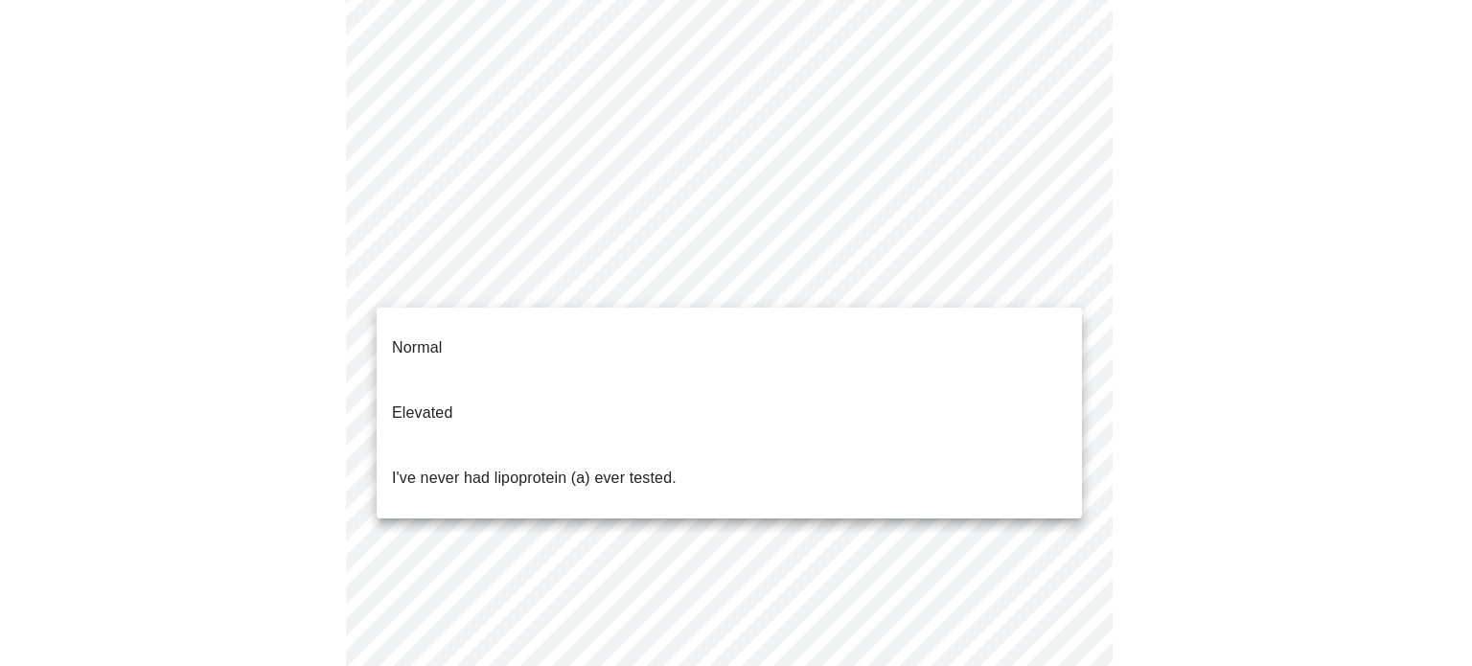
click at [1010, 277] on body "MyMenopauseRx Appointments Messaging Labs Uploads Medications Community Refer a…" at bounding box center [736, 332] width 1457 height 1416
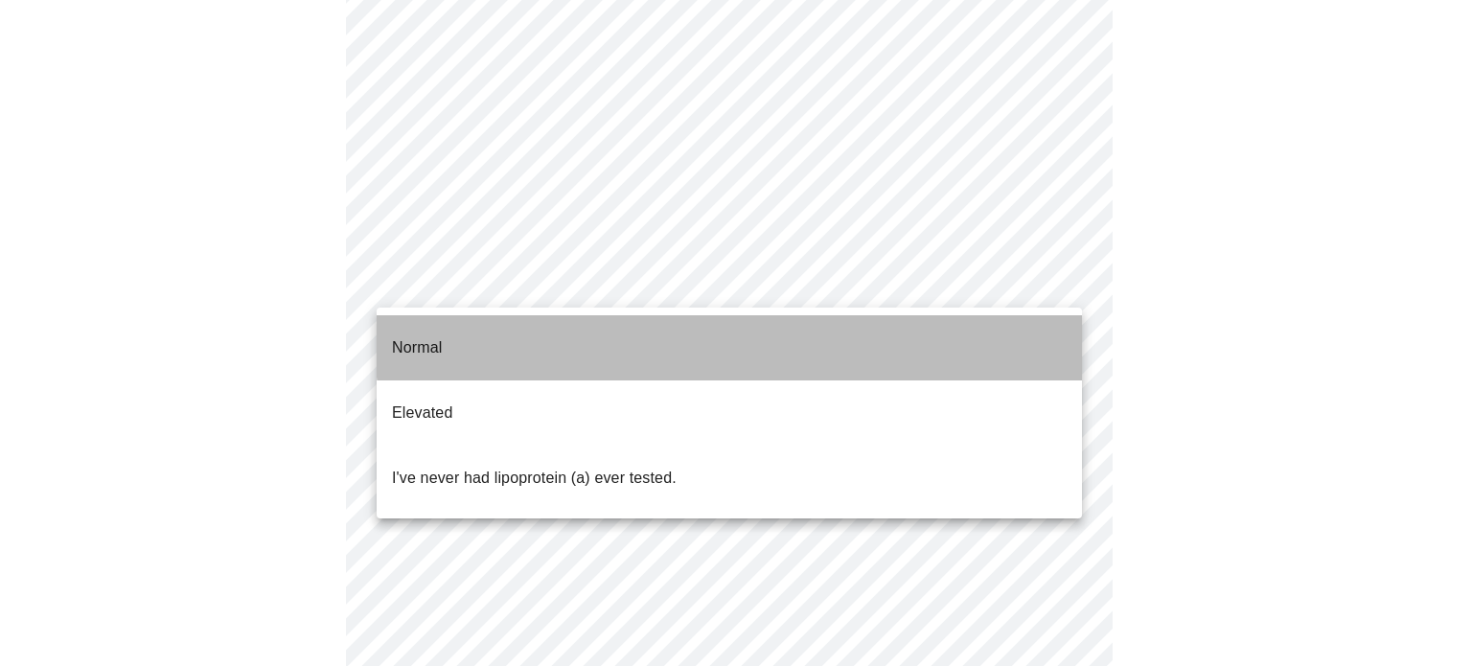
click at [870, 334] on li "Normal" at bounding box center [729, 347] width 705 height 65
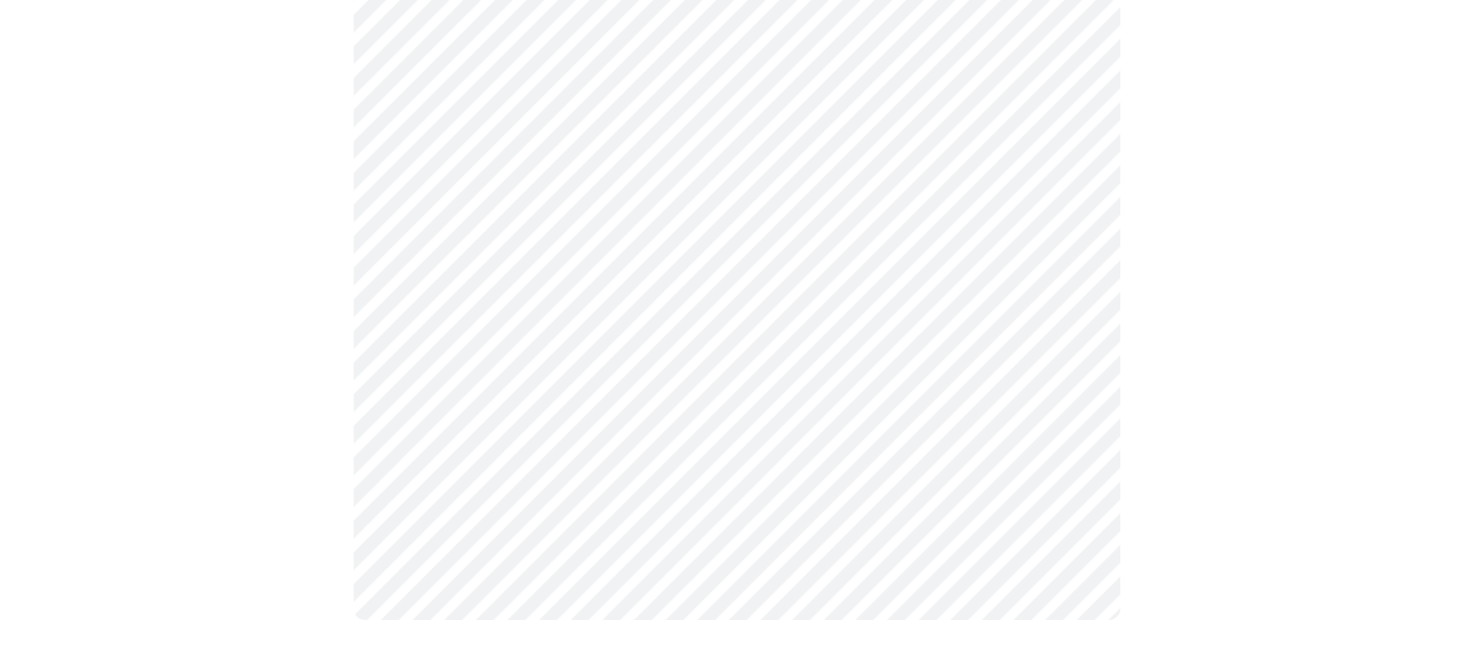
scroll to position [0, 0]
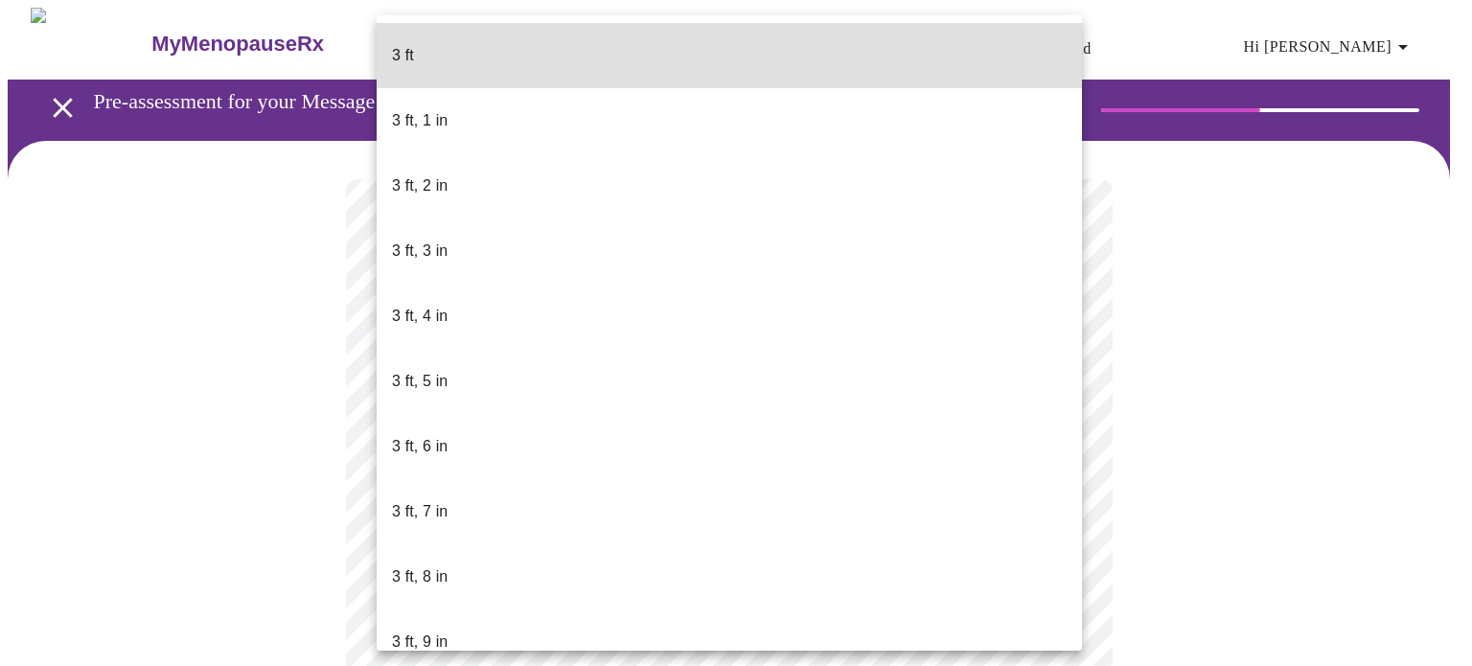
click at [935, 562] on body "MyMenopauseRx Appointments Messaging Labs Uploads Medications Community Refer a…" at bounding box center [736, 506] width 1457 height 996
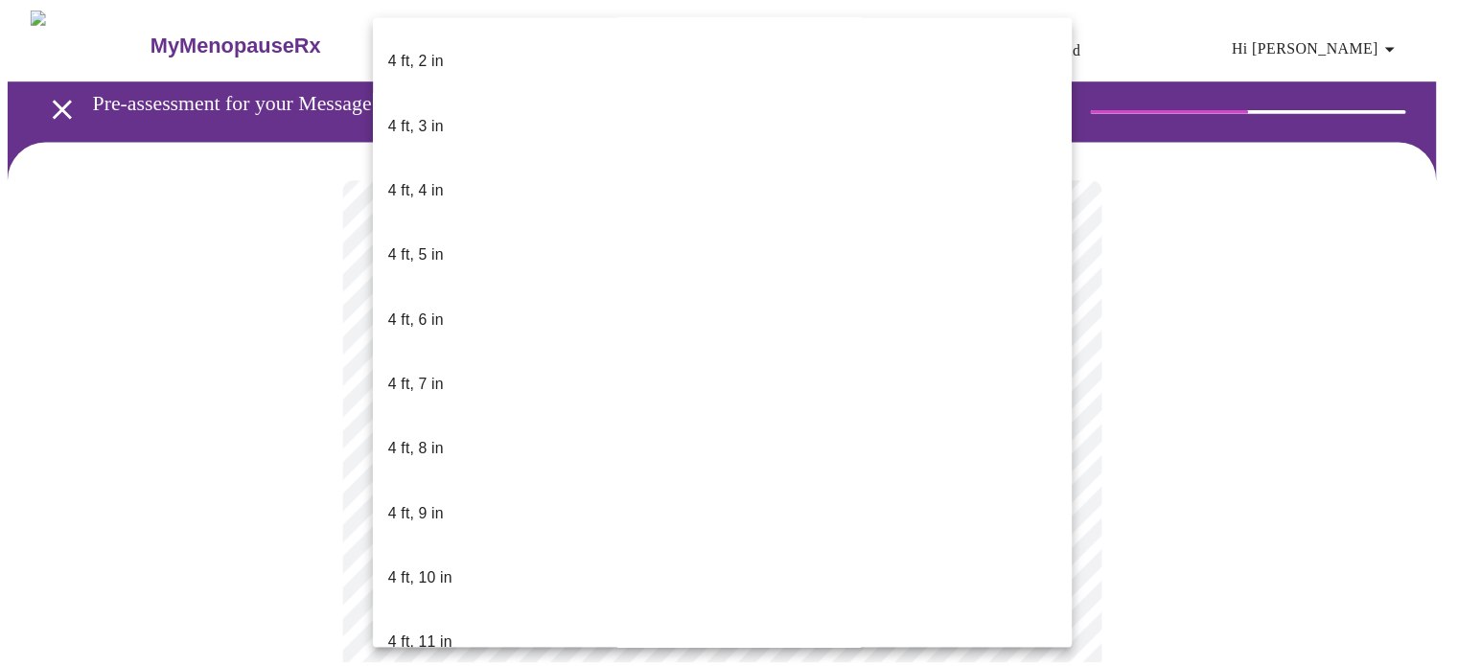
scroll to position [1054, 0]
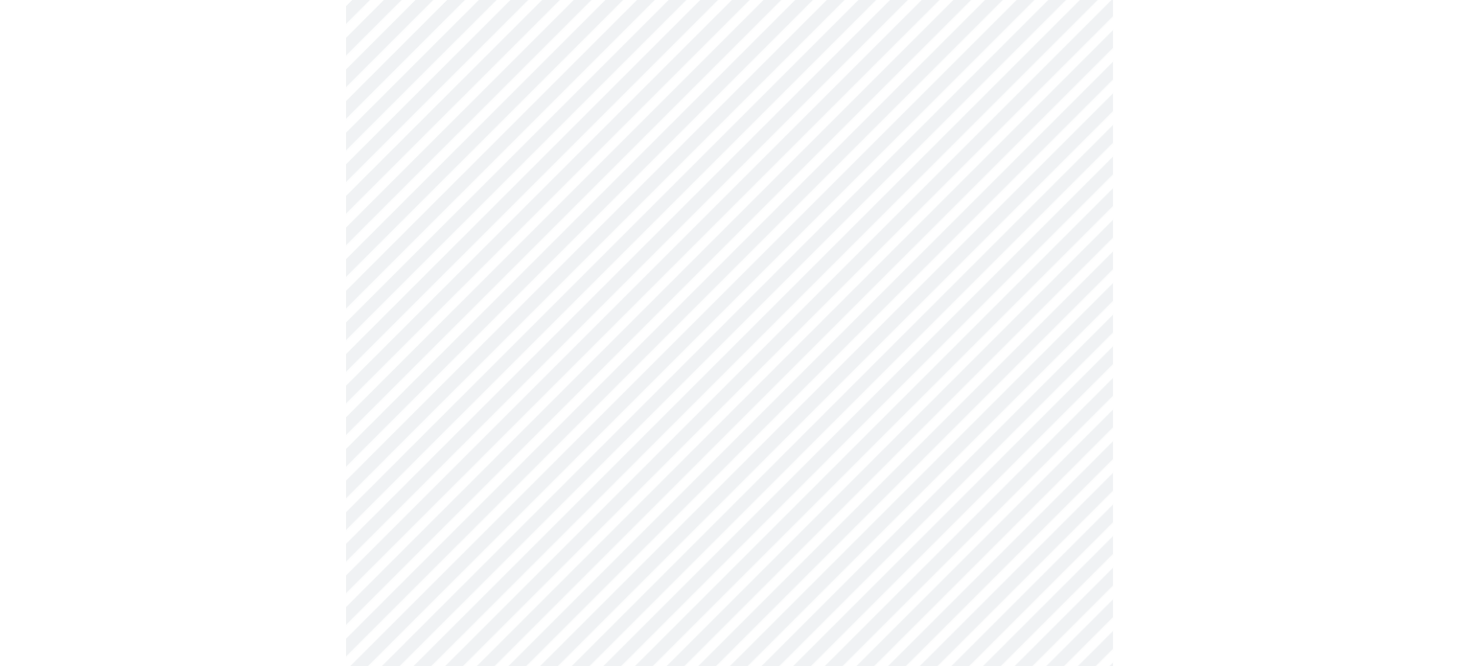
scroll to position [4792, 0]
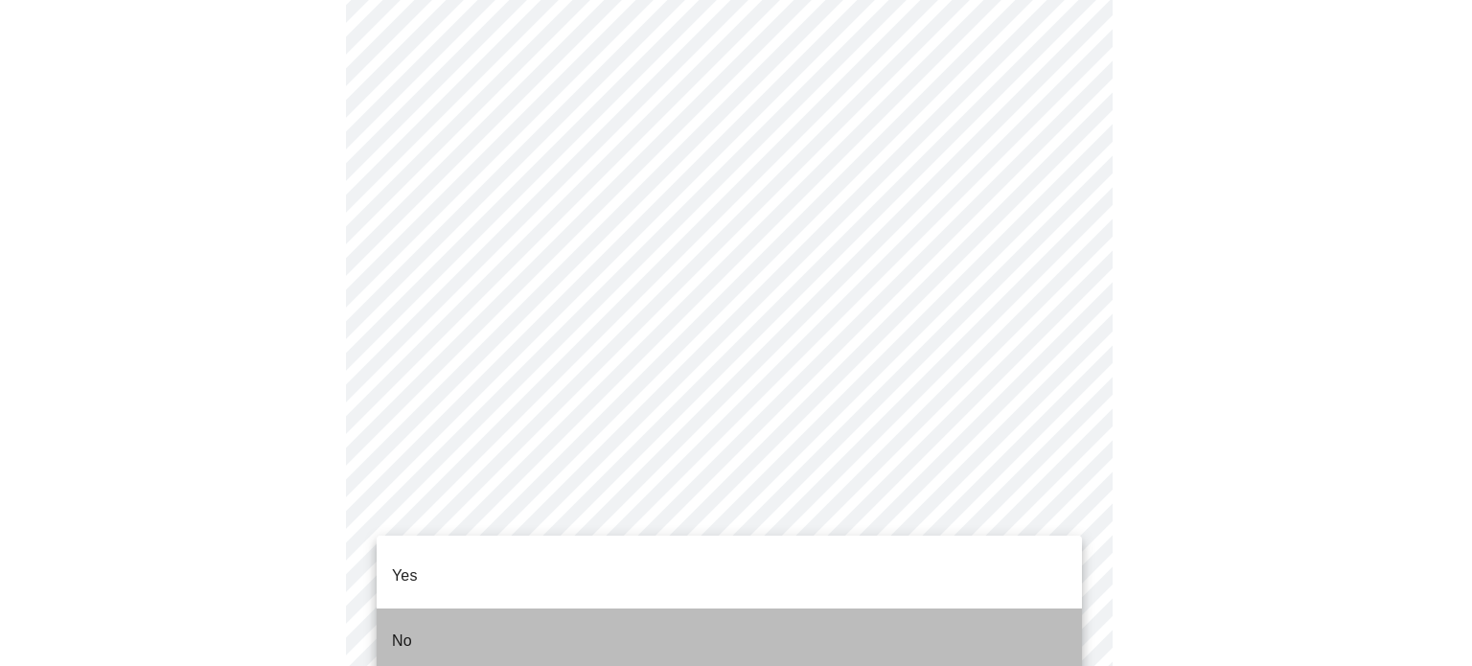
click at [952, 609] on li "No" at bounding box center [729, 641] width 705 height 65
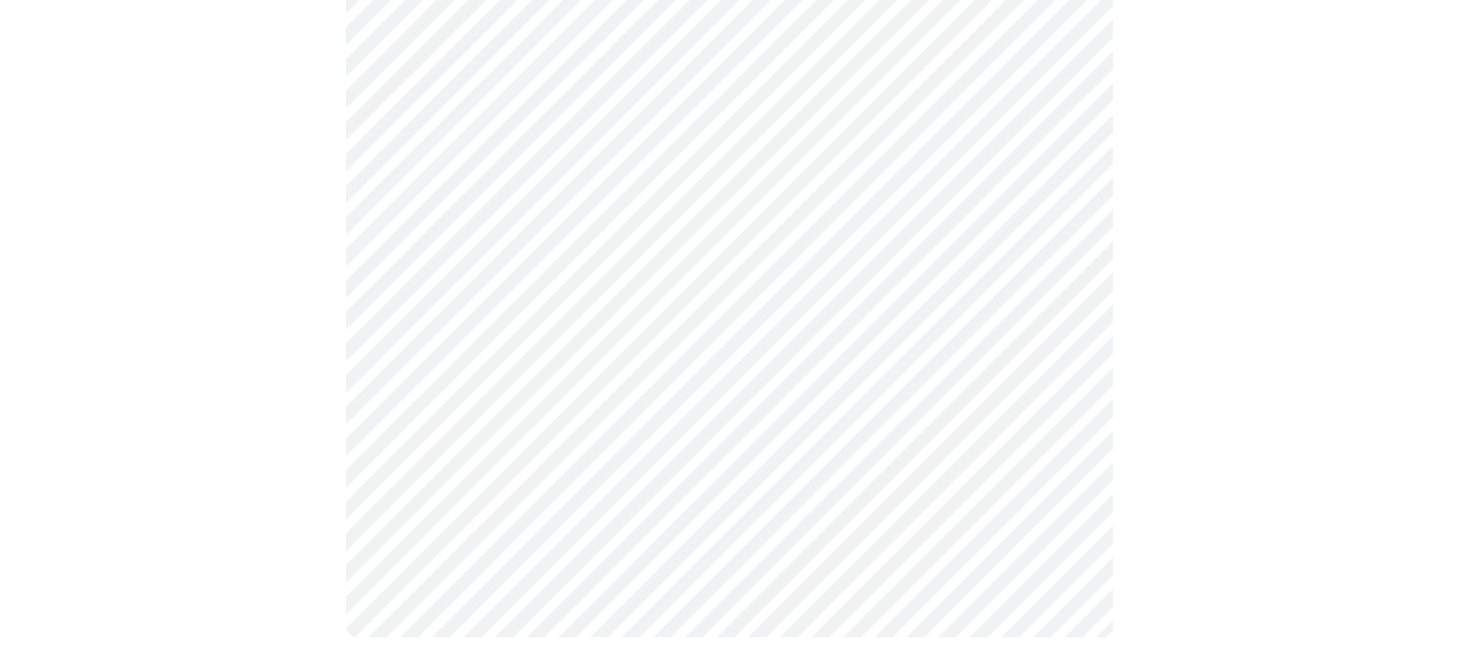
scroll to position [882, 0]
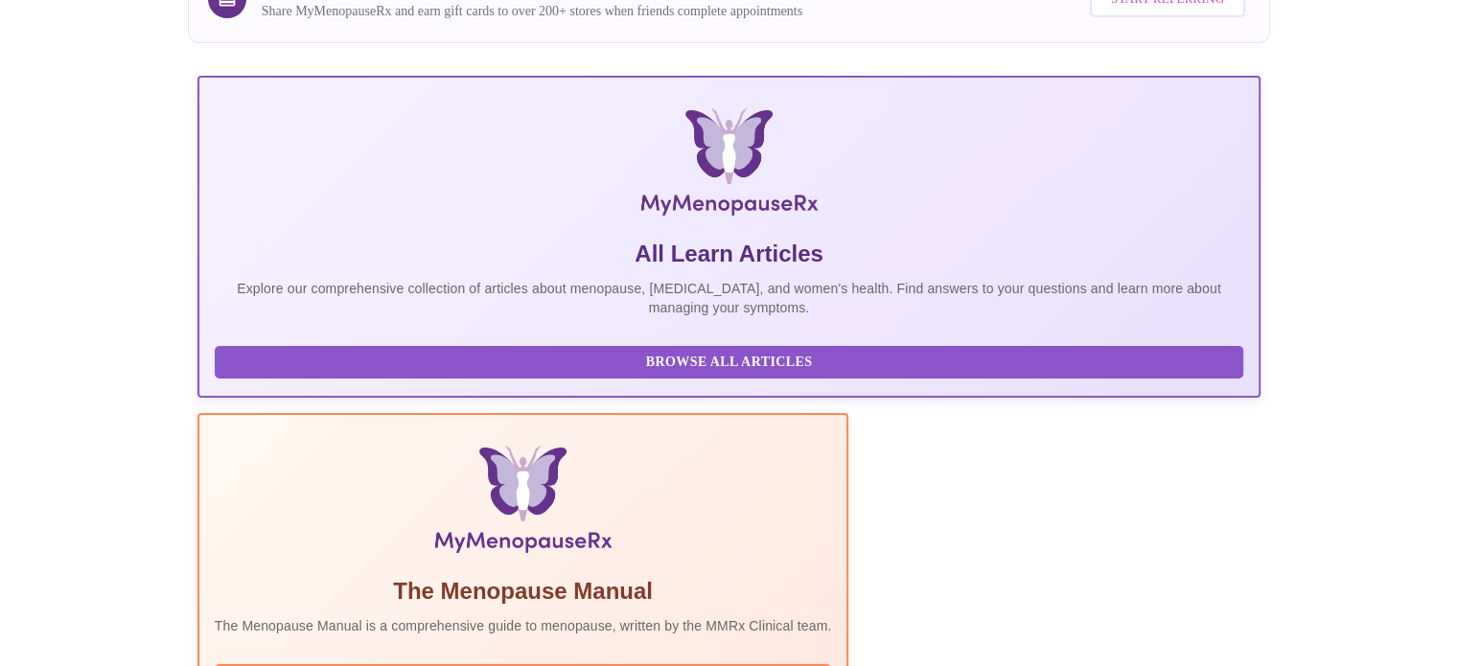
scroll to position [488, 0]
